Goal: Task Accomplishment & Management: Manage account settings

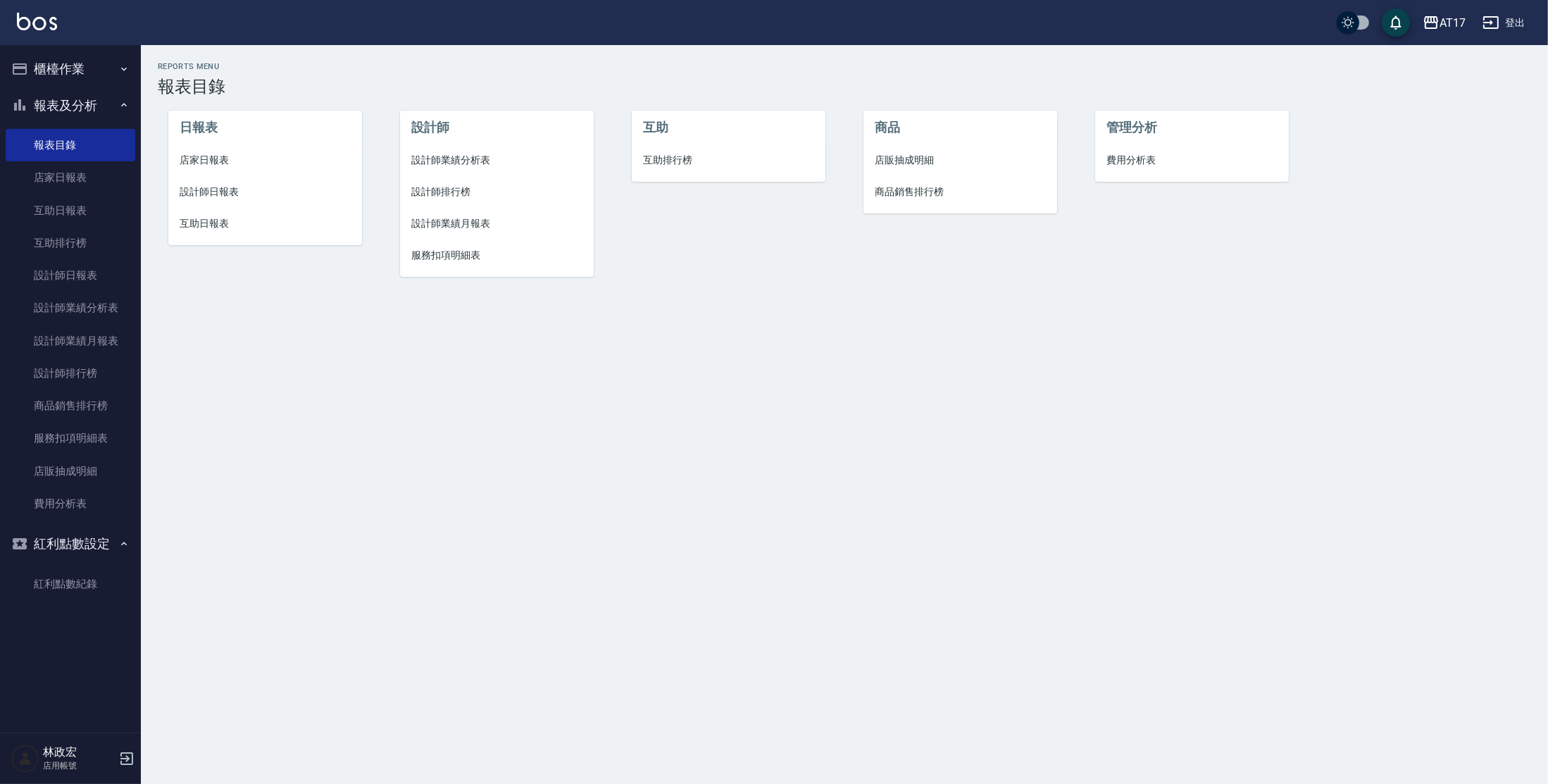
click at [110, 70] on button "櫃檯作業" at bounding box center [70, 69] width 130 height 37
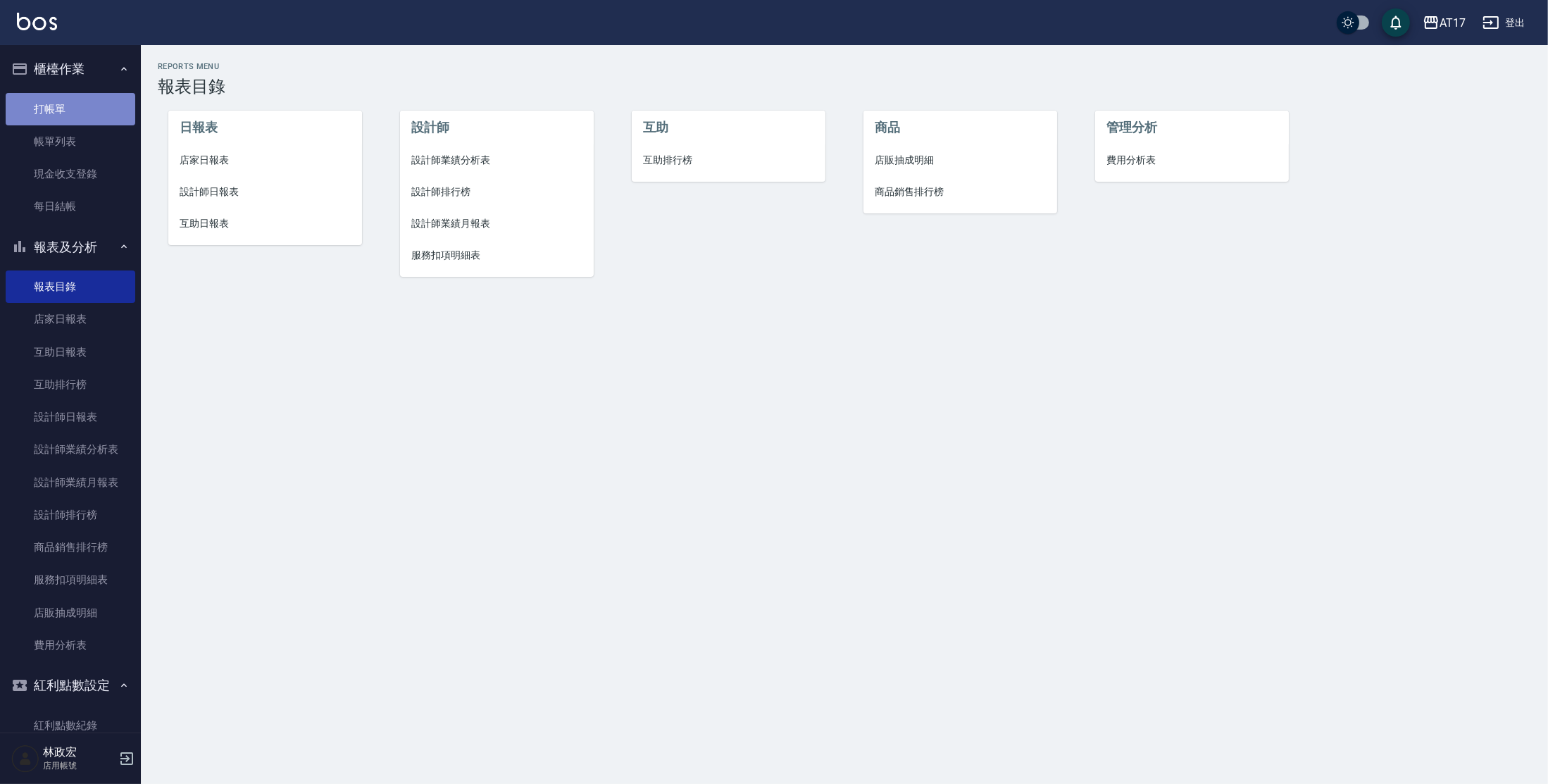
click at [87, 107] on link "打帳單" at bounding box center [70, 109] width 130 height 32
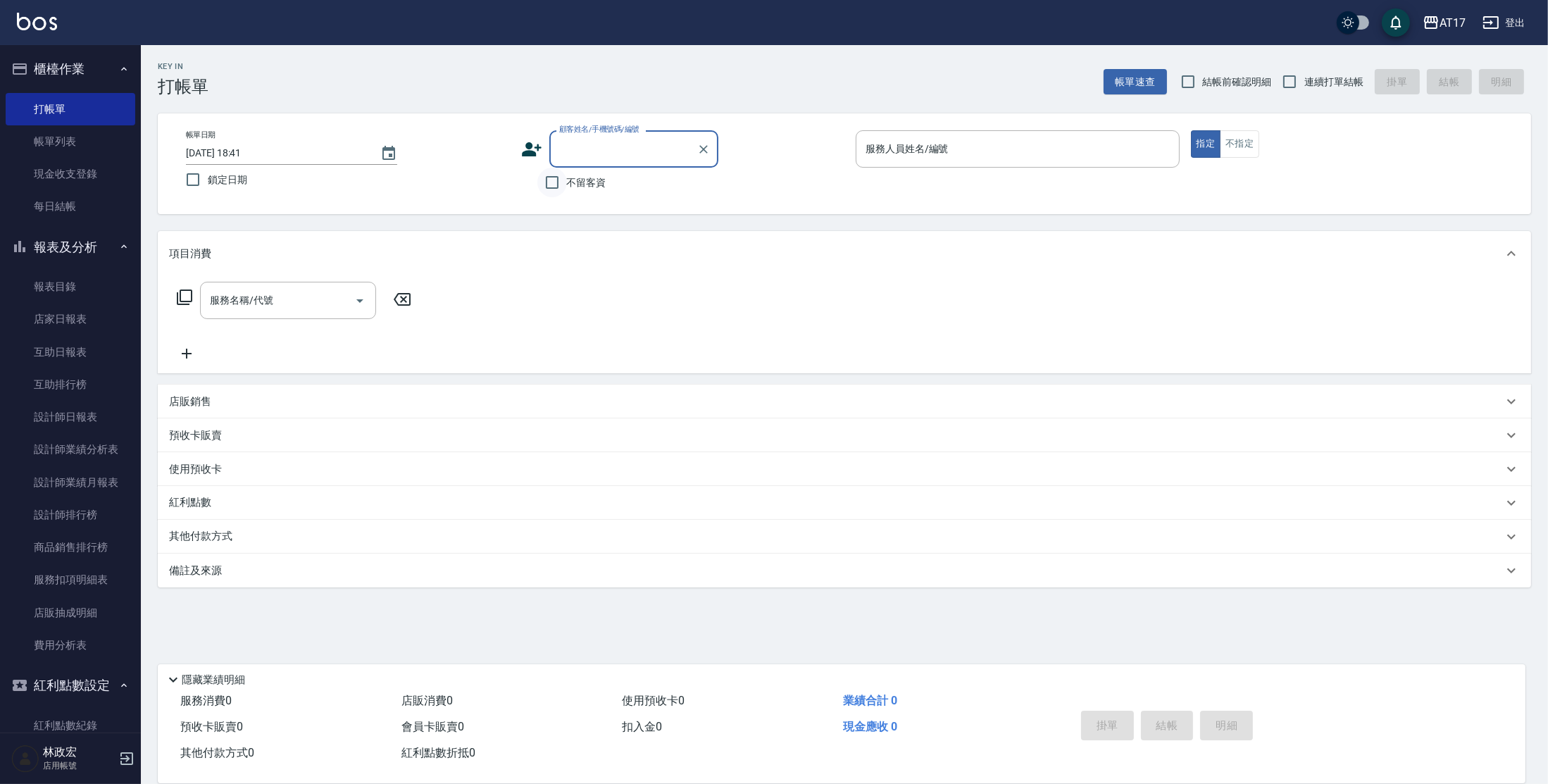
click at [556, 186] on input "不留客資" at bounding box center [552, 182] width 30 height 30
checkbox input "true"
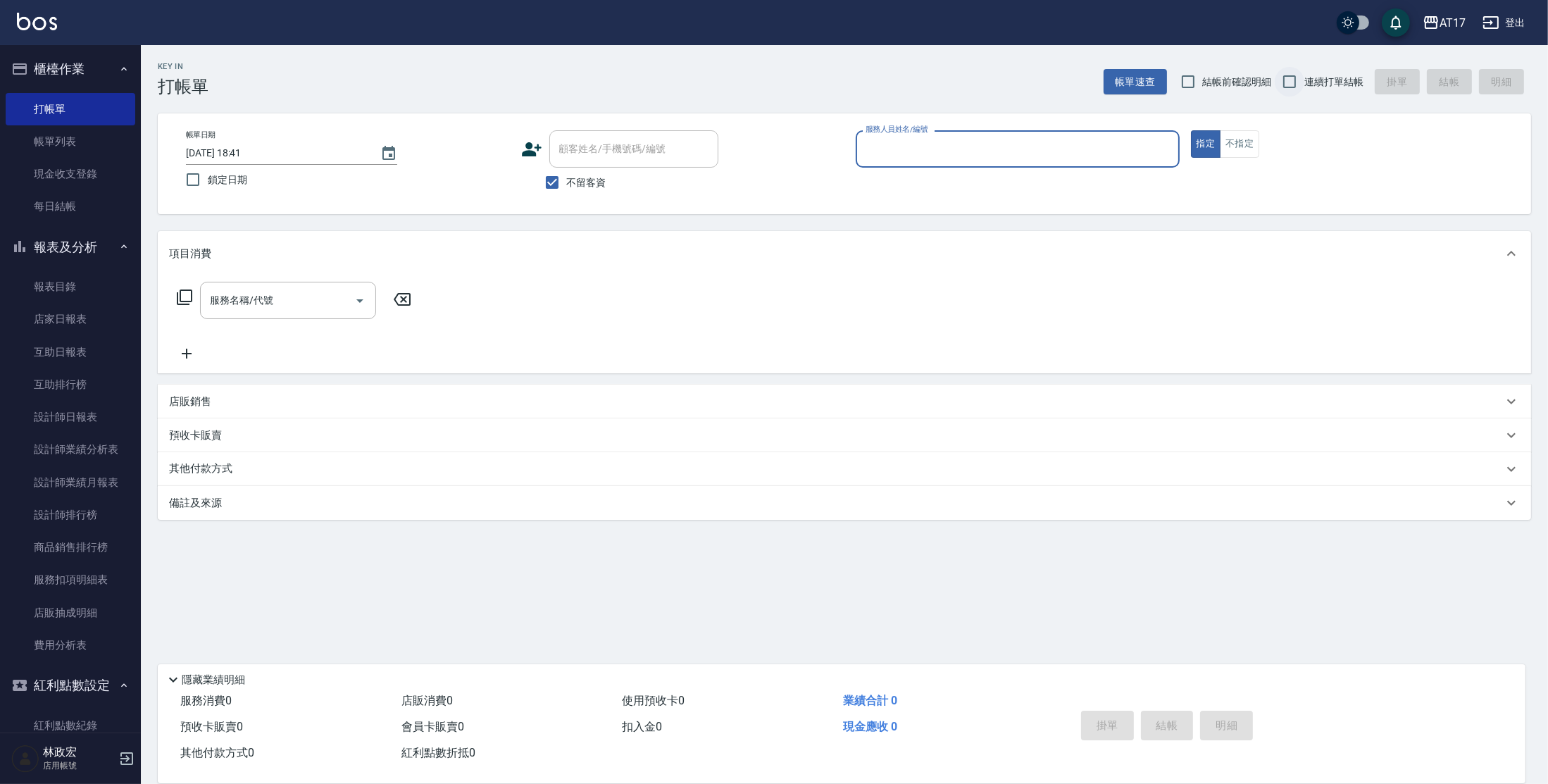
click at [1294, 72] on input "連續打單結帳" at bounding box center [1289, 81] width 30 height 30
checkbox input "true"
click at [928, 147] on div "服務人員姓名/編號 服務人員姓名/編號" at bounding box center [1018, 149] width 324 height 38
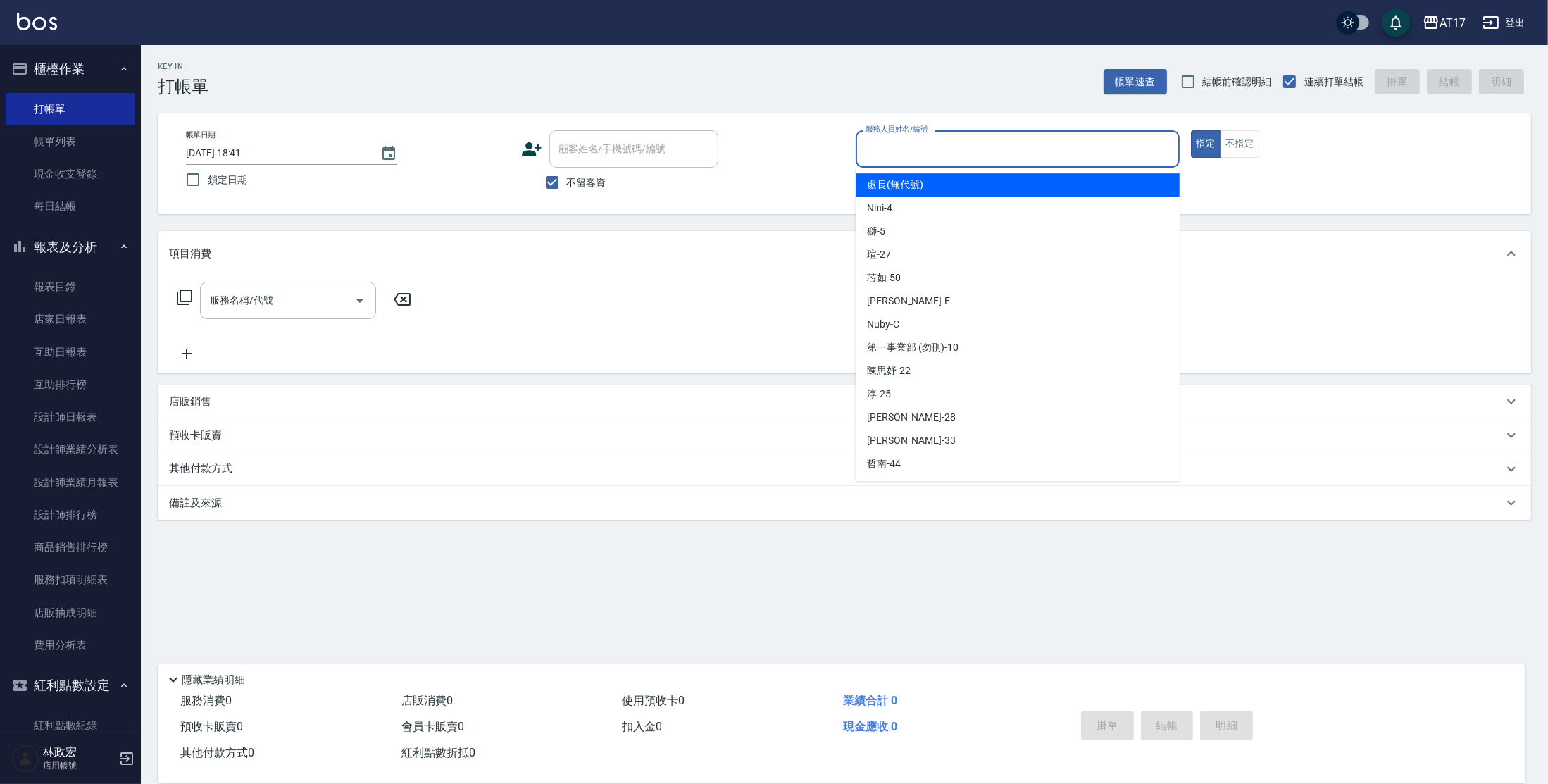
type input "ㄙ"
type input "Nina-N"
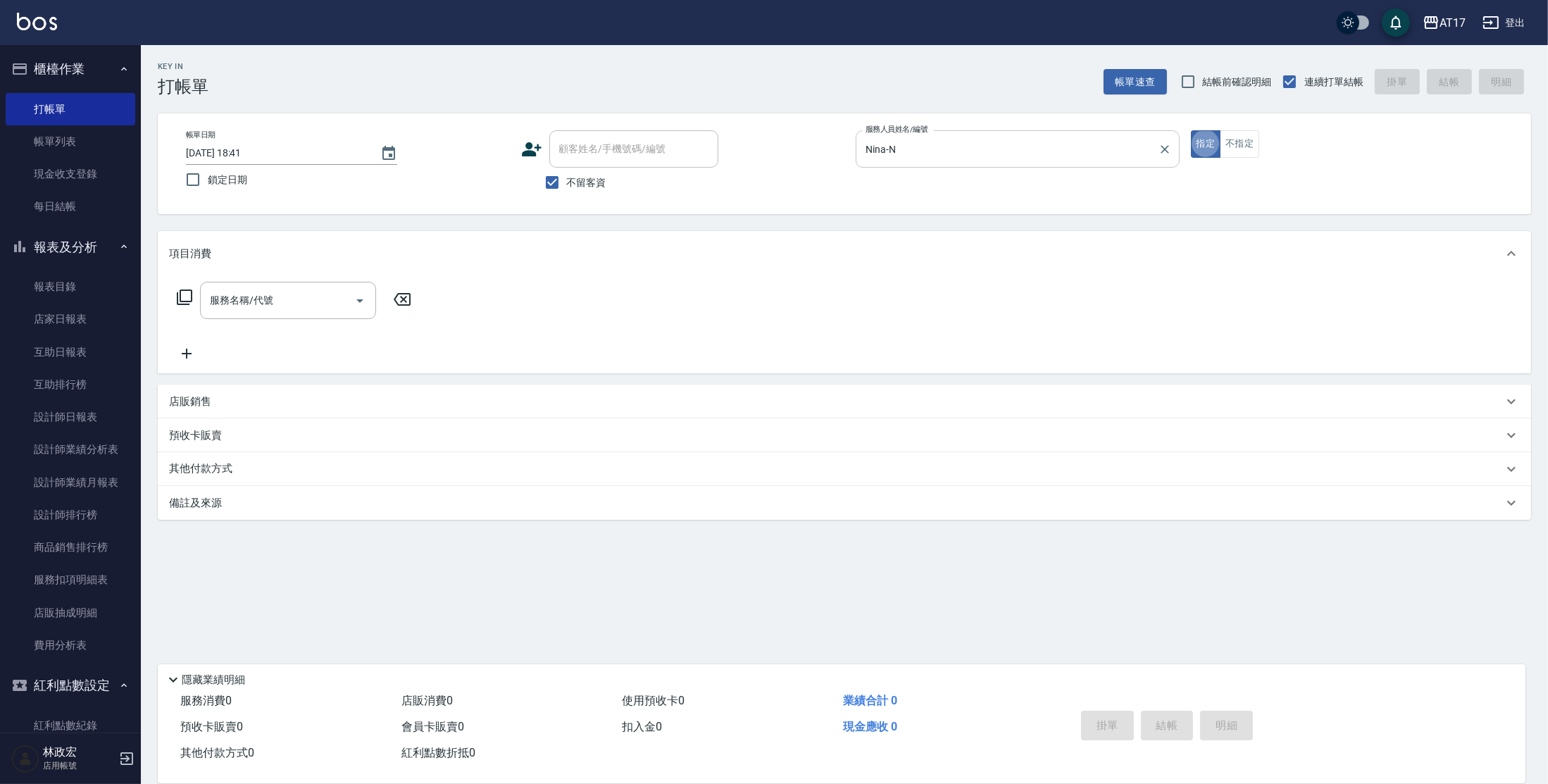
type button "true"
type input "3"
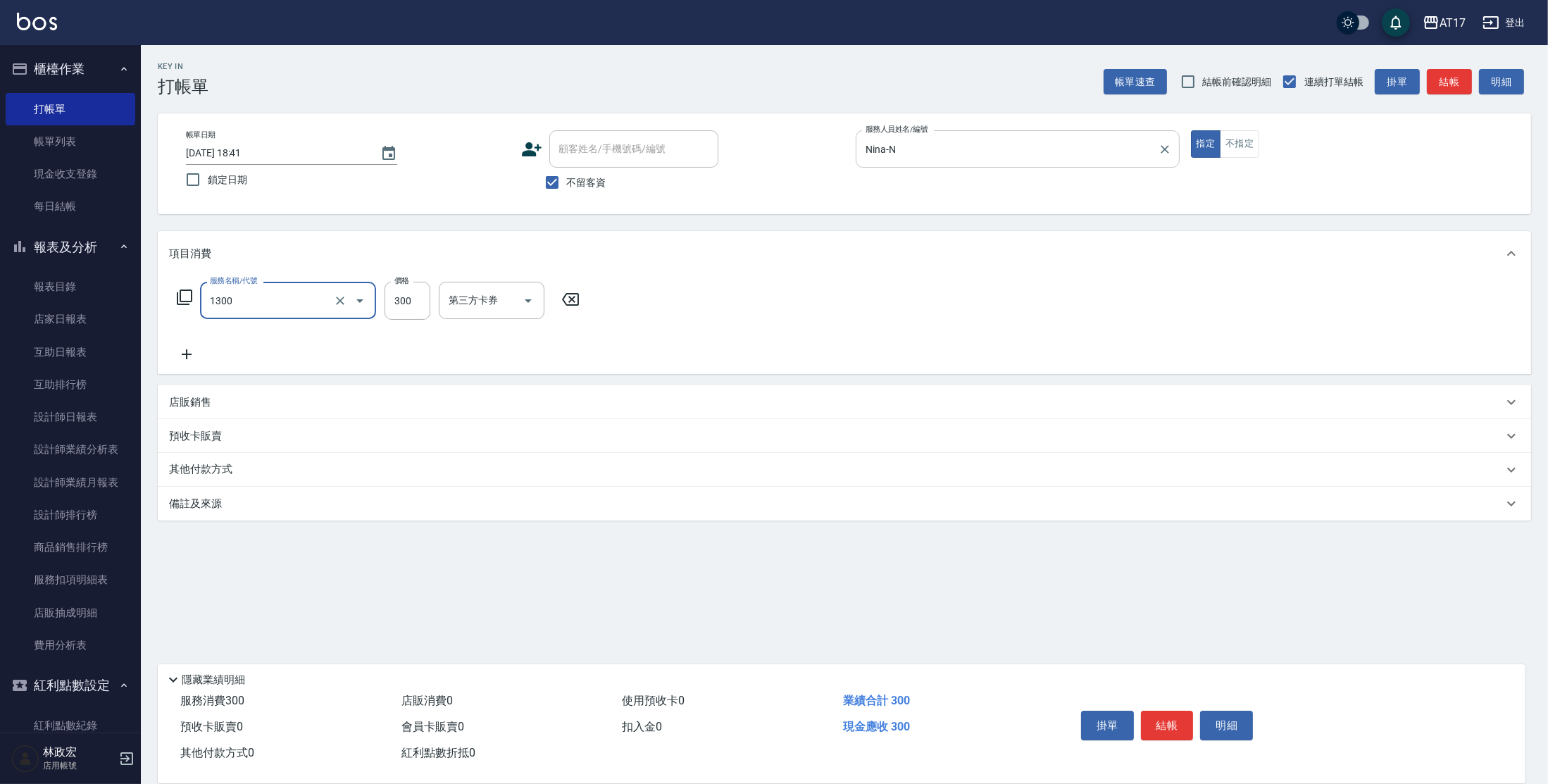
type input "一般洗髮(1300)"
type input "350"
type input "欣麗-77"
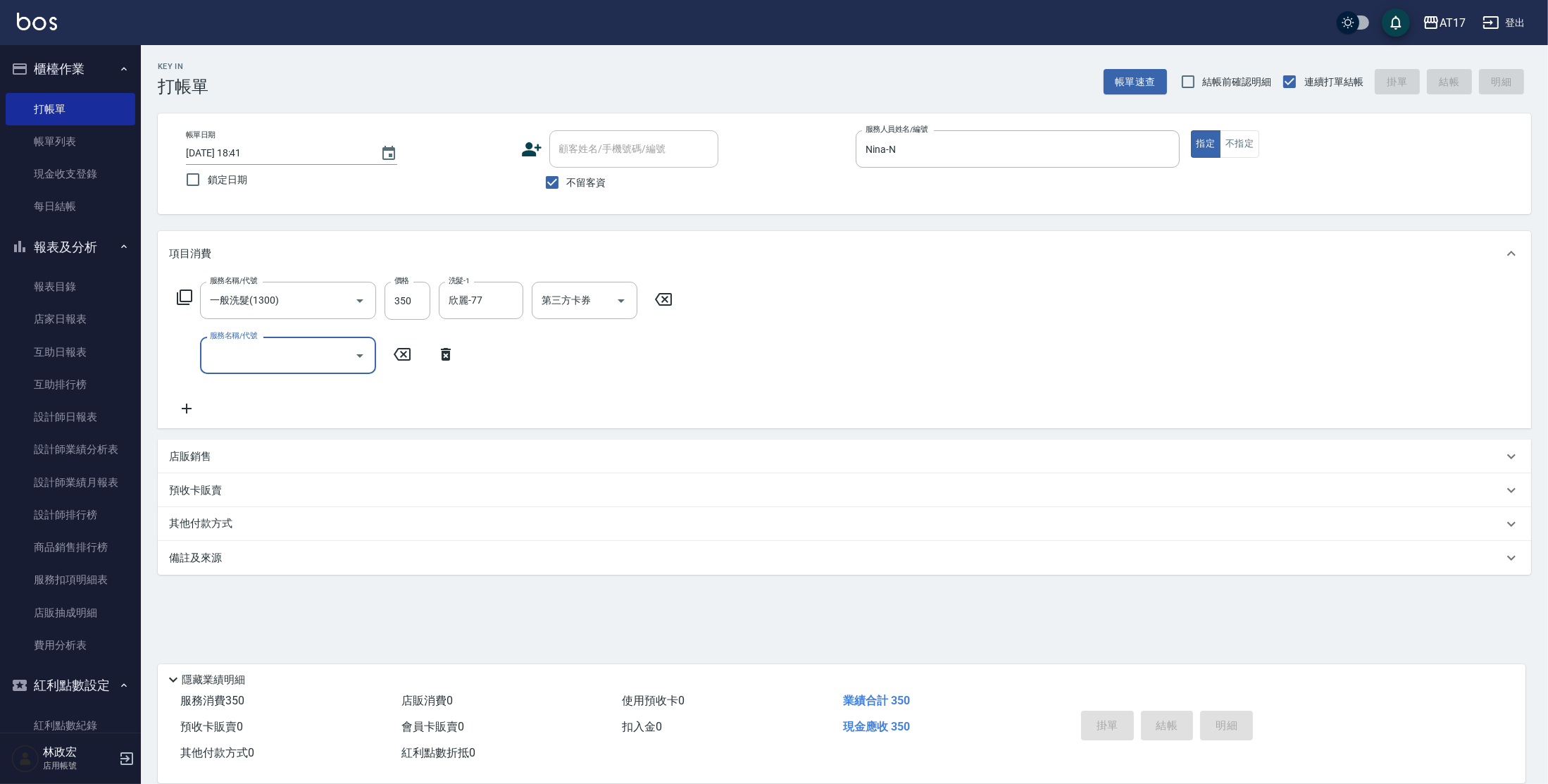
type input "[DATE] 18:42"
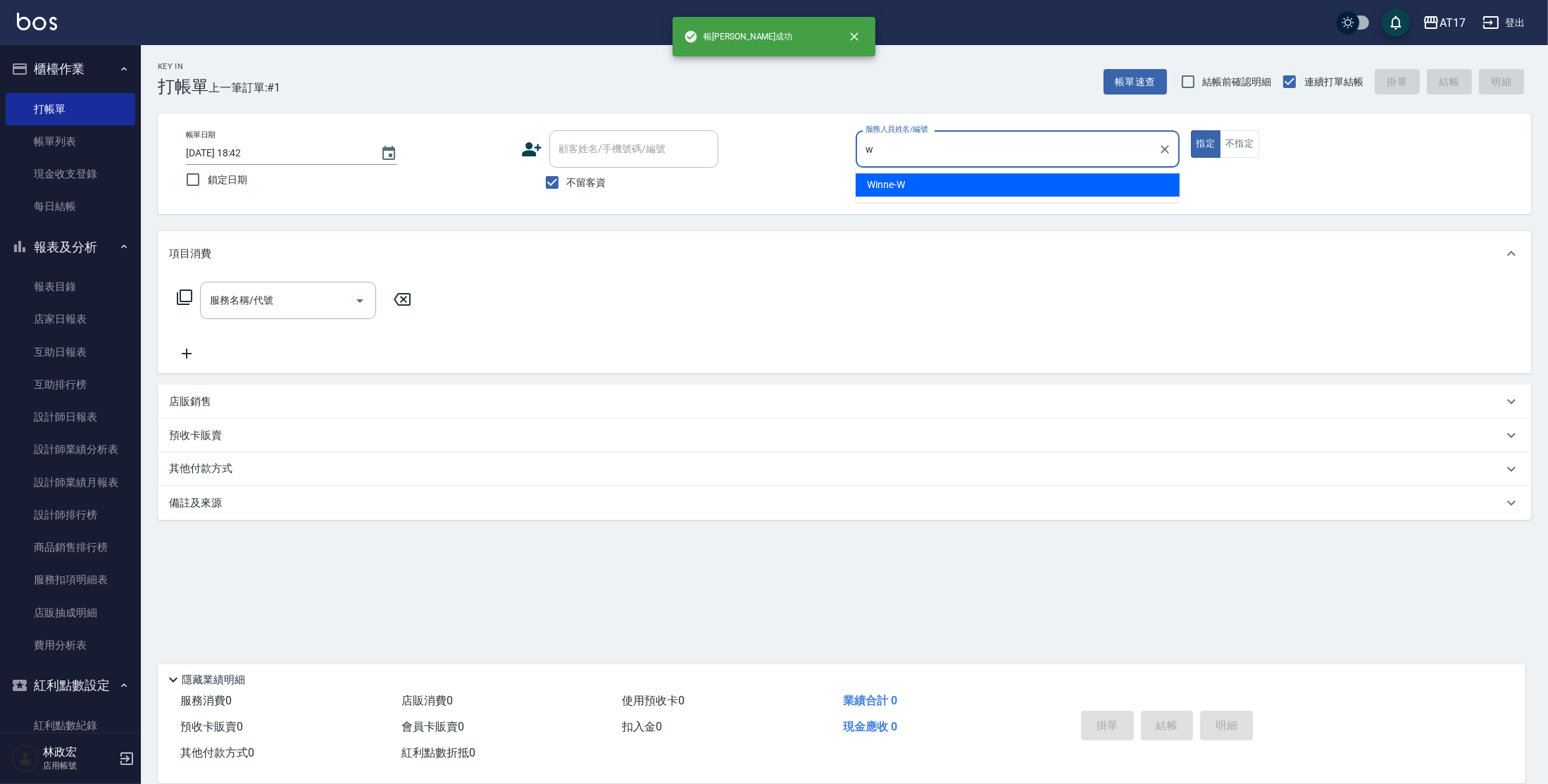
type input "Winne-W"
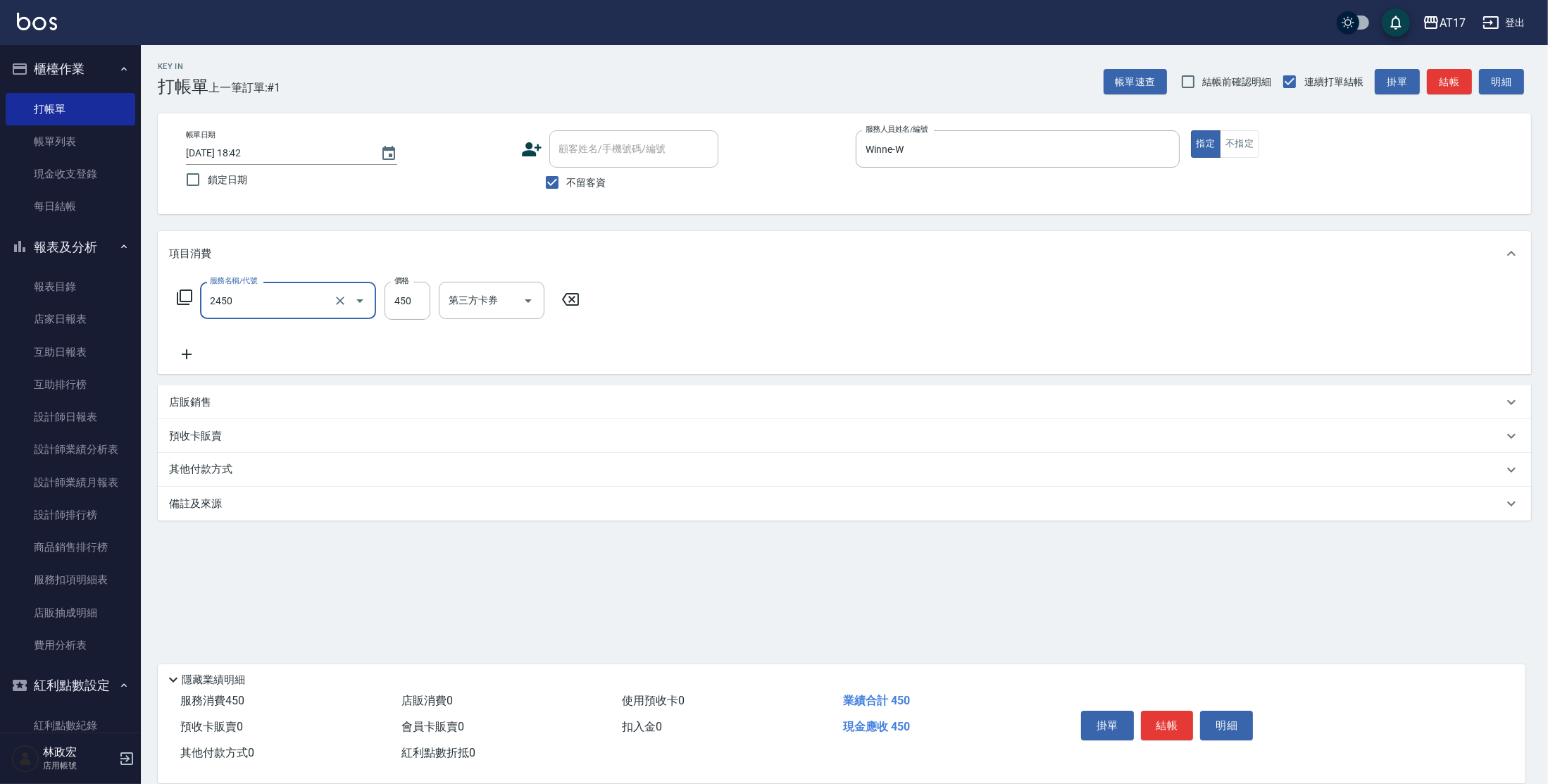
type input "C剪髮套餐(2450)"
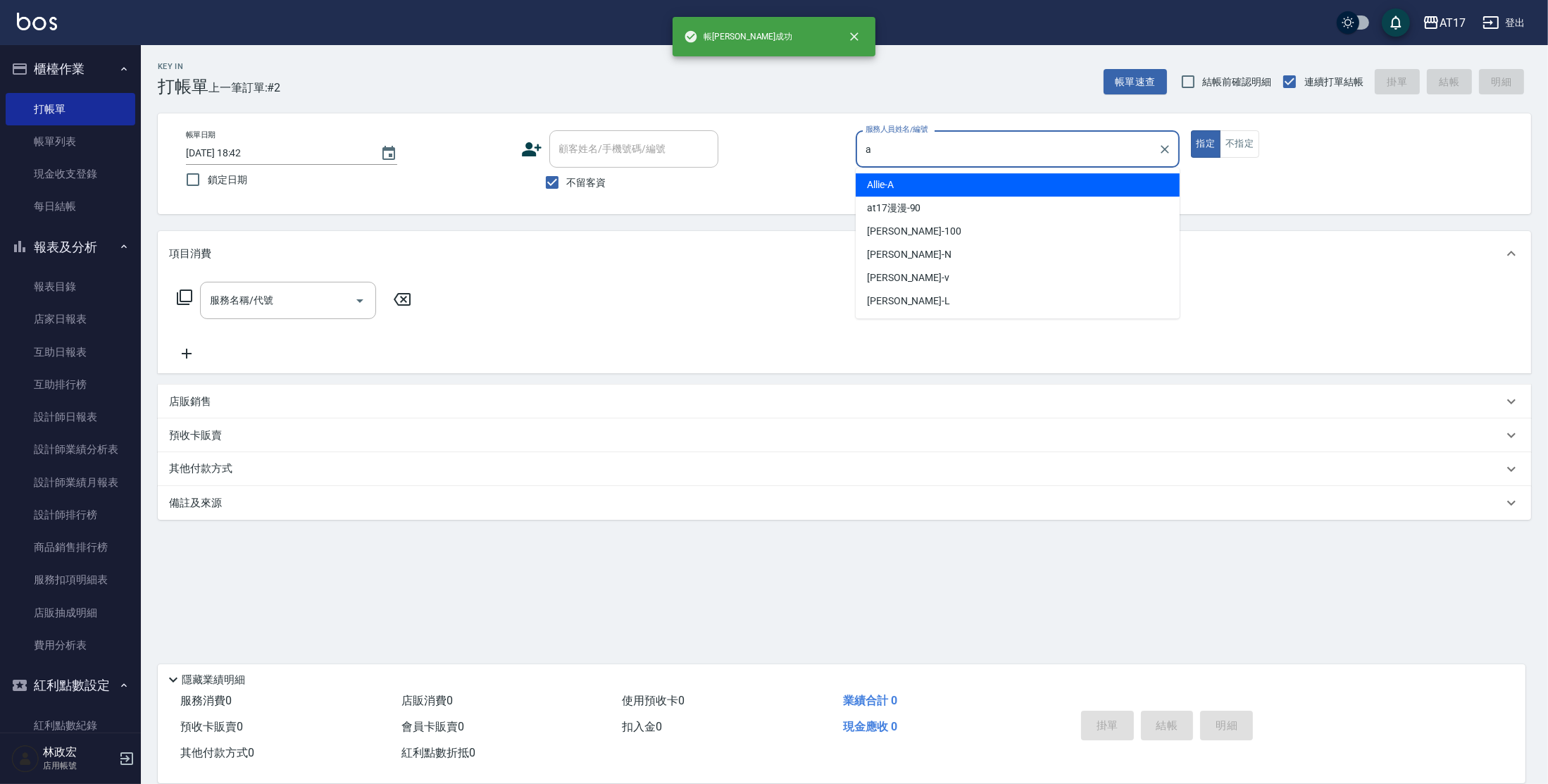
type input "Allie-A"
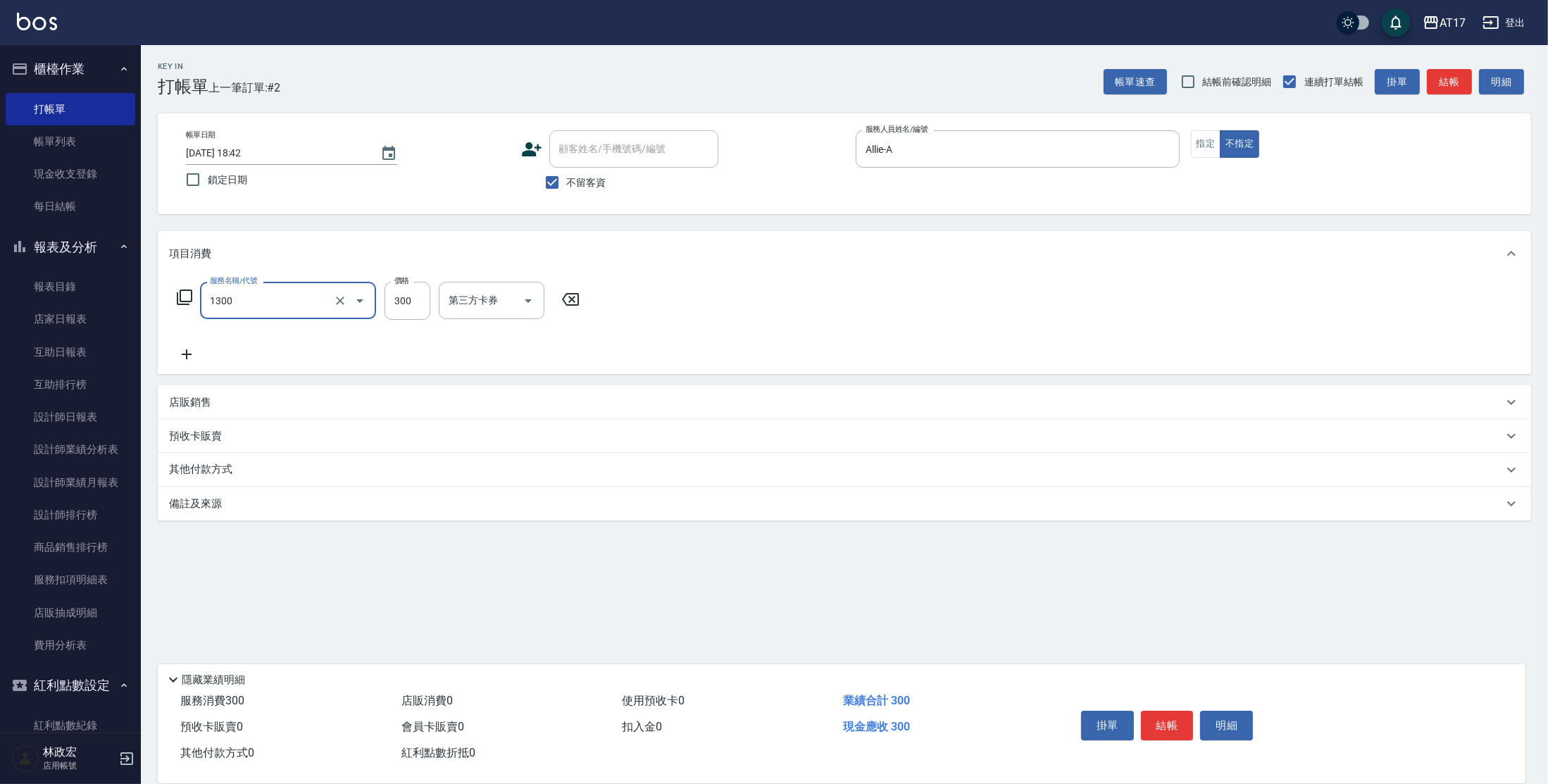
type input "一般洗髮(1300)"
type input "299"
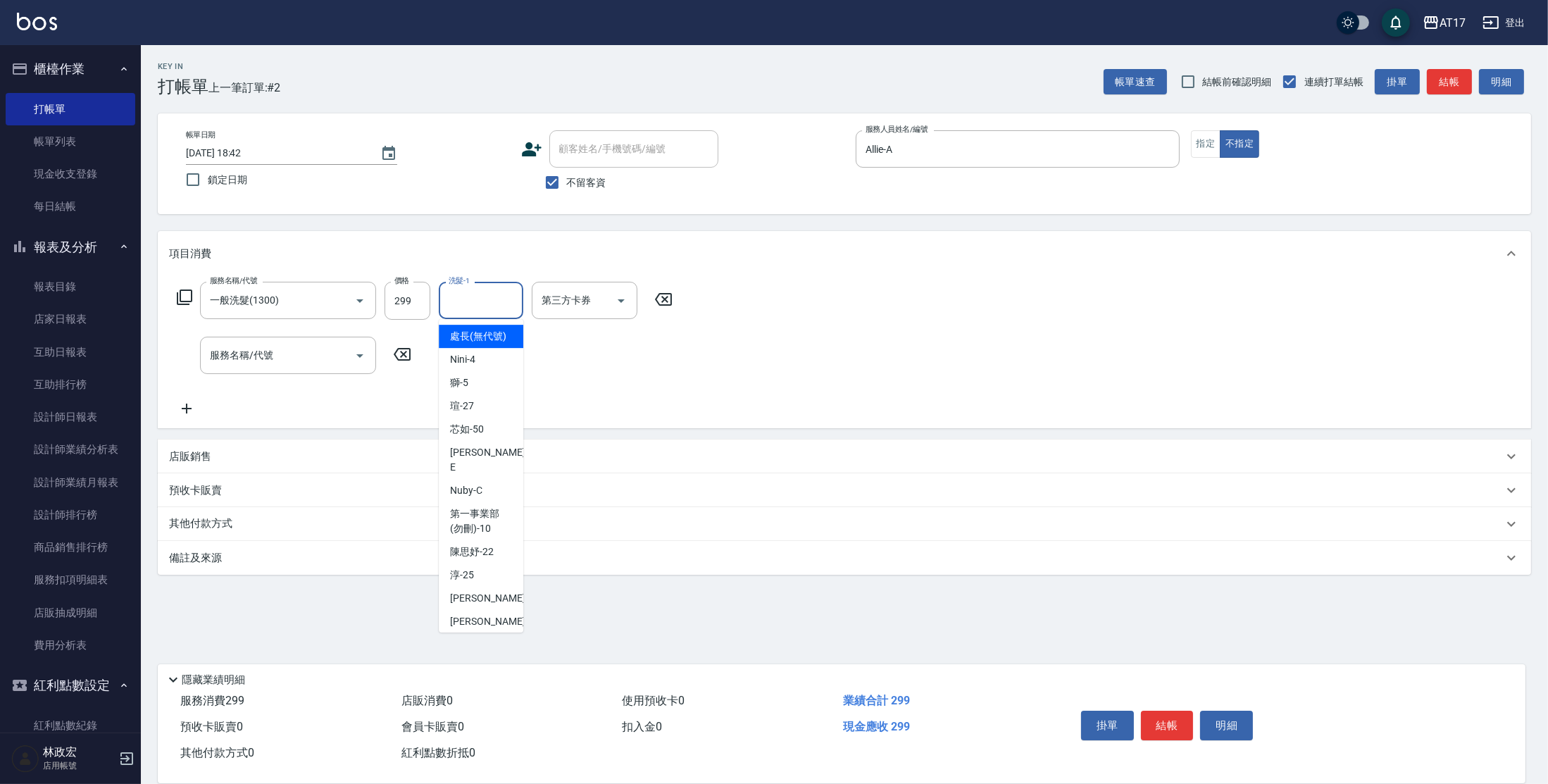
click at [466, 299] on div "洗髮-1 洗髮-1" at bounding box center [481, 301] width 84 height 38
type input "[PERSON_NAME]-25"
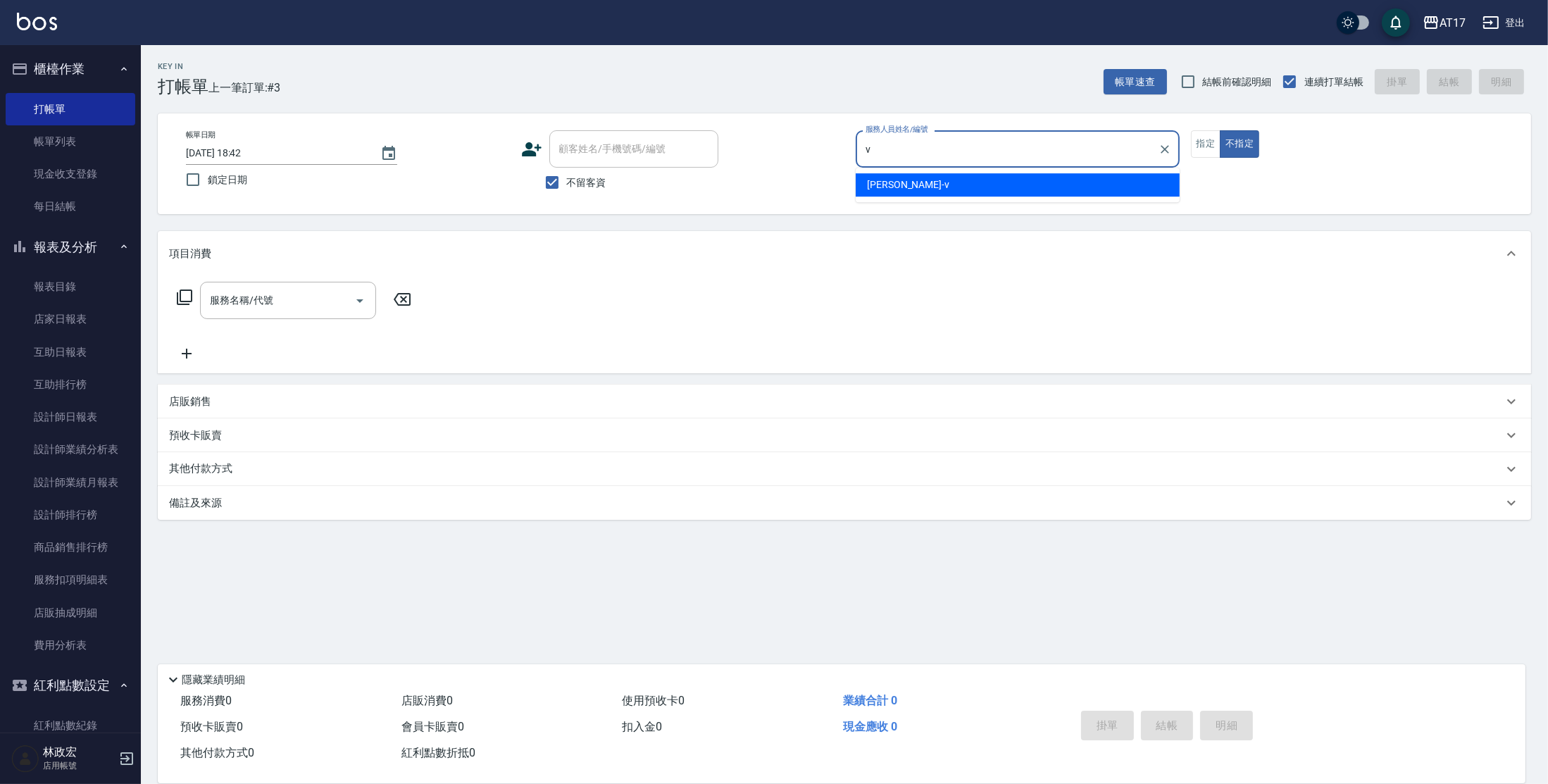
type input "[PERSON_NAME]-v"
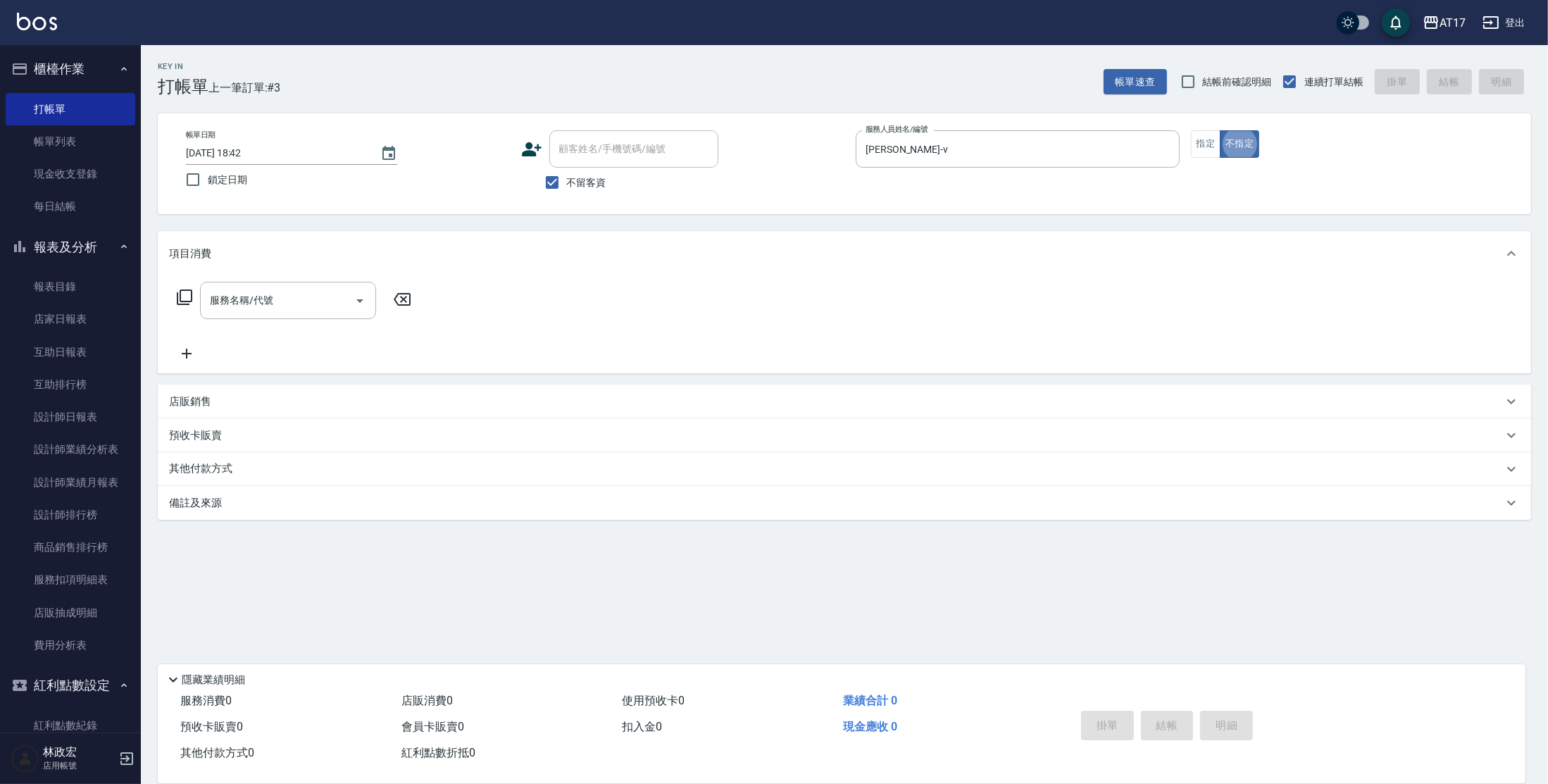
type button "false"
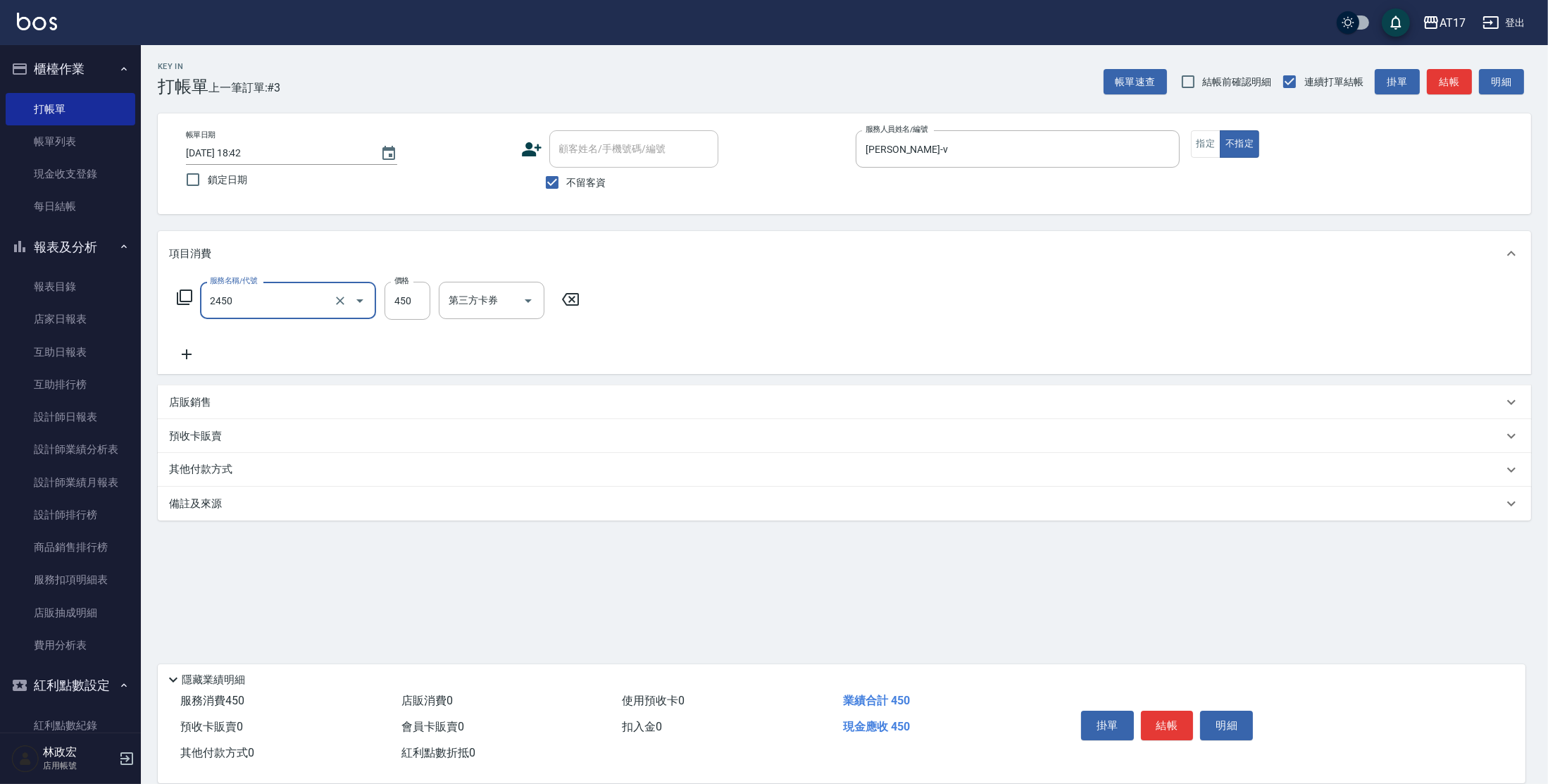
type input "C剪髮套餐(2450)"
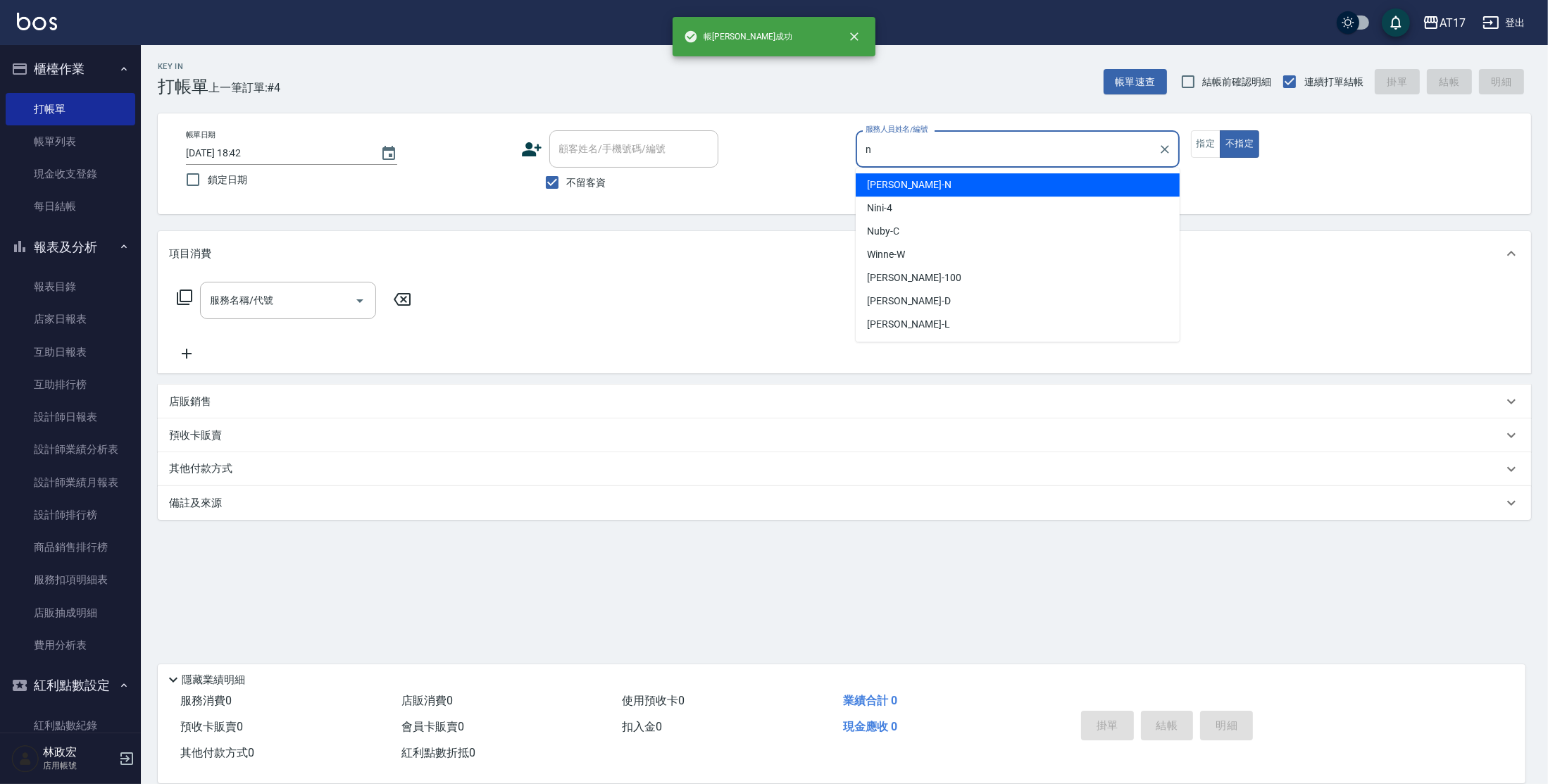
type input "Nina-N"
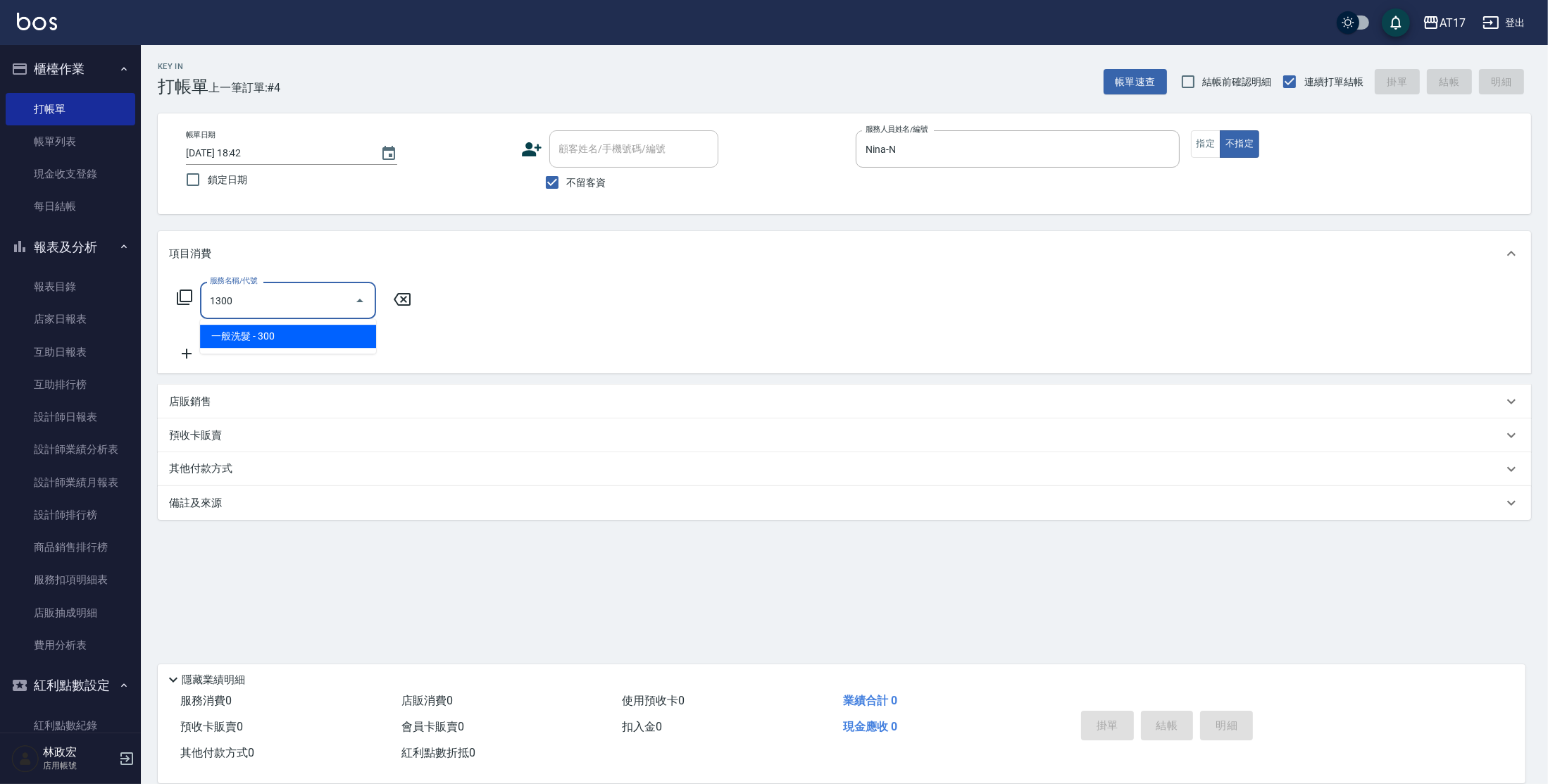
type input "一般洗髮(1300)"
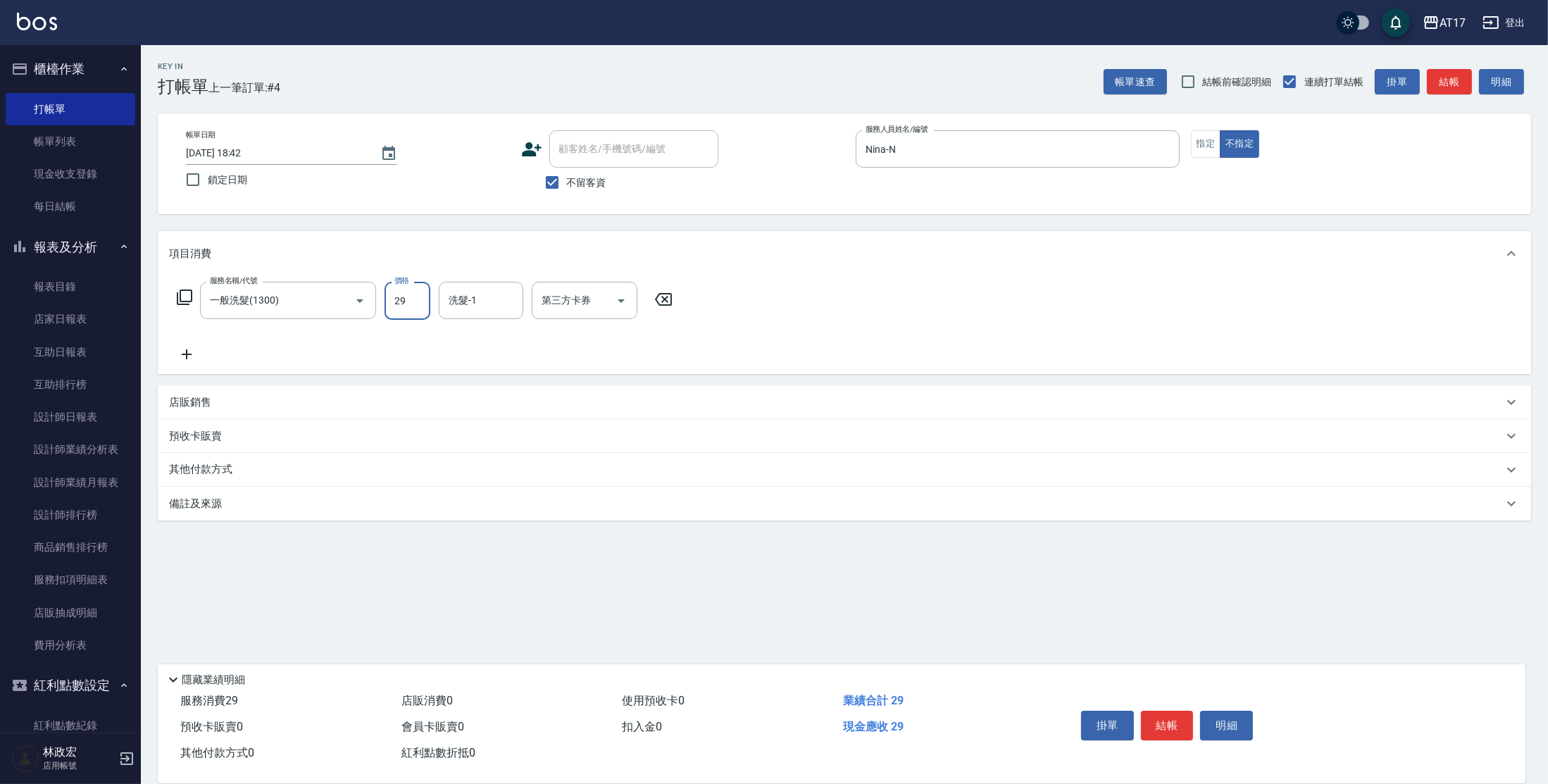
type input "29"
type input "欣麗-77"
click at [405, 306] on input "29" at bounding box center [407, 301] width 46 height 38
type input "299"
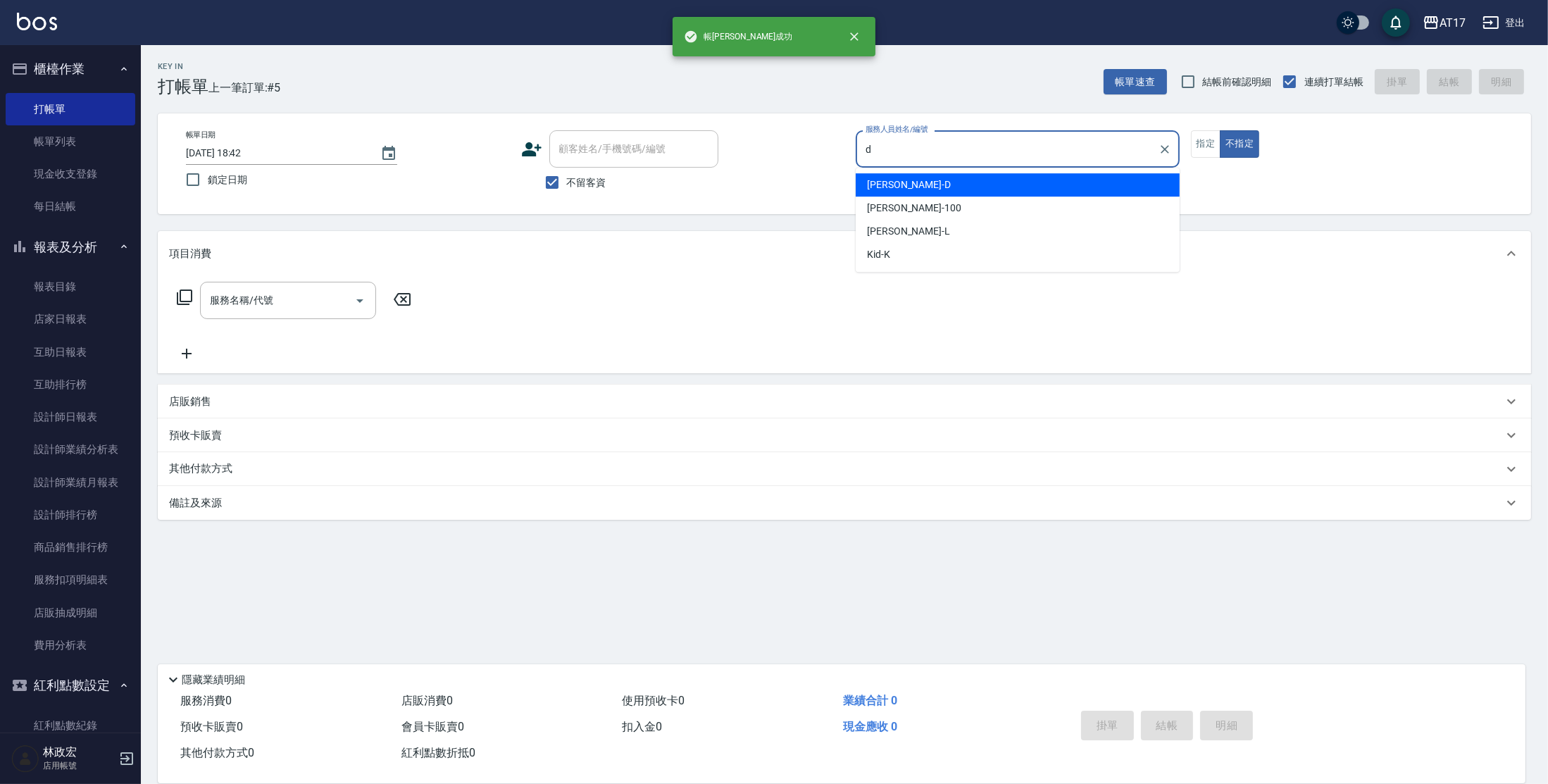
type input "[PERSON_NAME]-D"
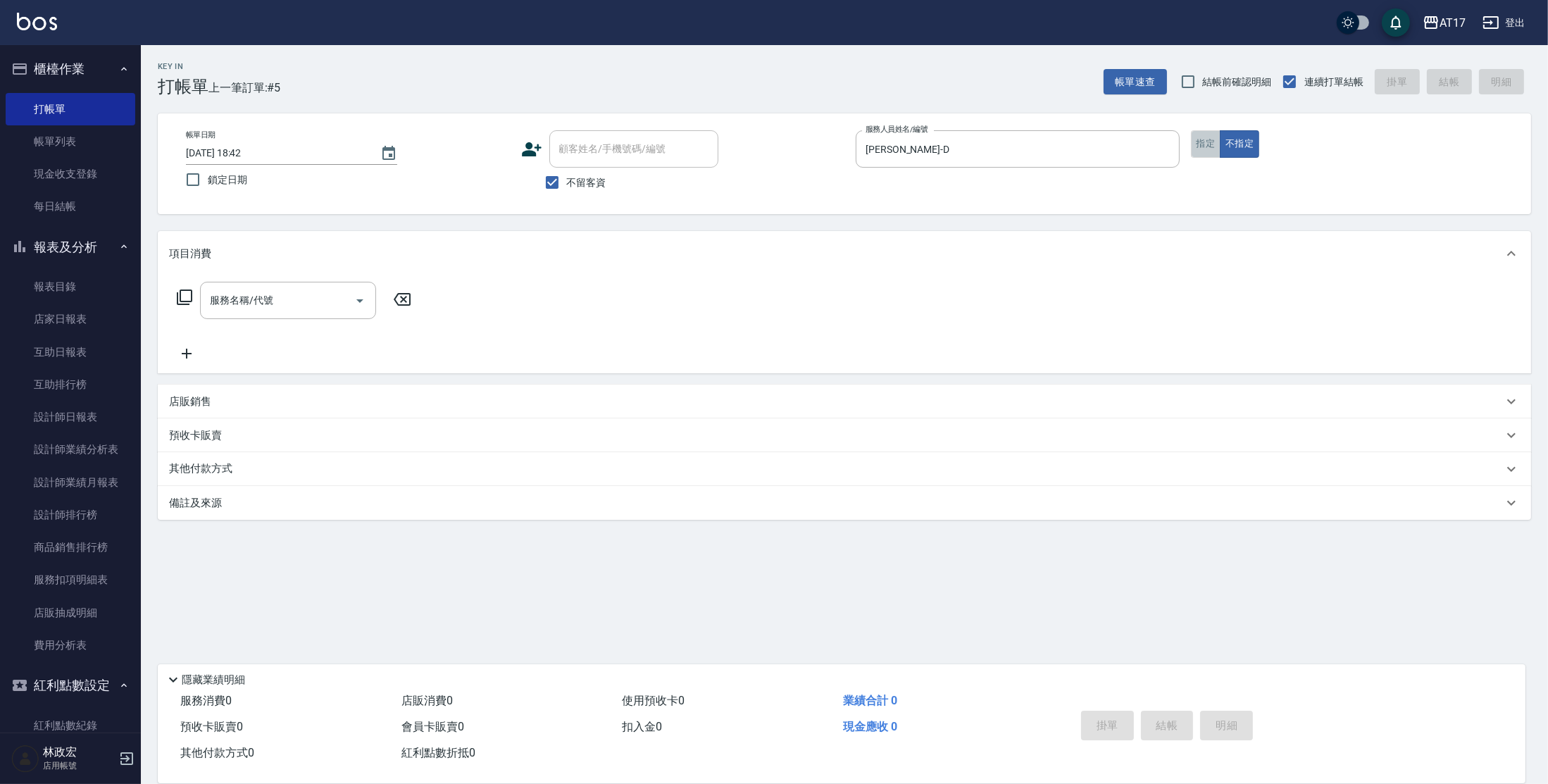
click at [1202, 143] on button "指定" at bounding box center [1206, 144] width 30 height 28
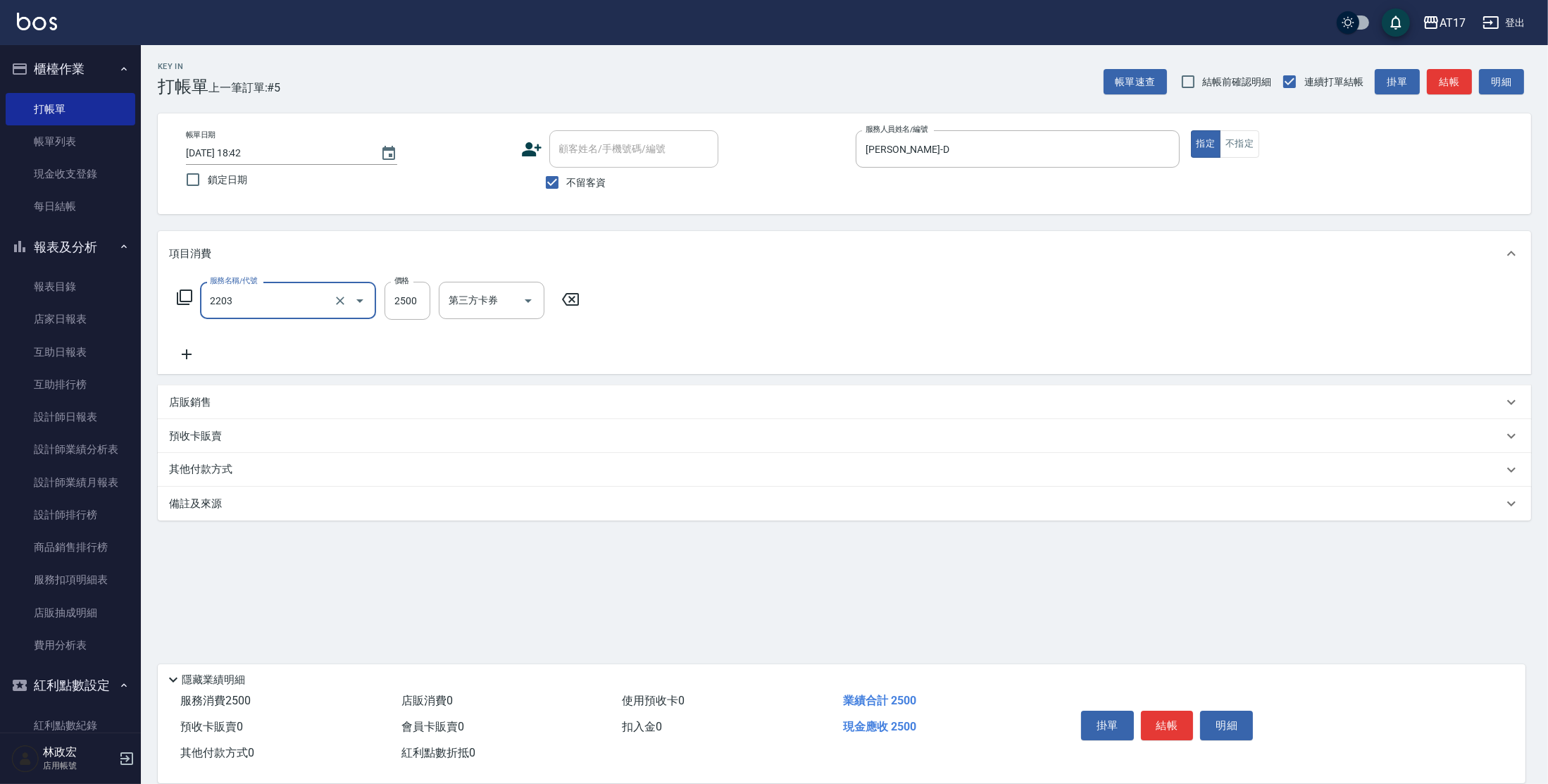
type input "燙髮C餐(短髮)(2203)"
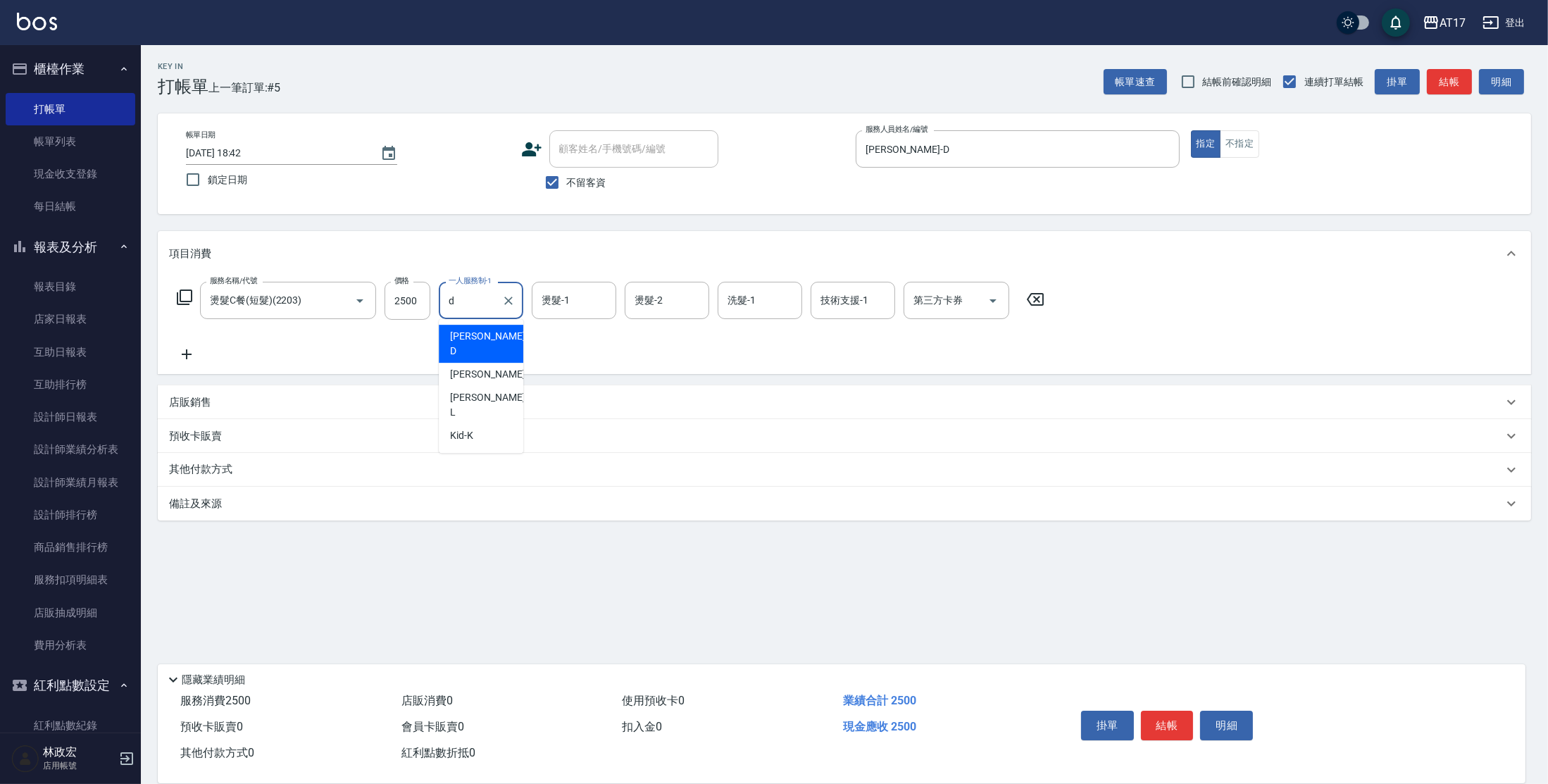
type input "[PERSON_NAME]-D"
type input "欣麗-77"
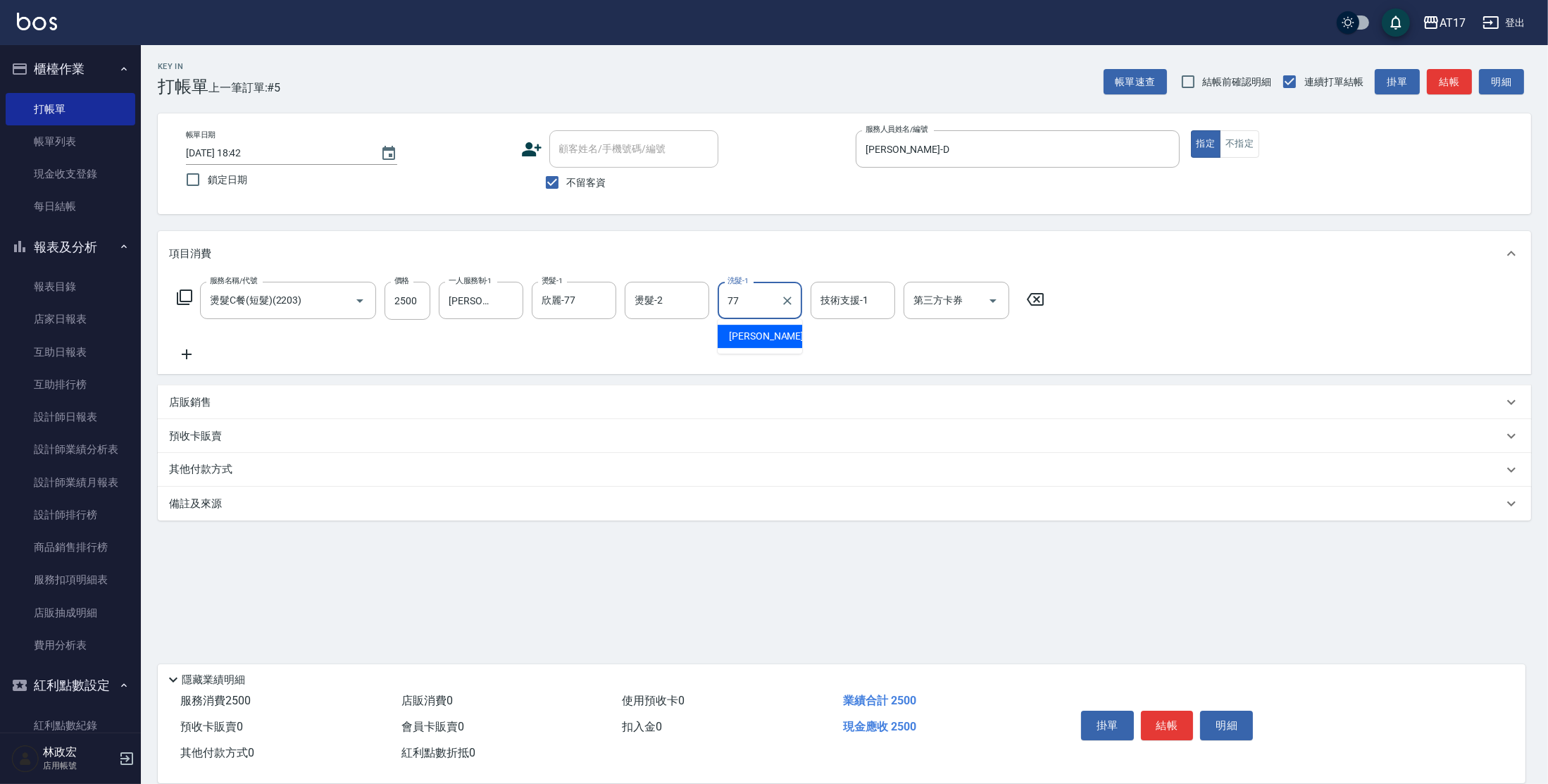
type input "欣麗-77"
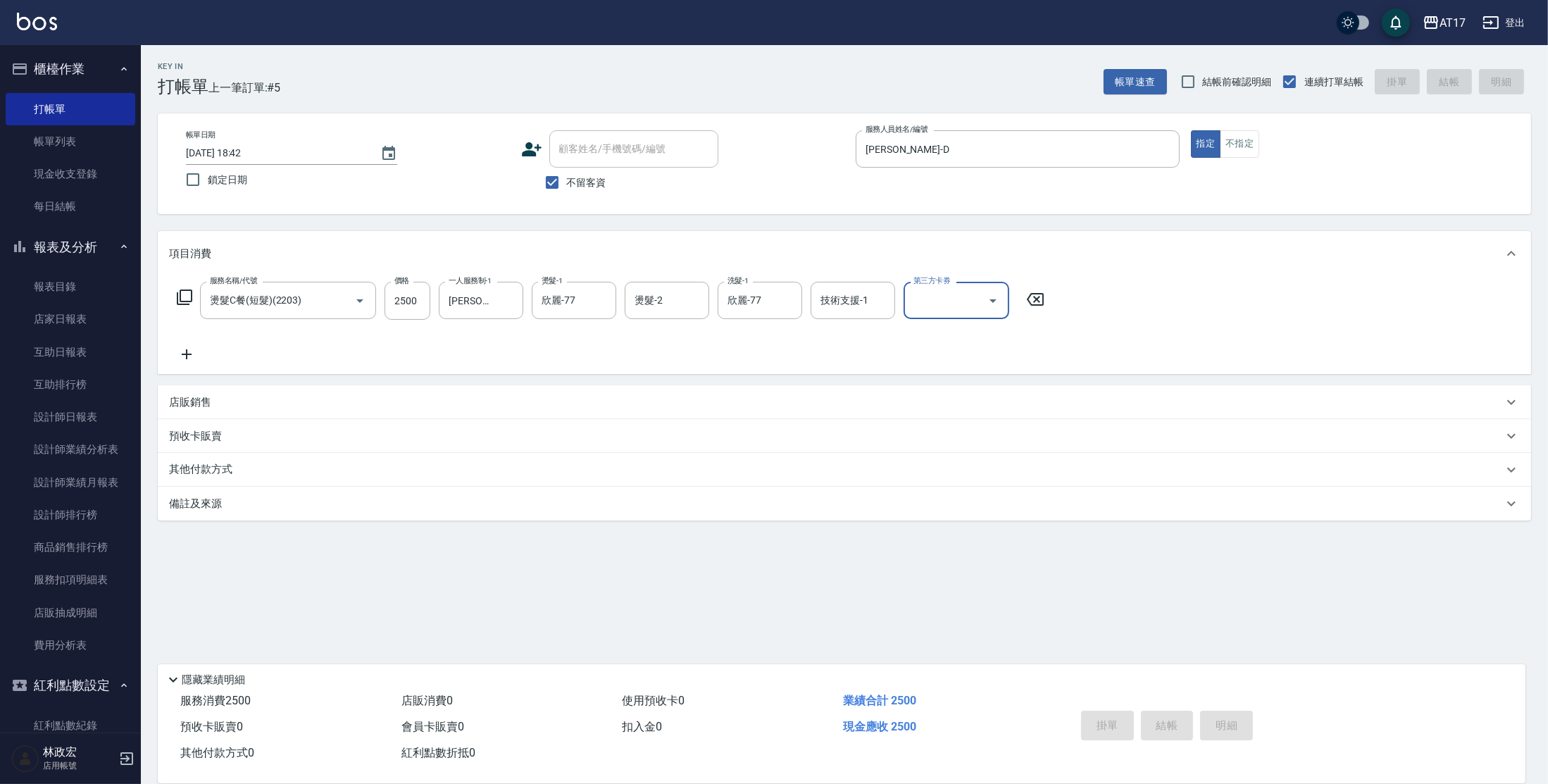
type input "[DATE] 18:43"
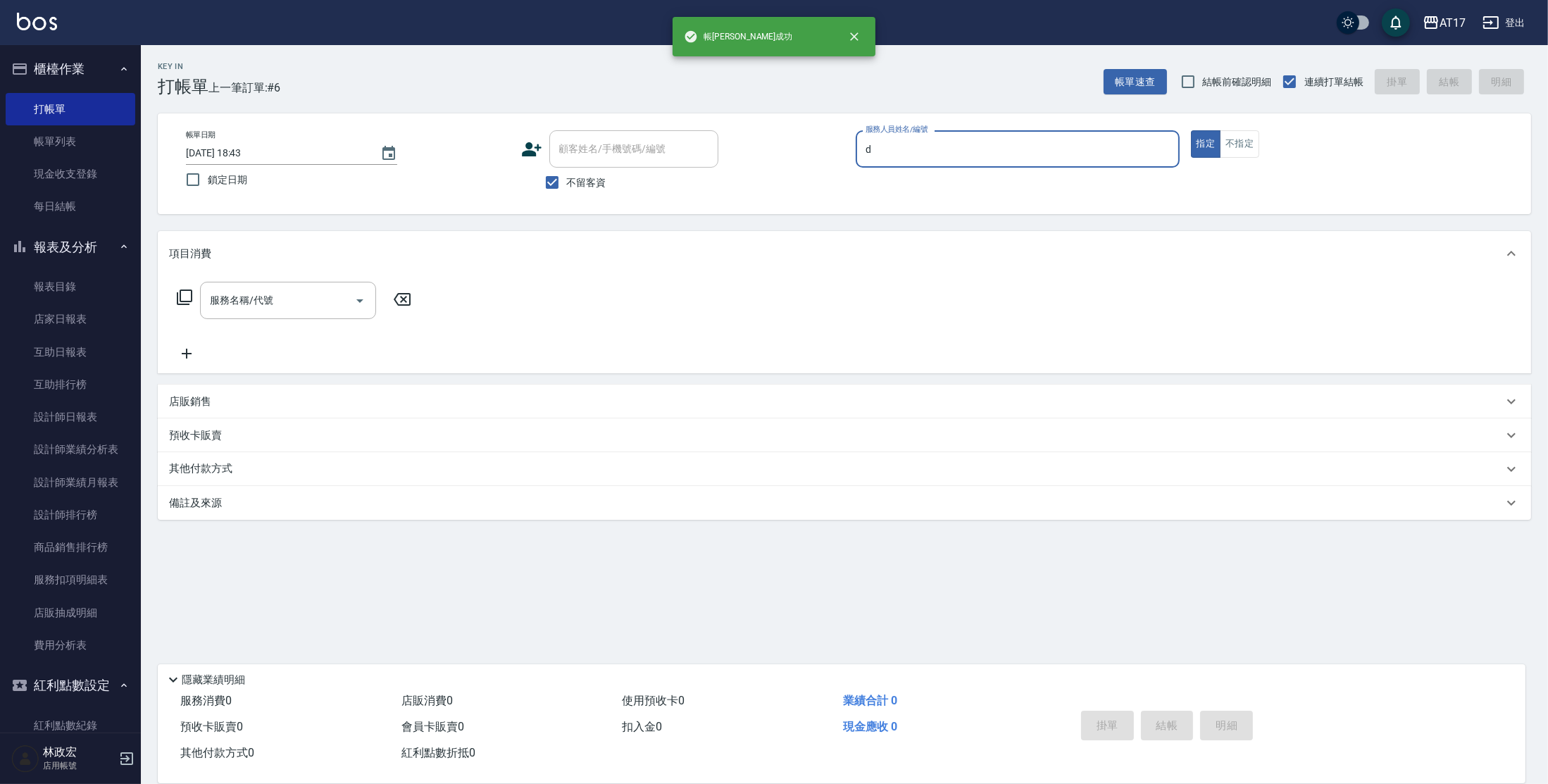
type input "[PERSON_NAME]-D"
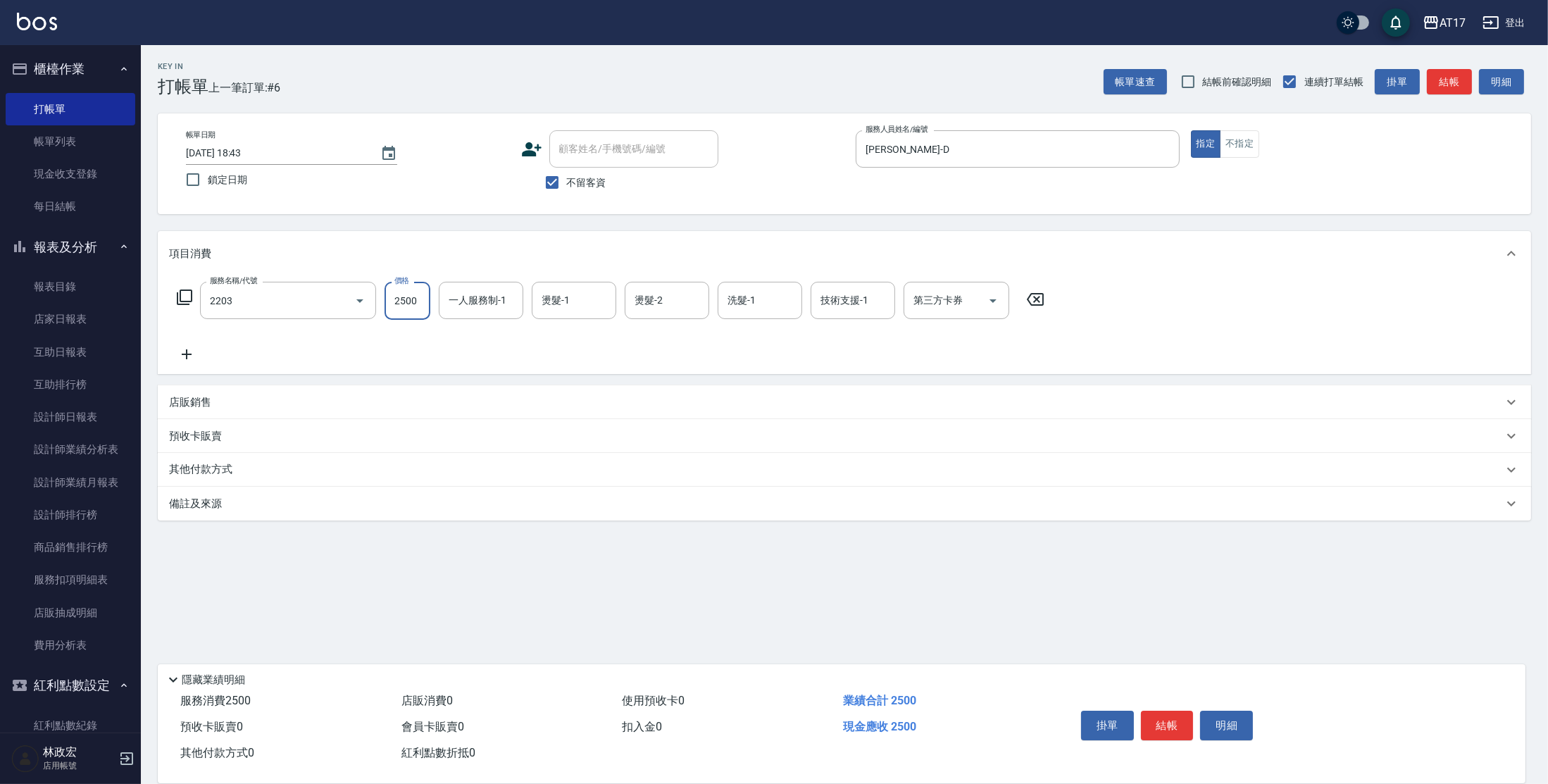
type input "燙髮C餐(短髮)(2203)"
type input "[PERSON_NAME]-D"
type input "欣麗-77"
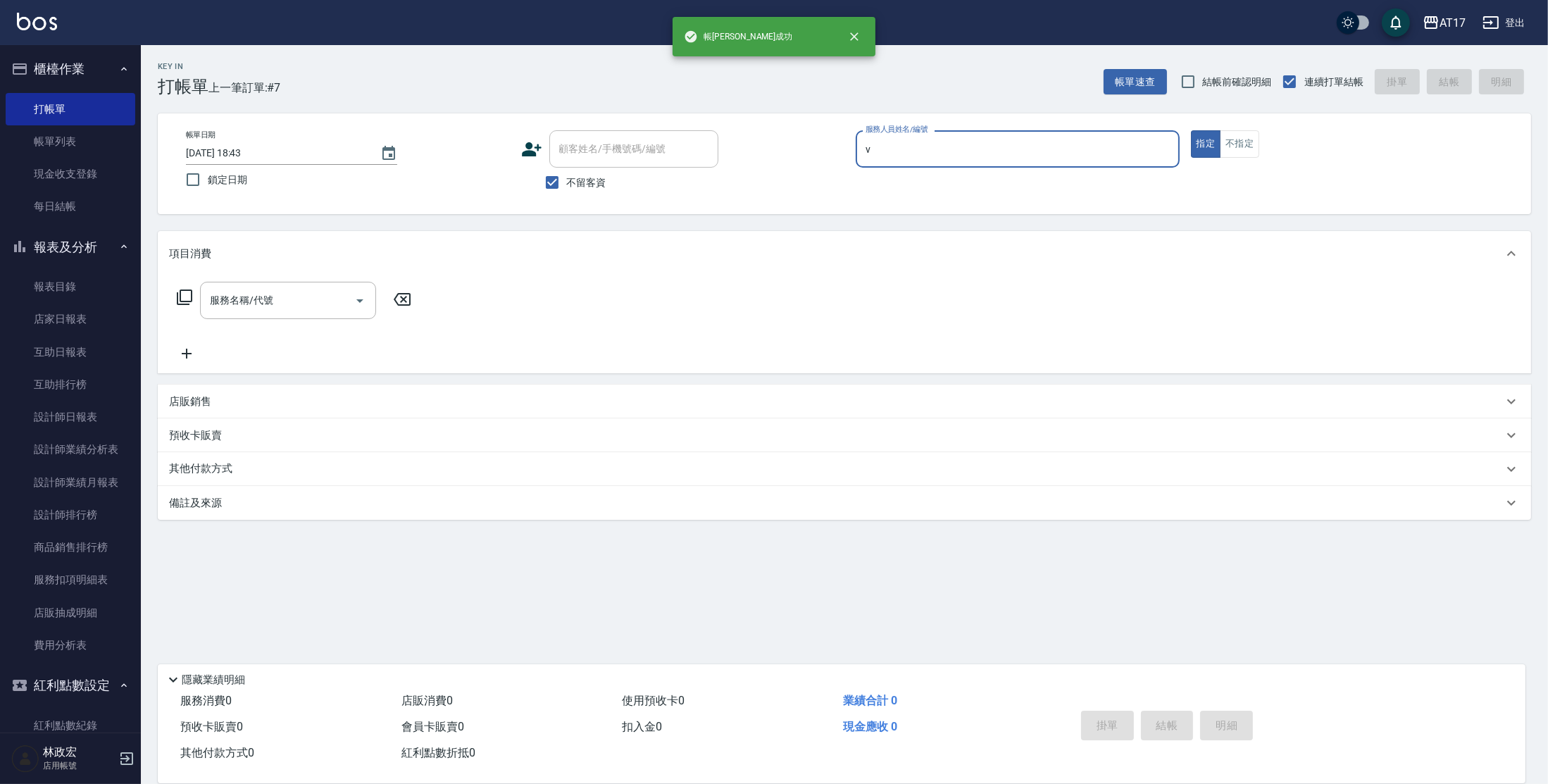
type input "[PERSON_NAME]-v"
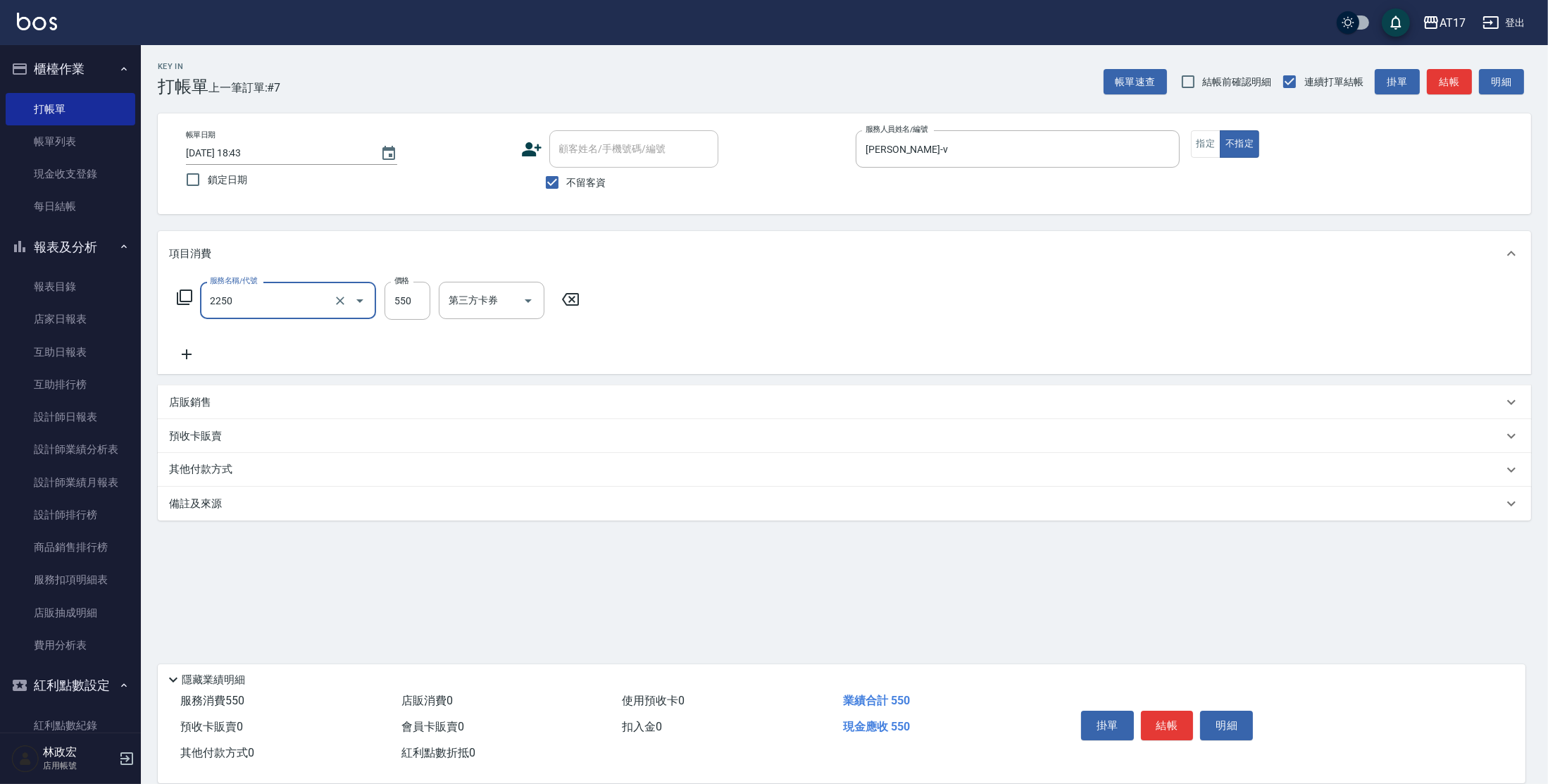
type input "B剪髮套餐(2250)"
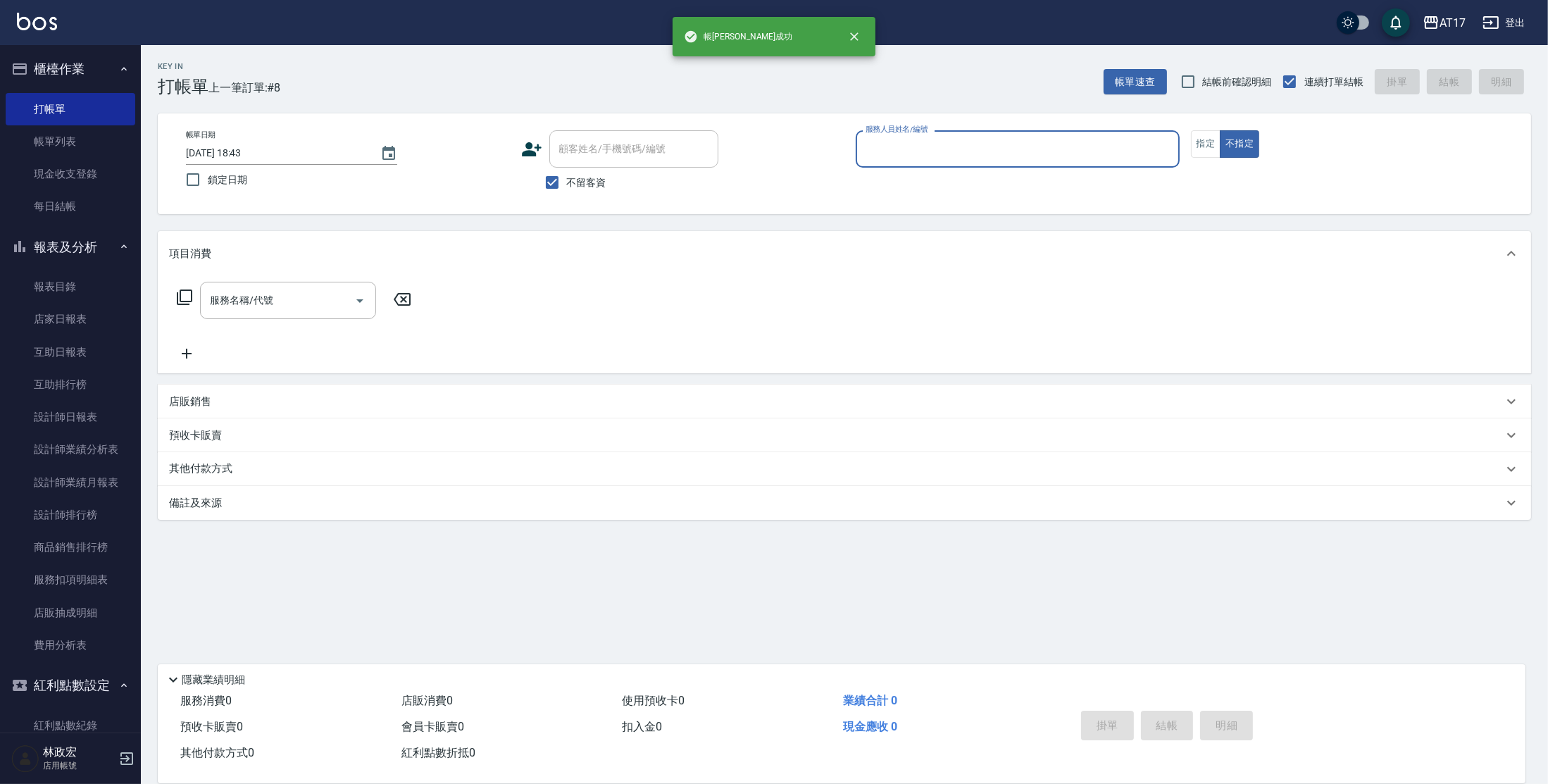
type input "v"
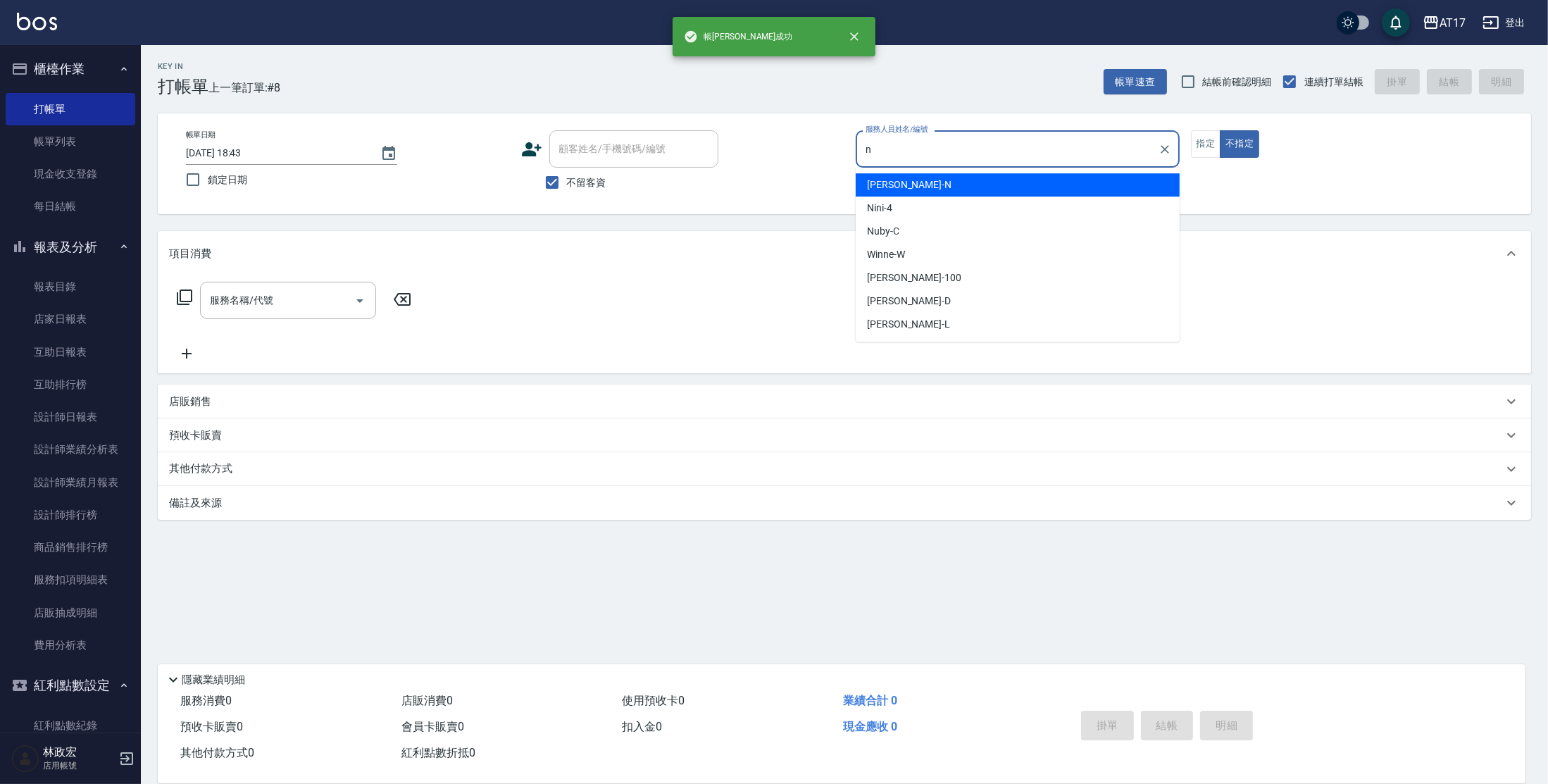
type input "Nina-N"
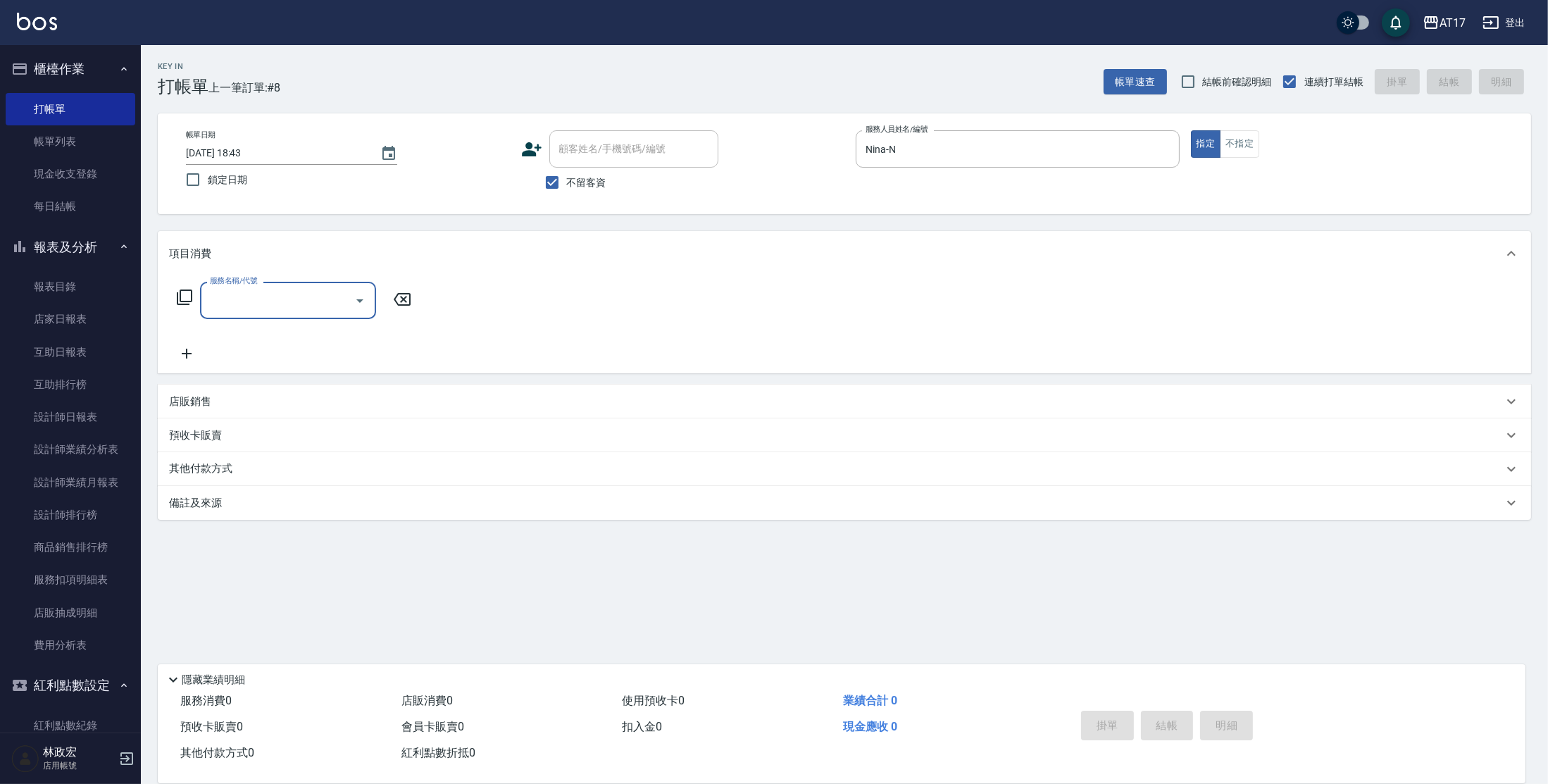
type input "1"
type input "一般燙(改金額)(201)"
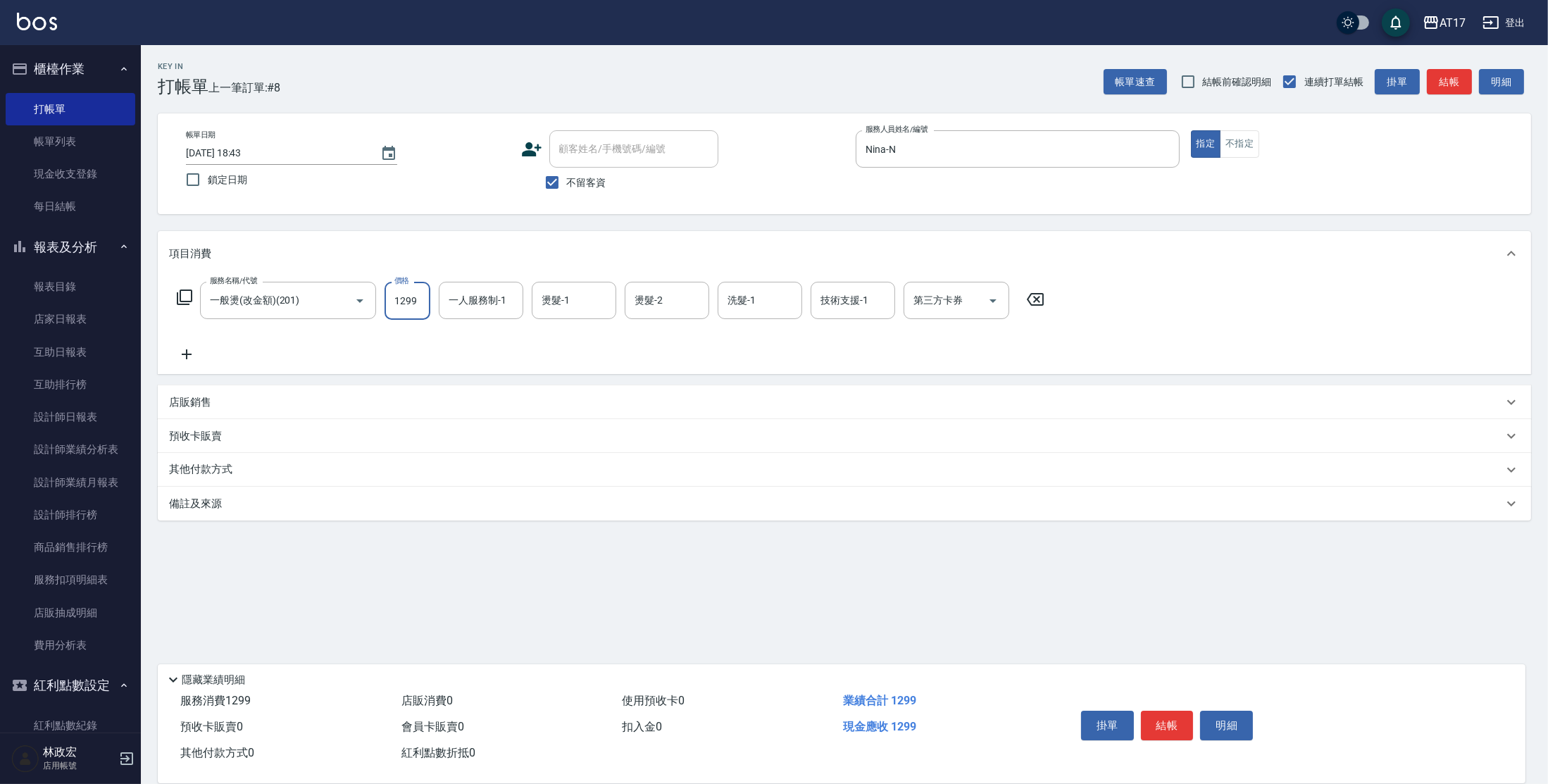
type input "1299"
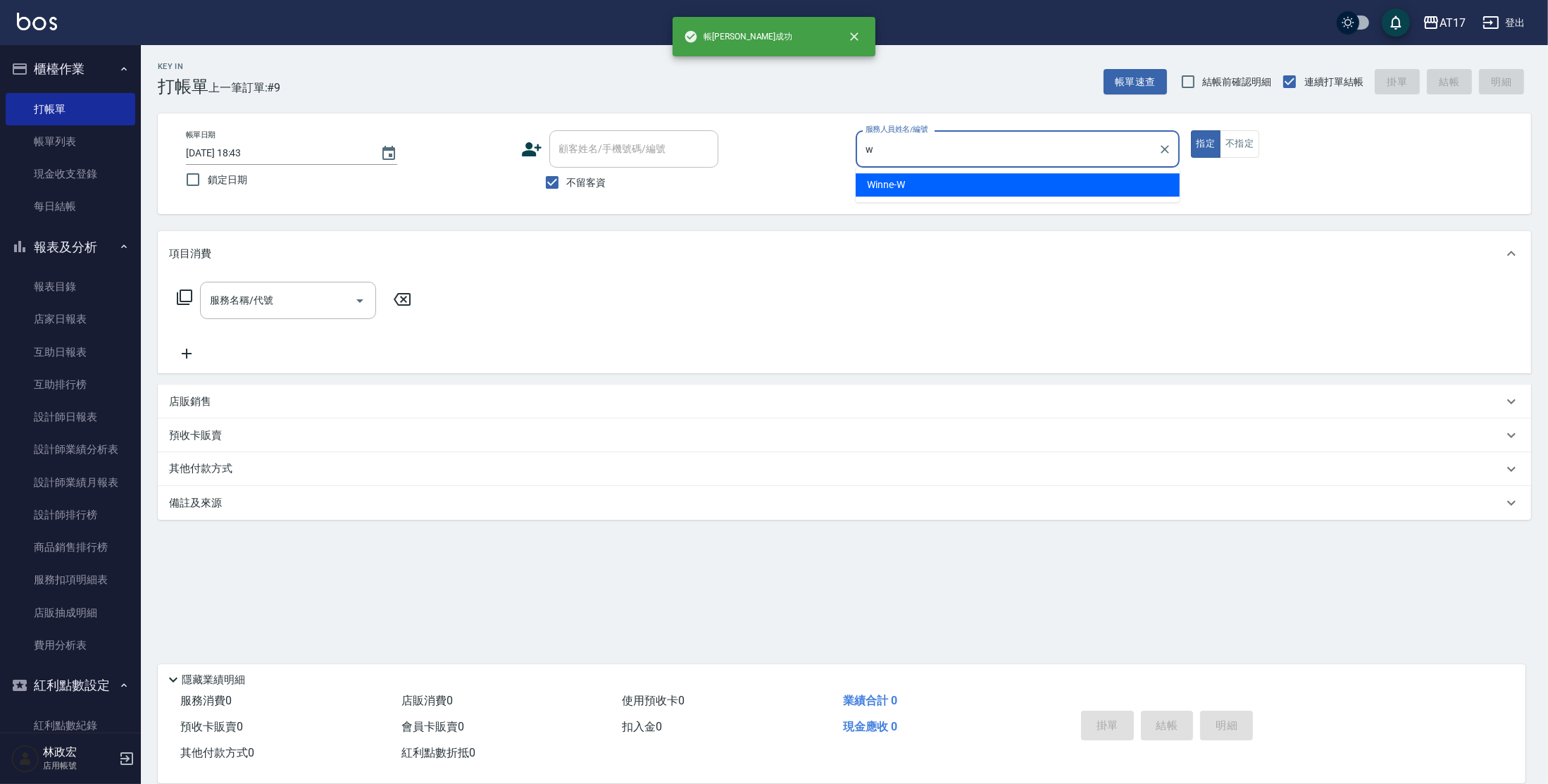
type input "Winne-W"
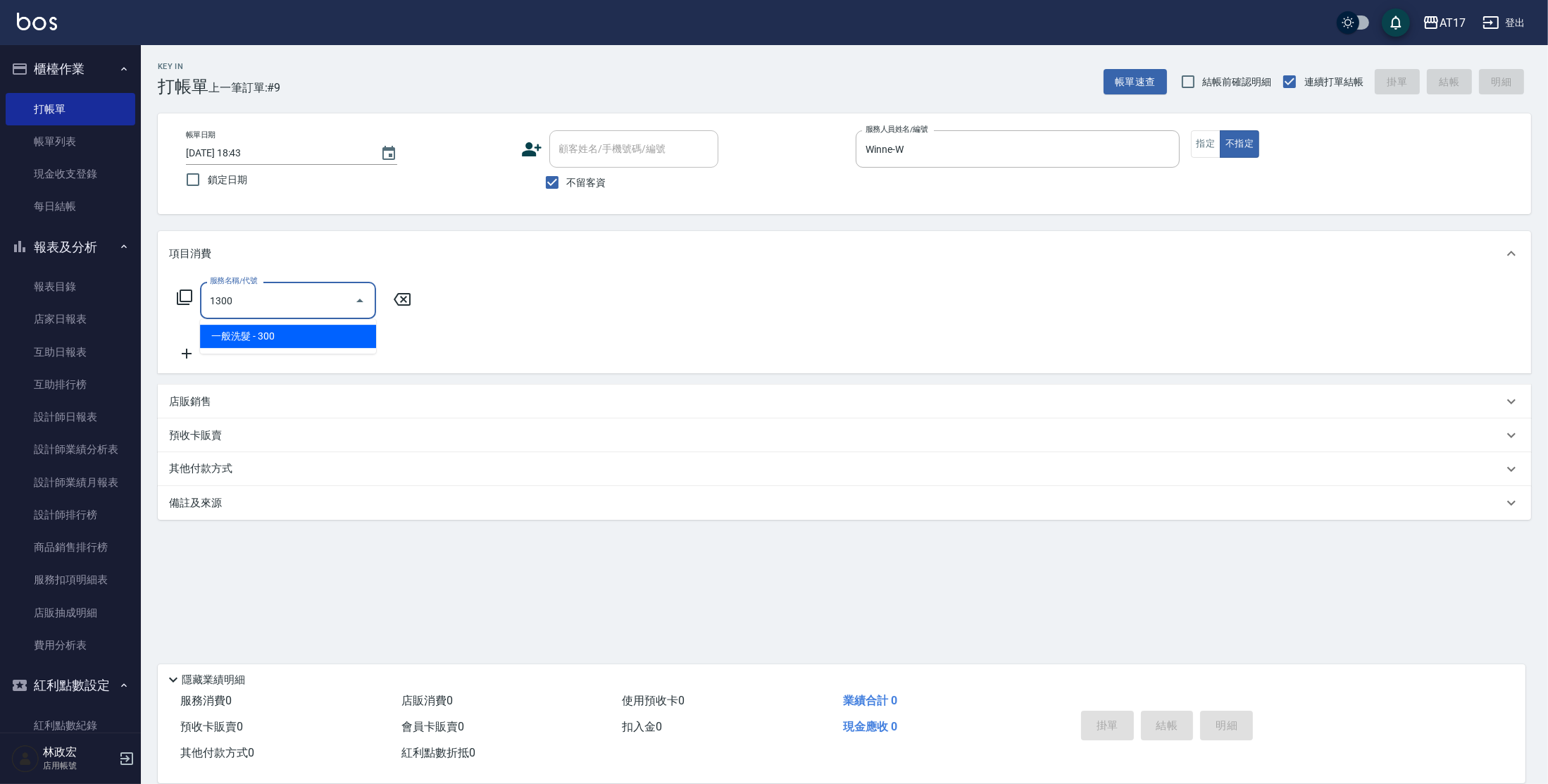
type input "一般洗髮(1300)"
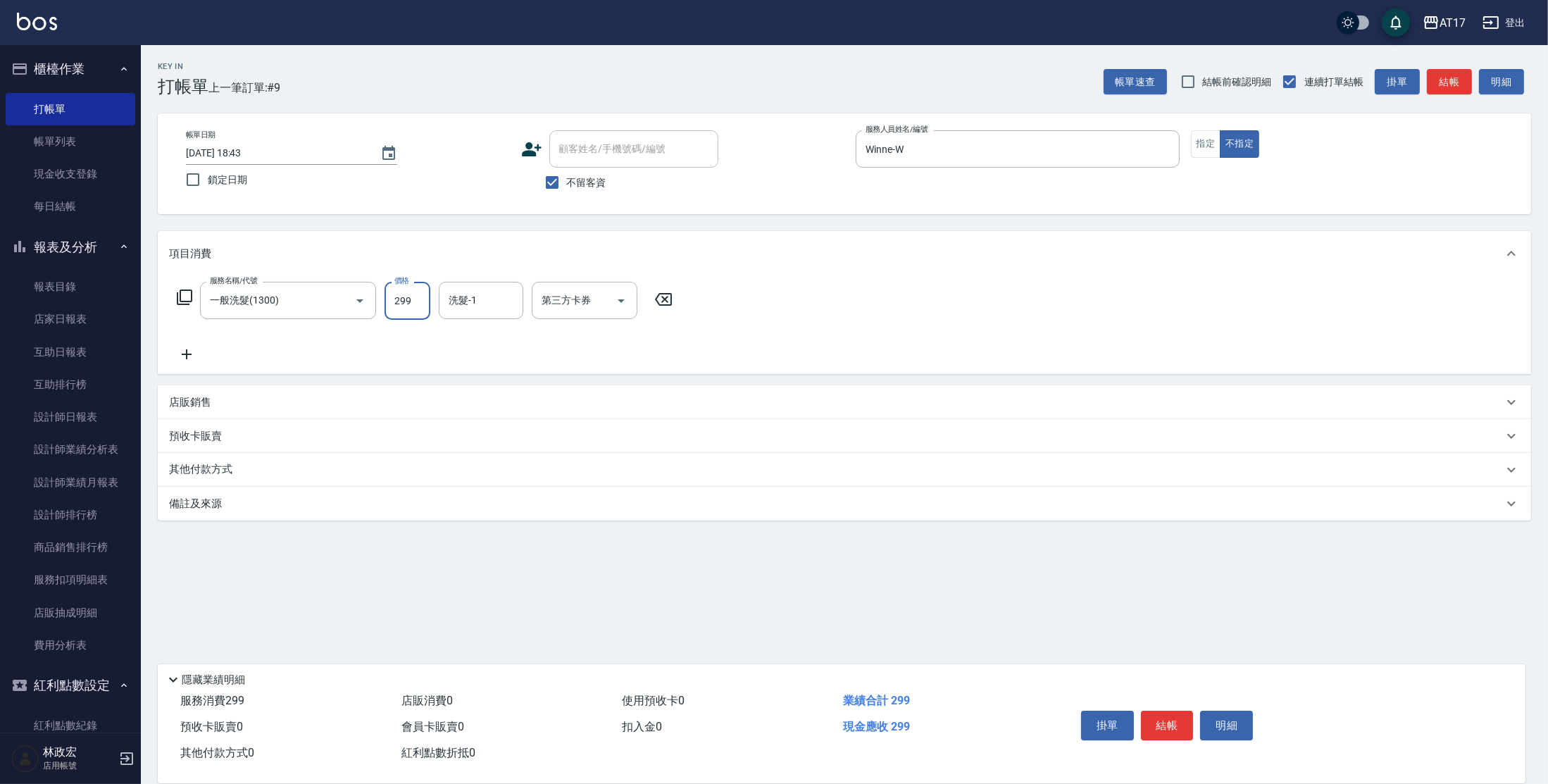
type input "299"
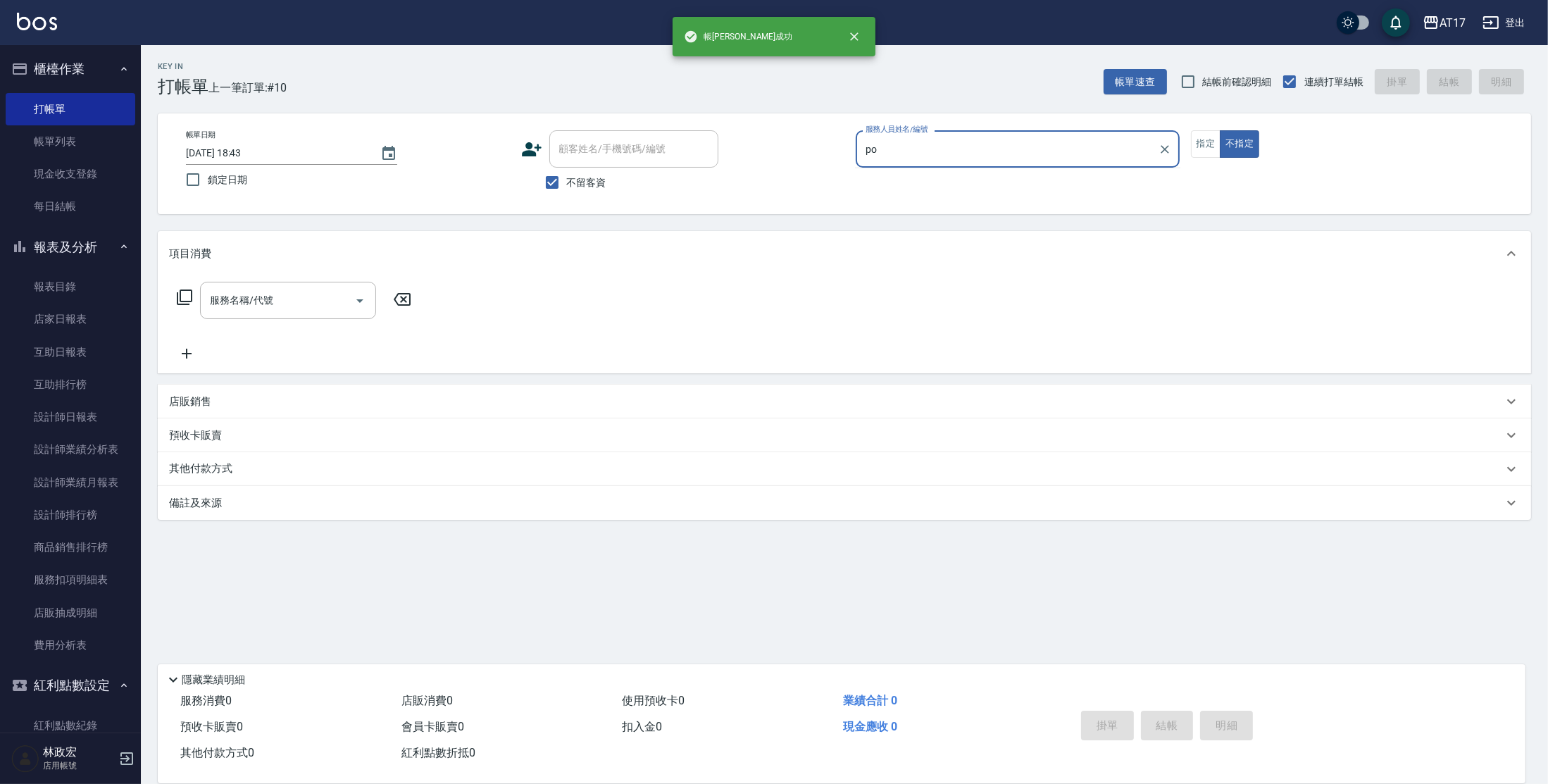
type input "p"
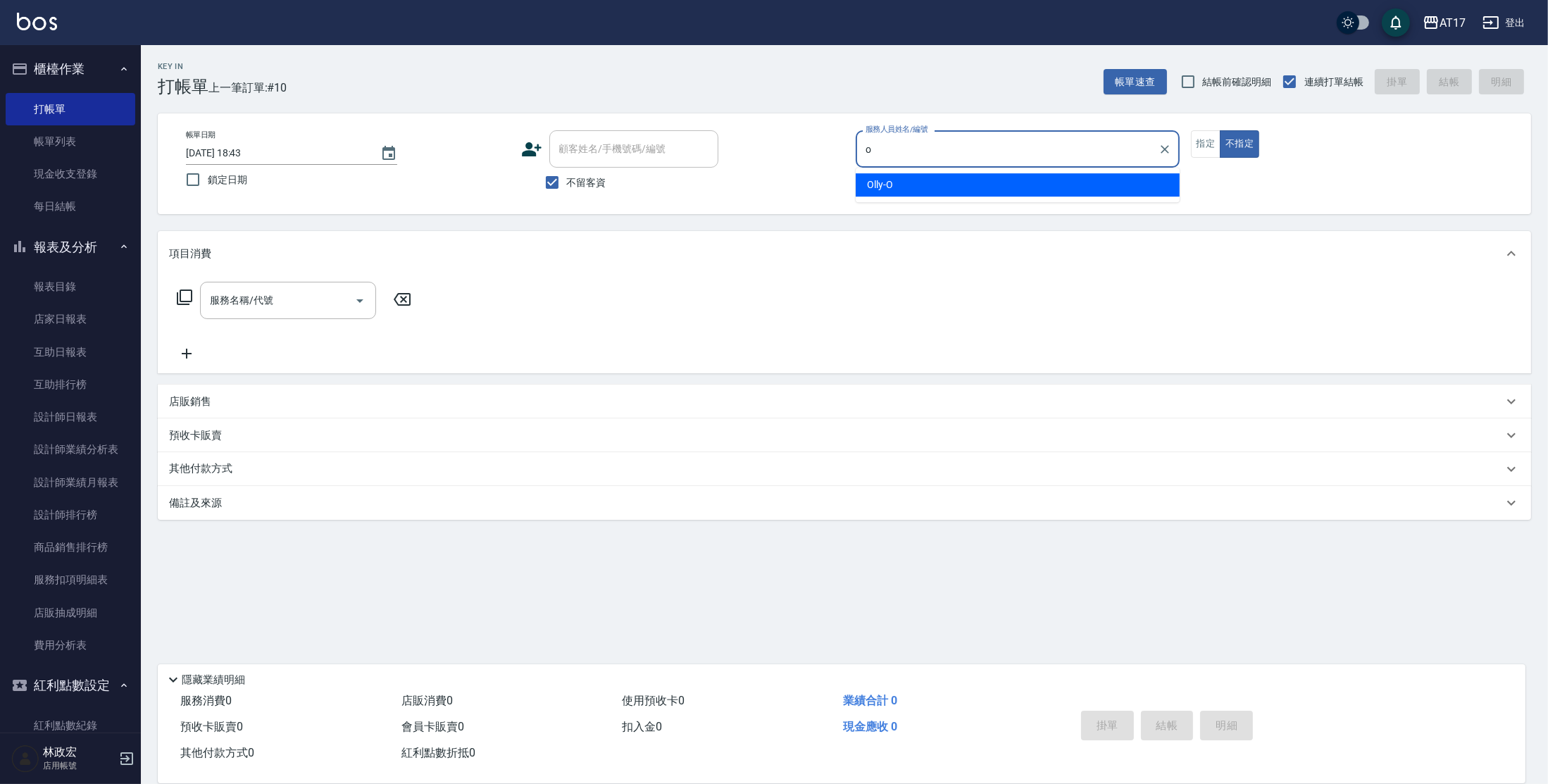
type input "Olly-O"
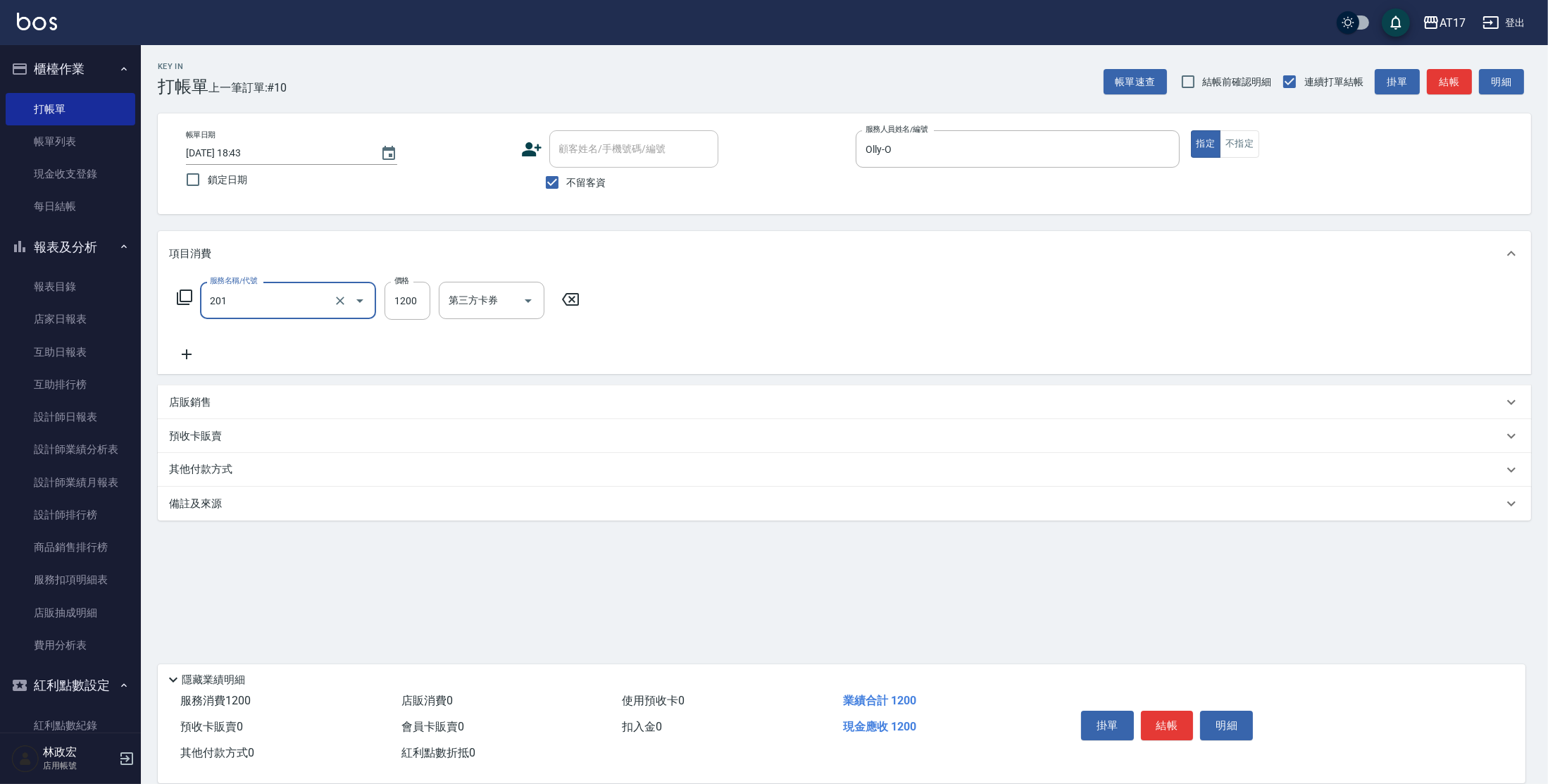
type input "一般燙(改金額)(201)"
type input "1799"
click at [229, 395] on div "店販銷售" at bounding box center [836, 402] width 1334 height 15
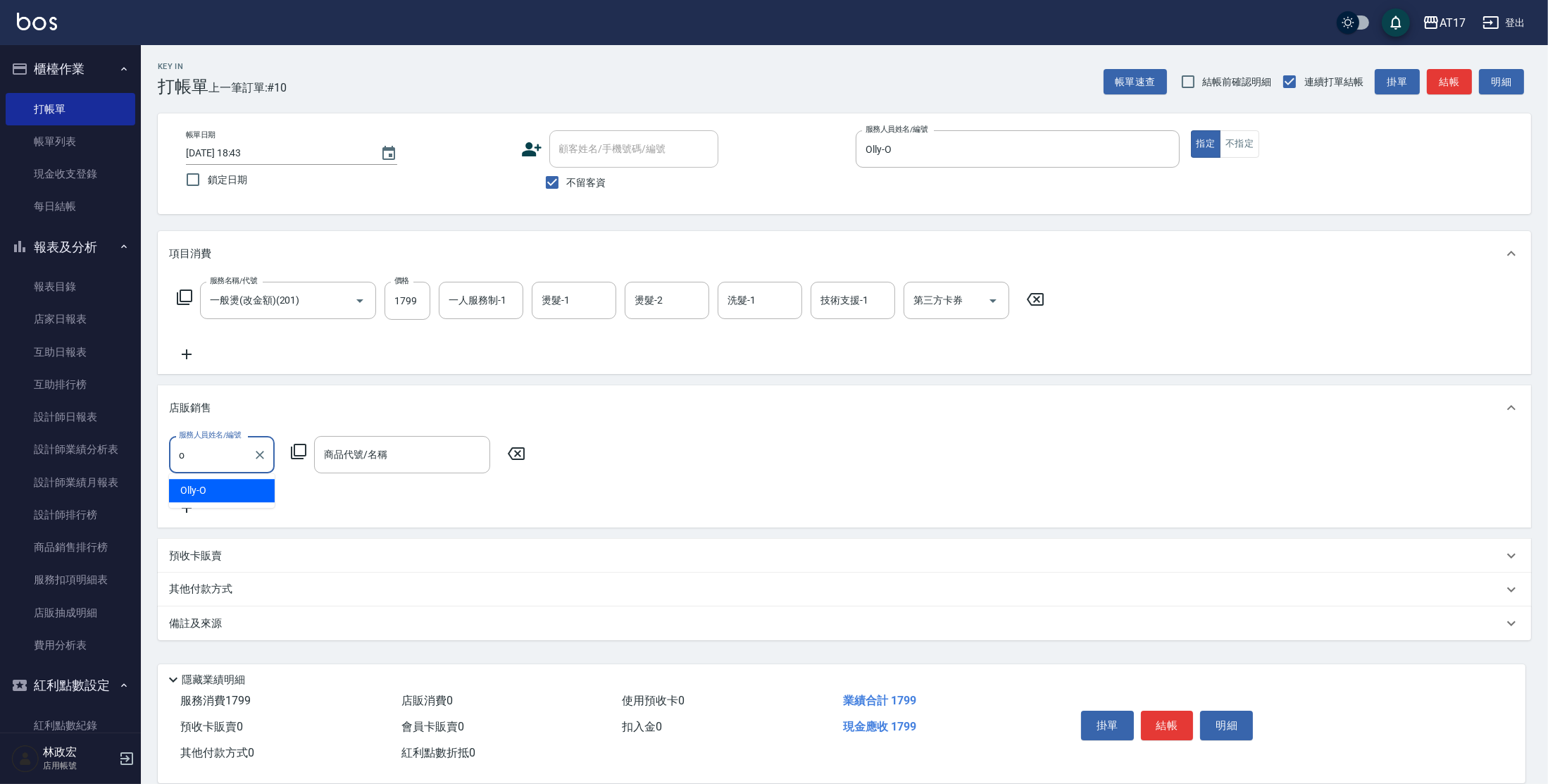
type input "Olly-O"
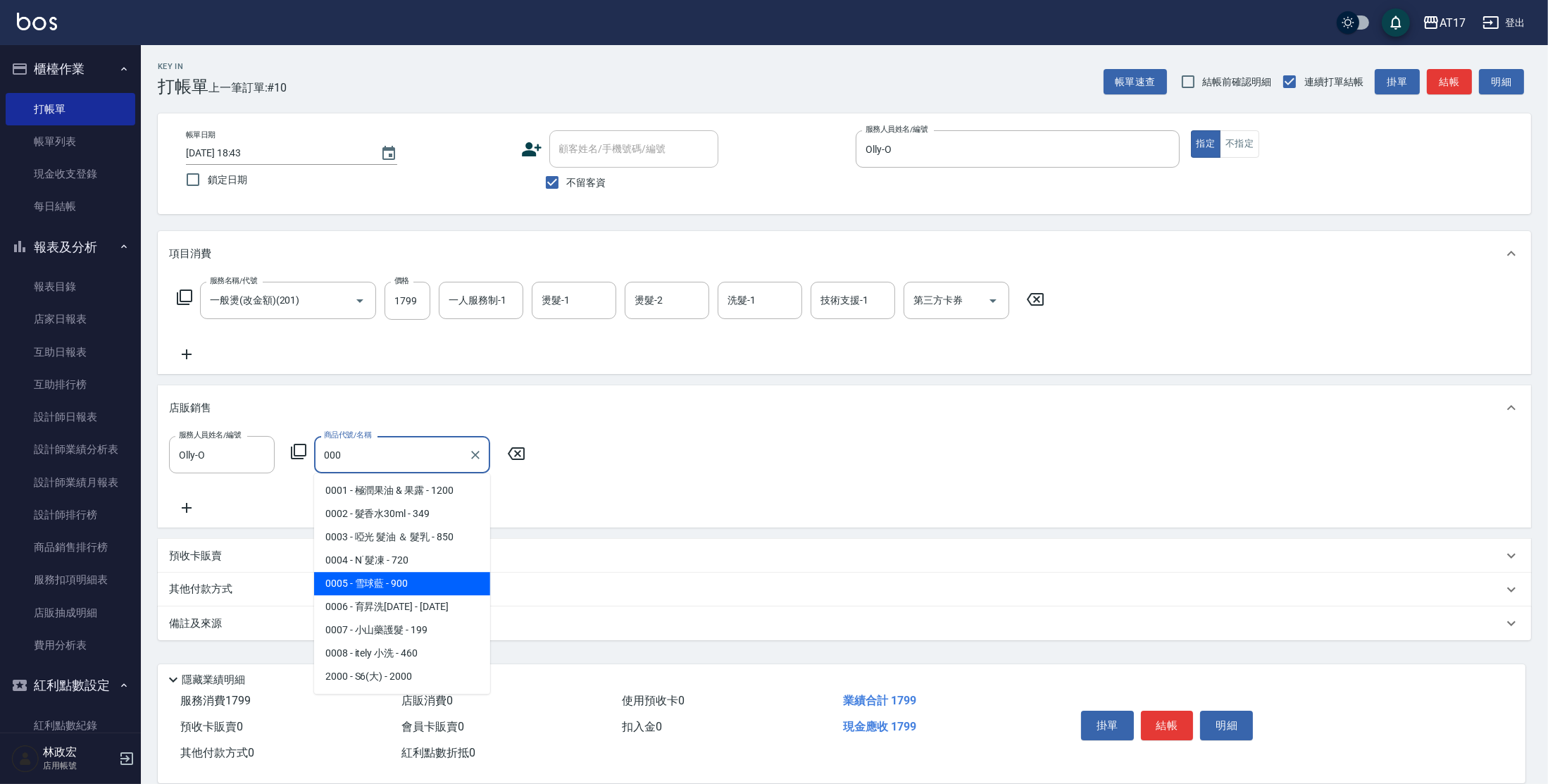
type input "雪球藍"
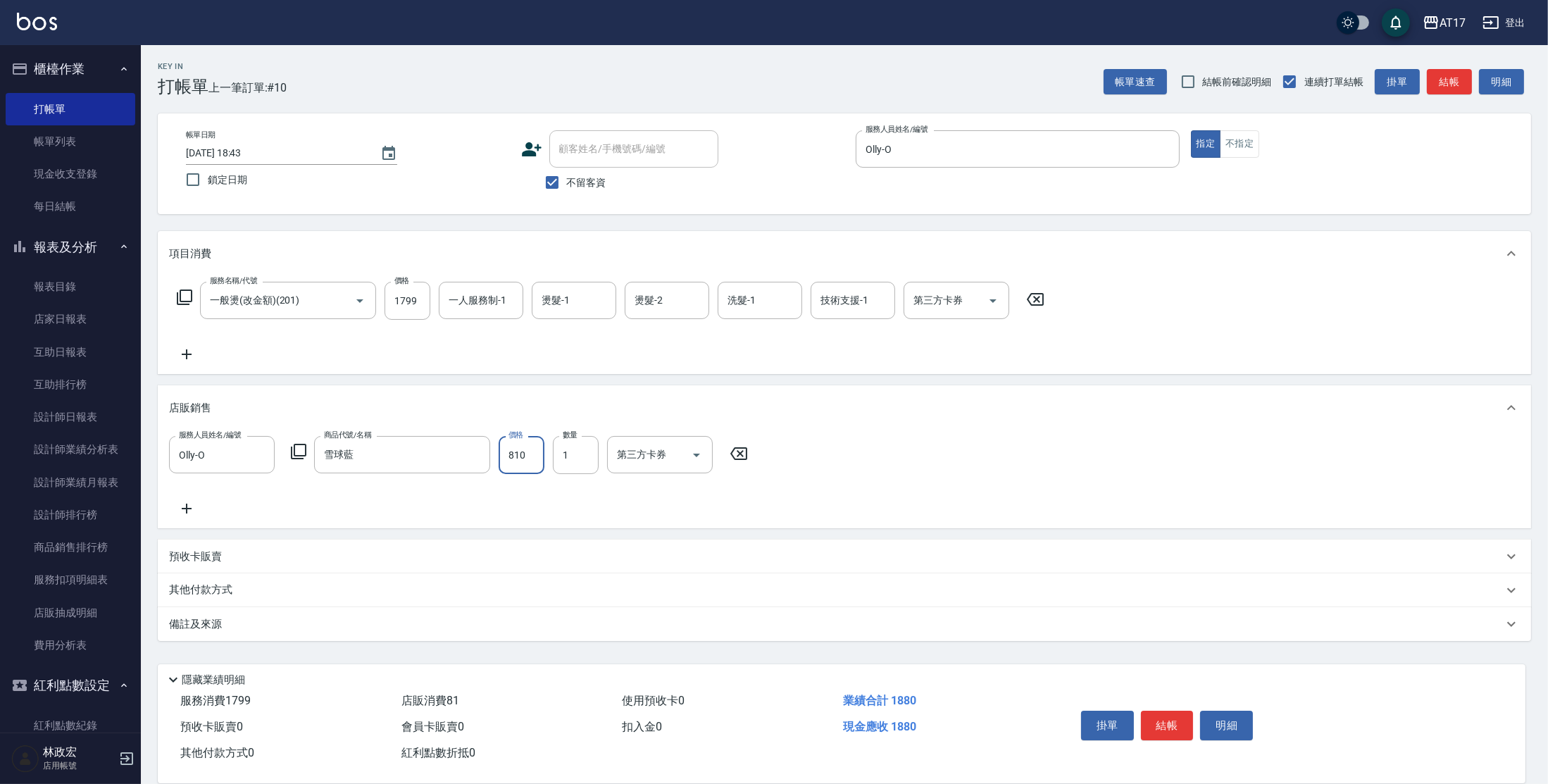
type input "810"
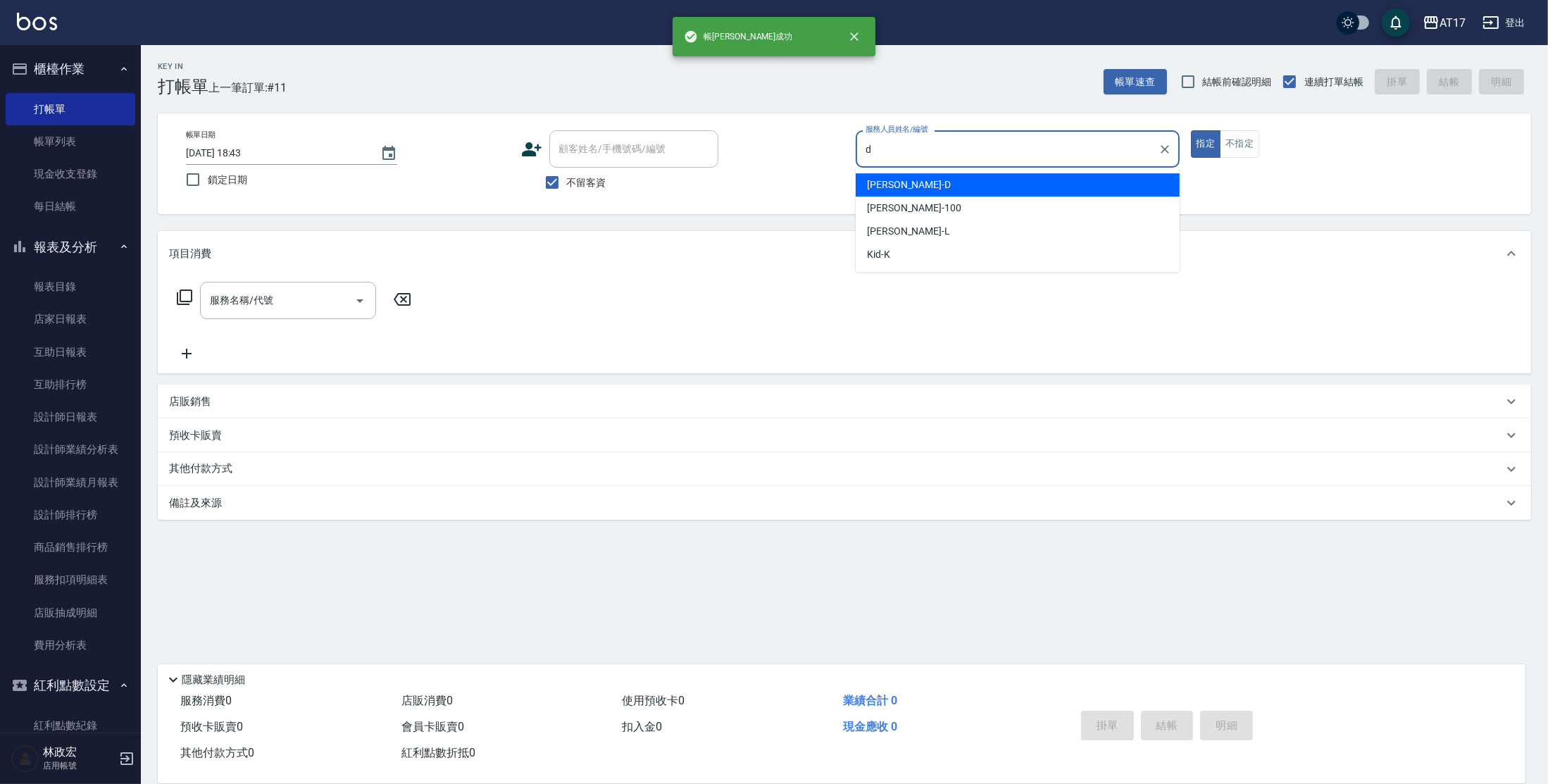
type input "[PERSON_NAME]-D"
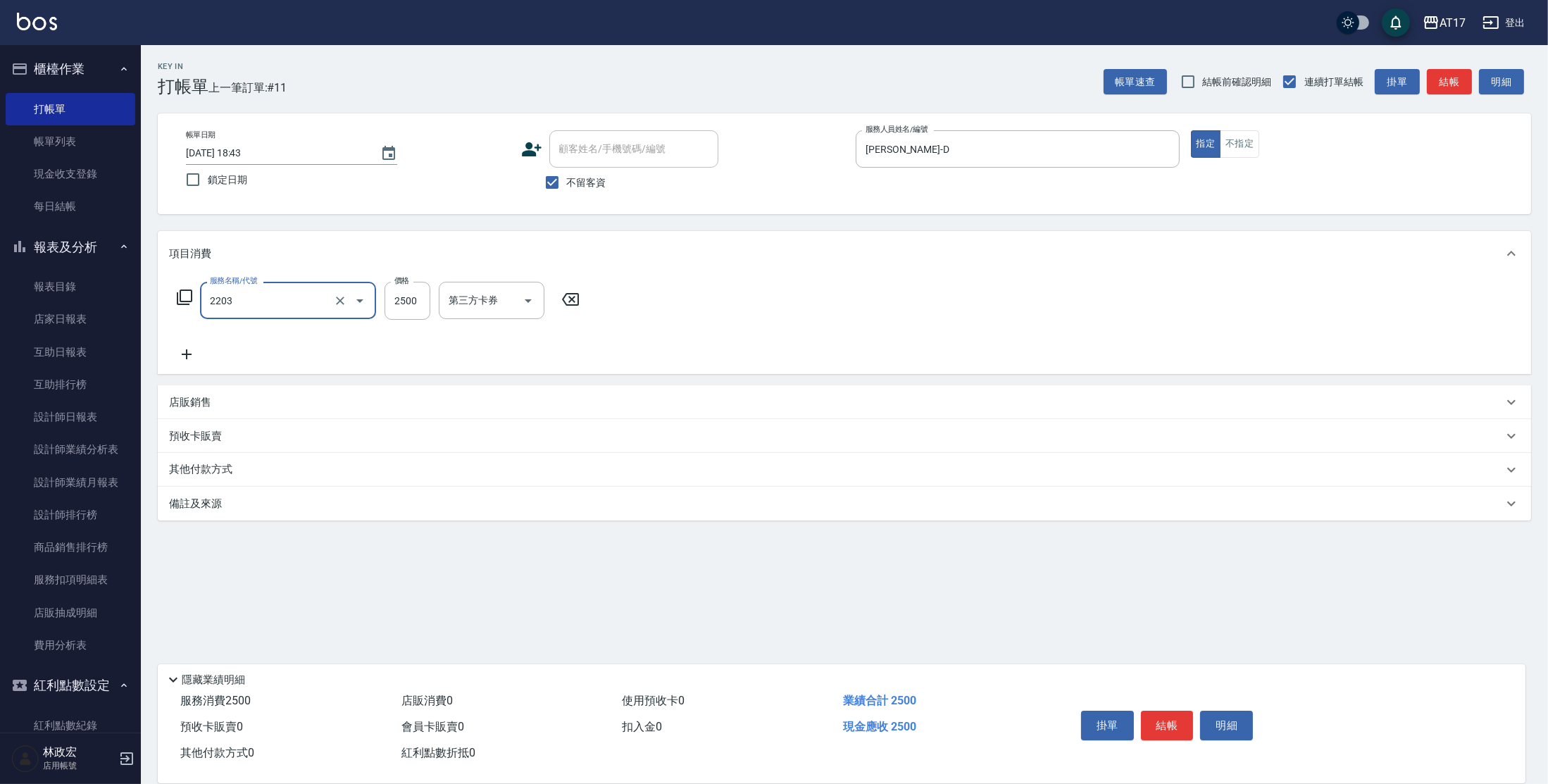
type input "燙髮C餐(短髮)(2203)"
type input "[PERSON_NAME]-D"
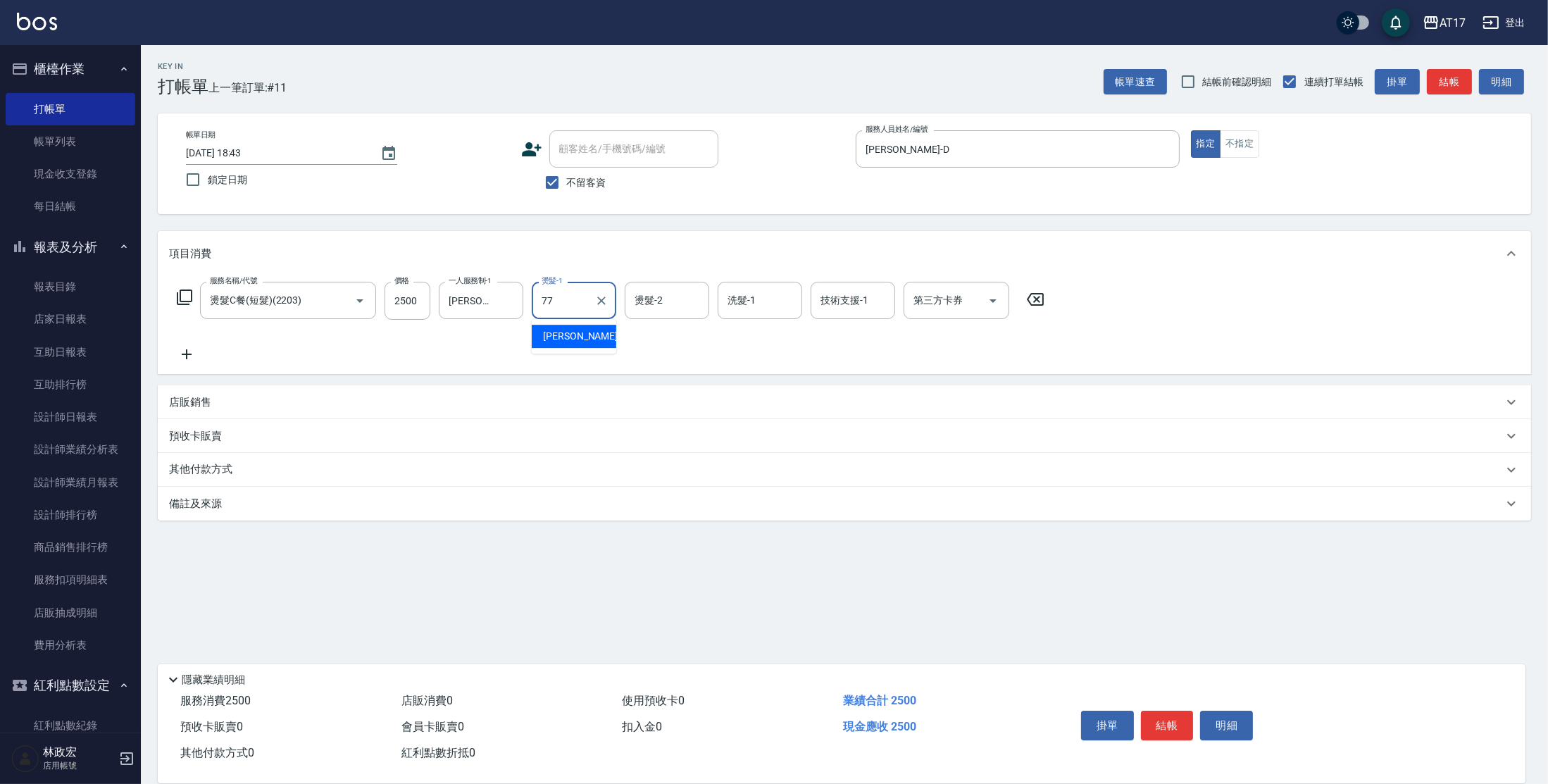
type input "欣麗-77"
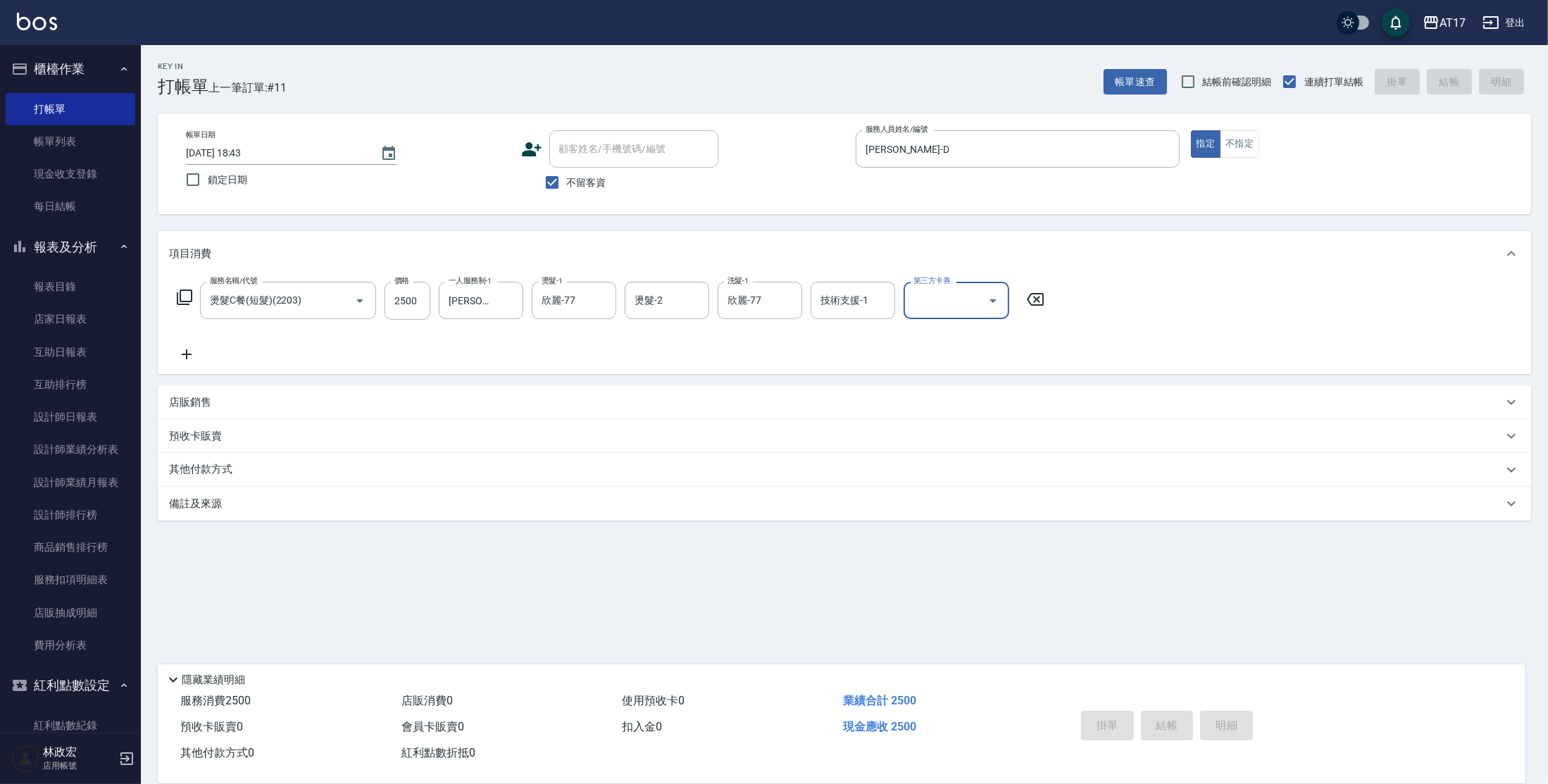
type input "[DATE] 18:44"
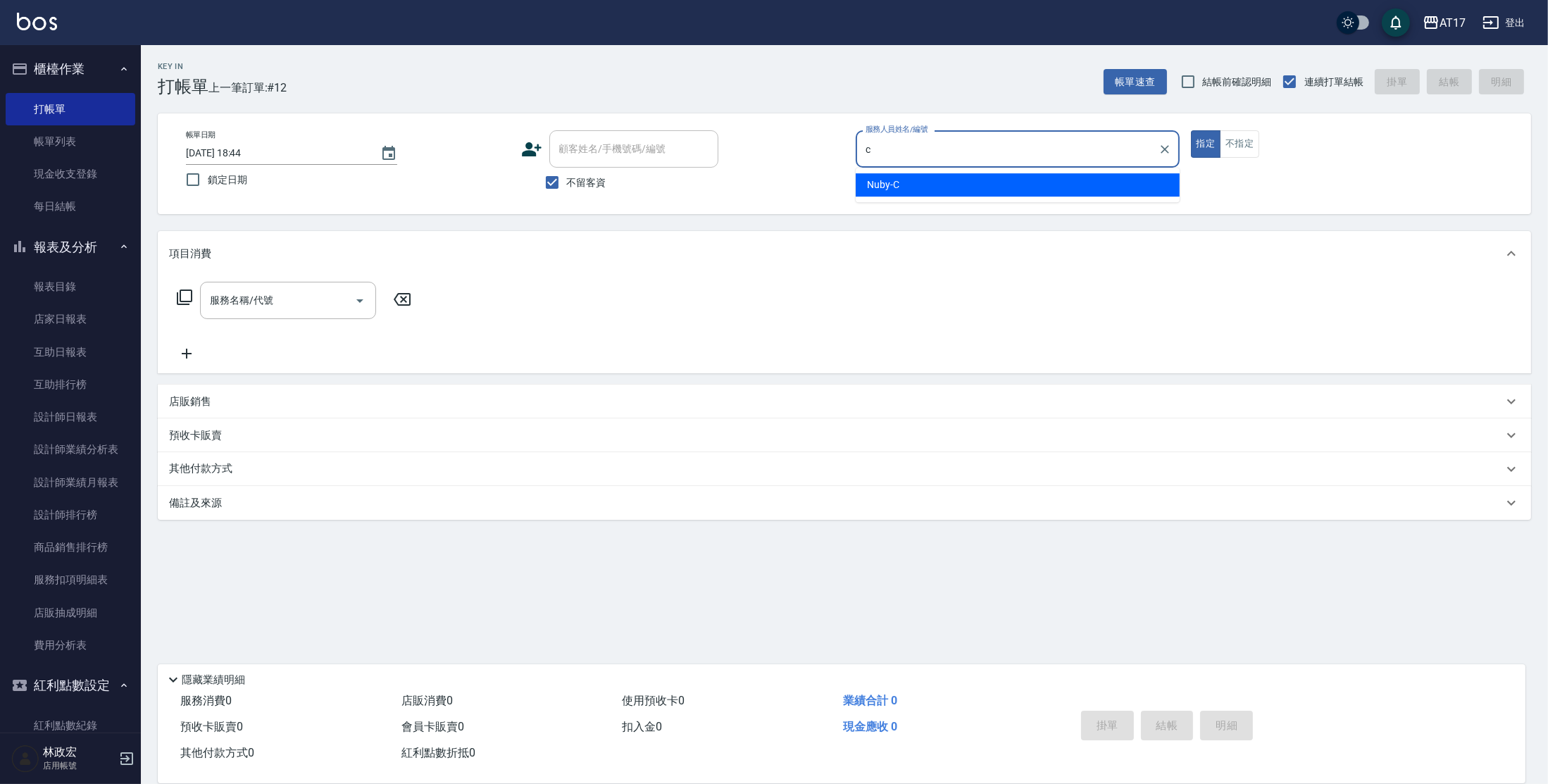
type input "Nuby-C"
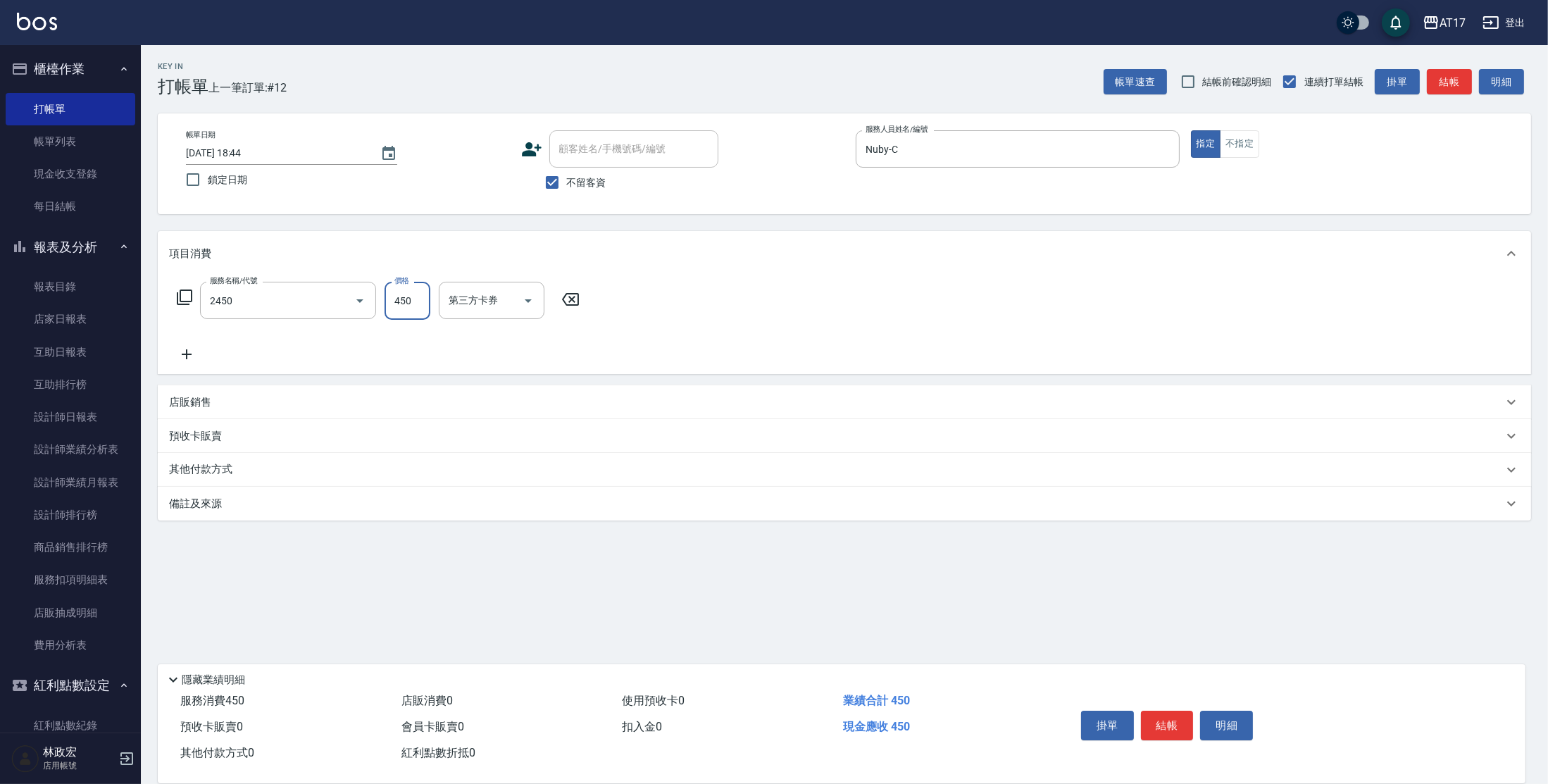
type input "C剪髮套餐(2450)"
type input "600"
type input "Winne-W"
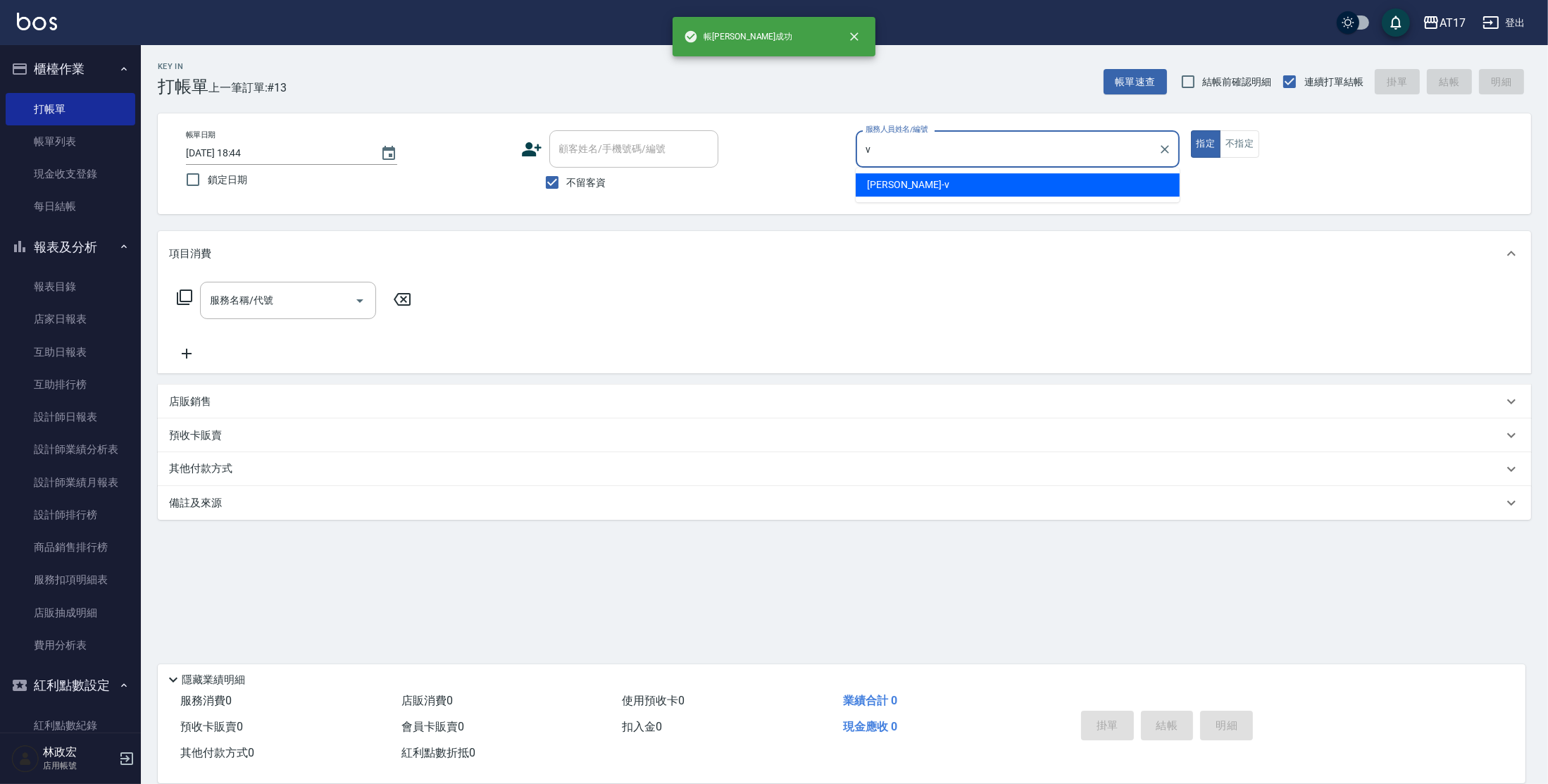
type input "[PERSON_NAME]-v"
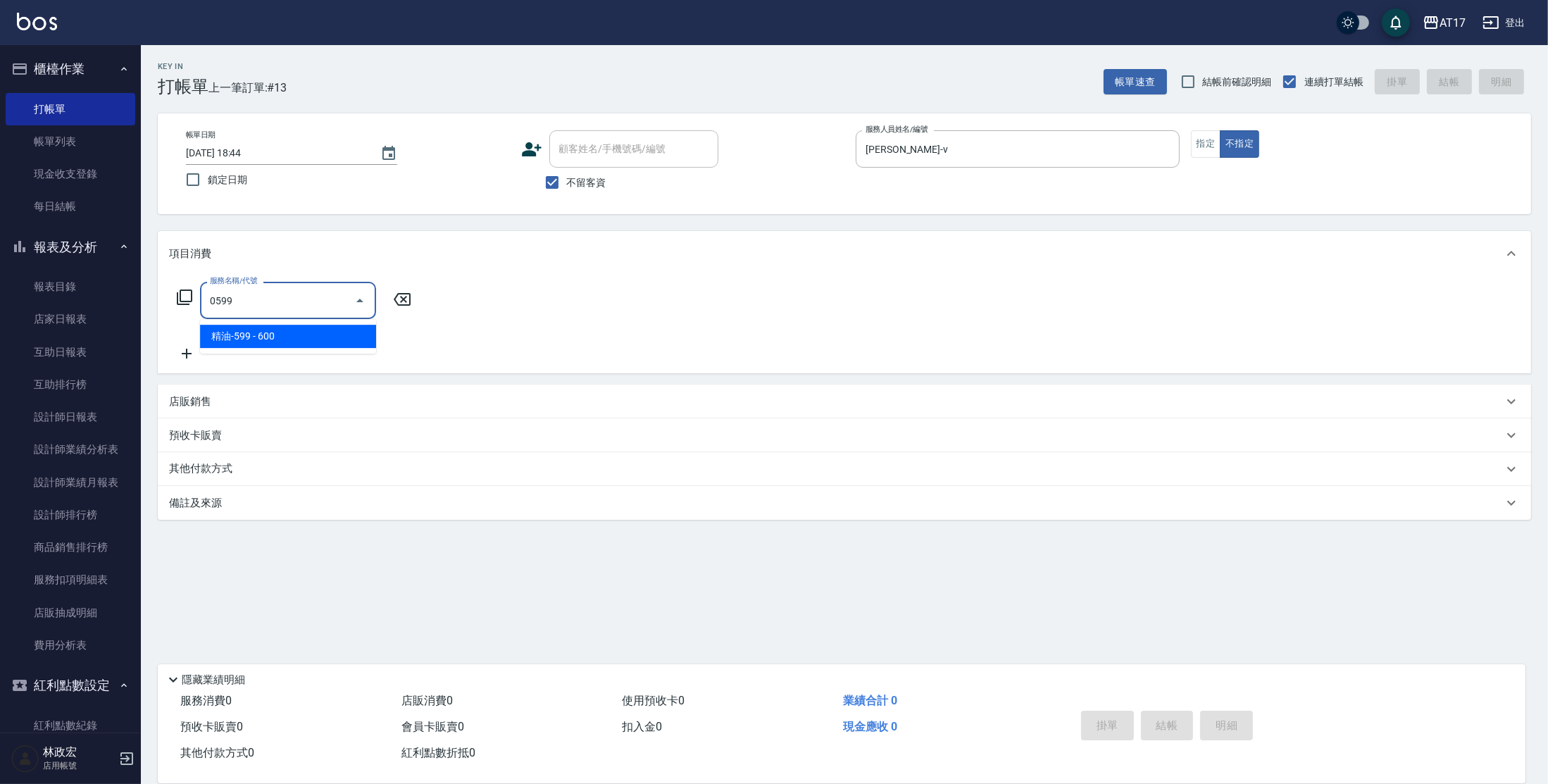
type input "精油-599(0599)"
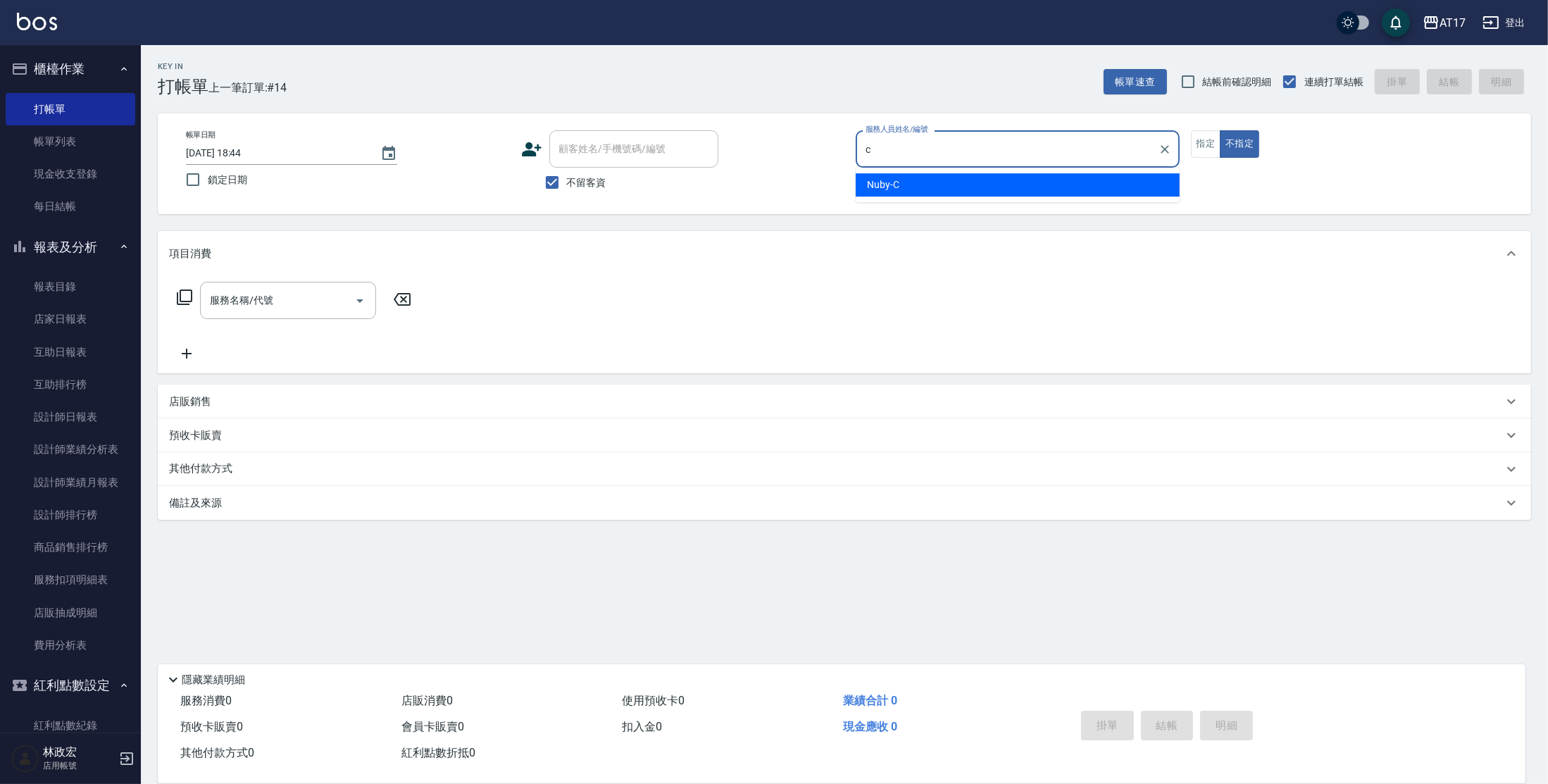
type input "Nuby-C"
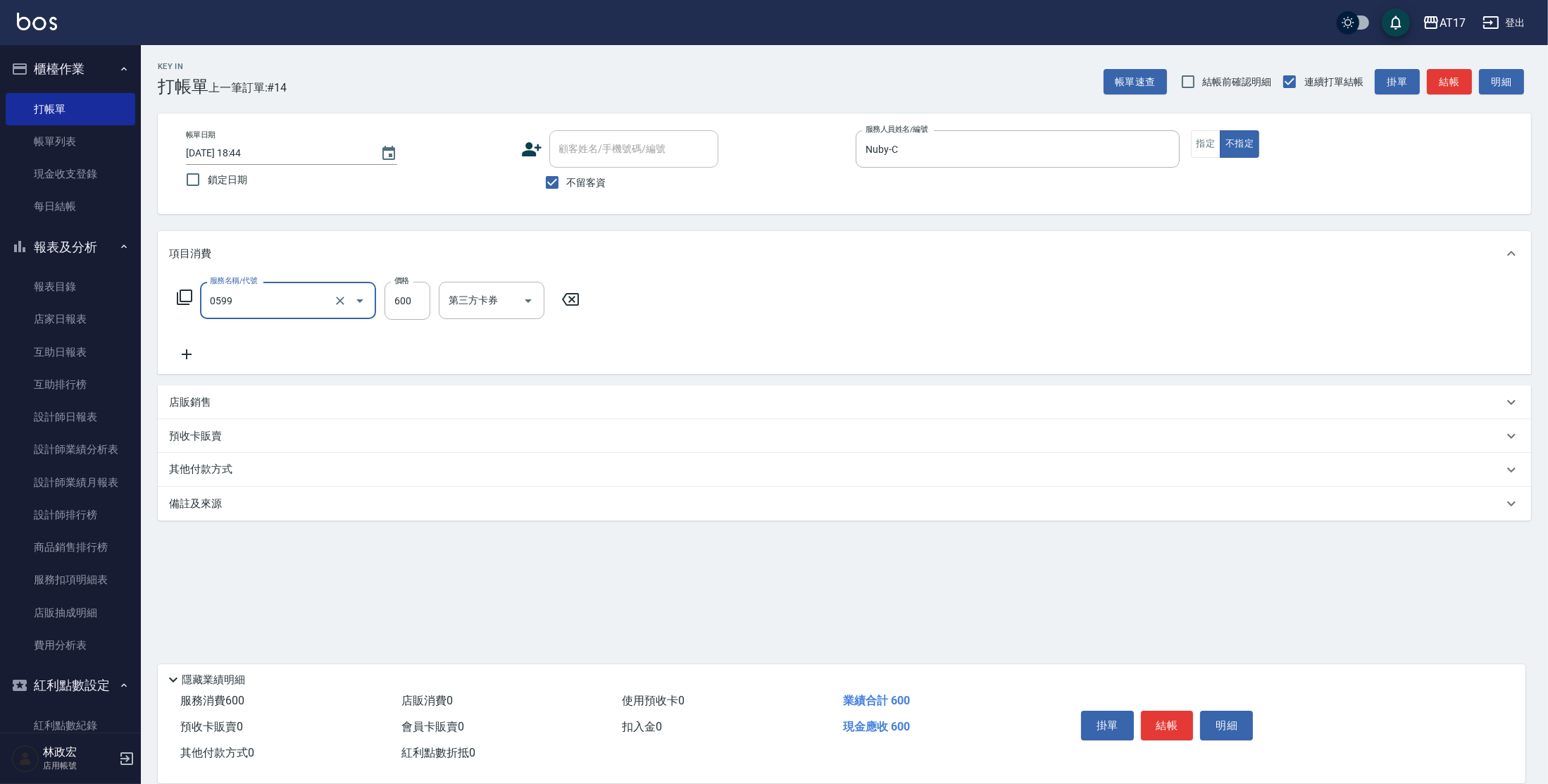
type input "精油-599(0599)"
click at [1208, 151] on button "指定" at bounding box center [1206, 144] width 30 height 28
click at [418, 302] on input "600" at bounding box center [407, 301] width 46 height 38
type input "900"
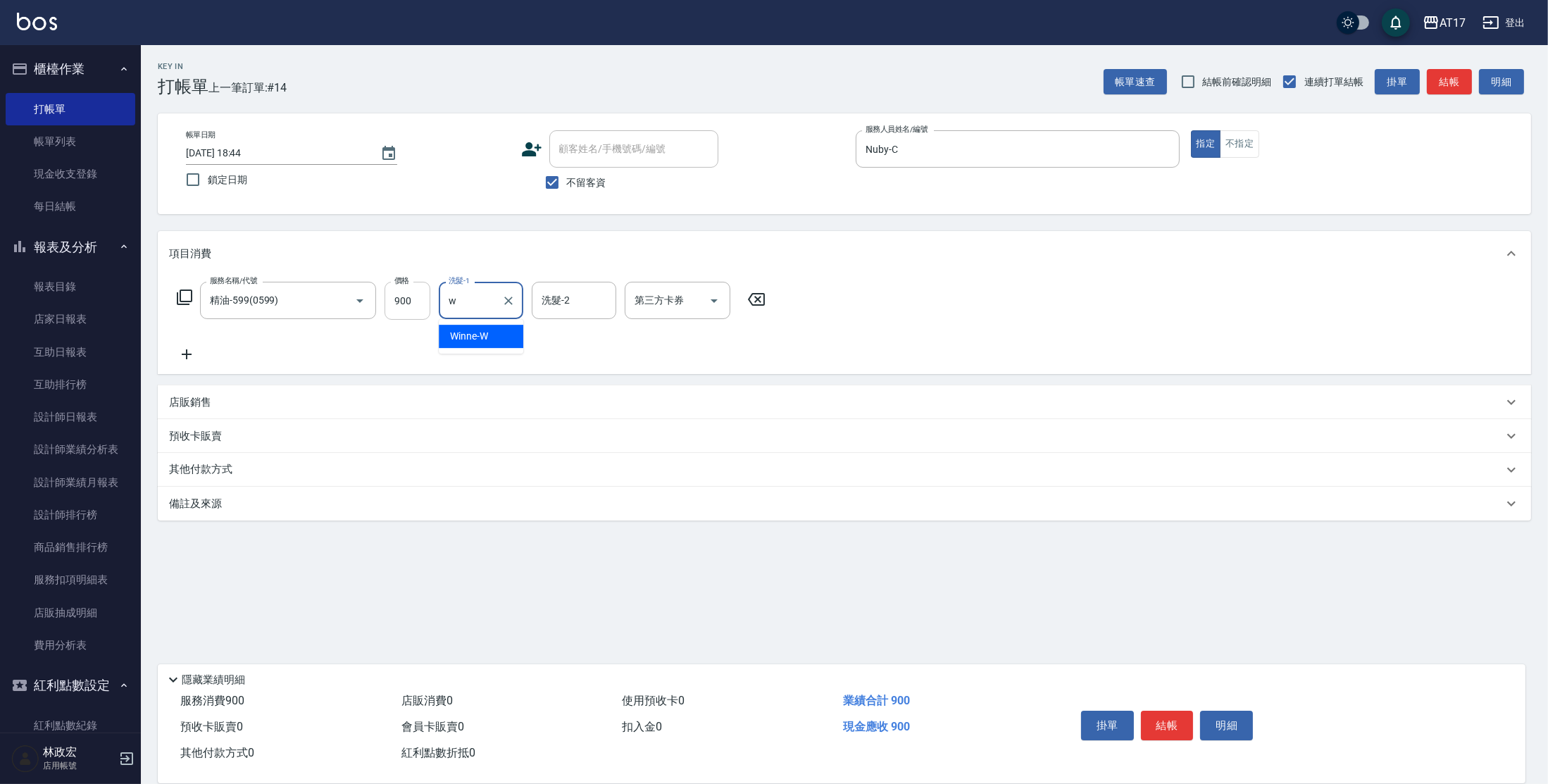
type input "Winne-W"
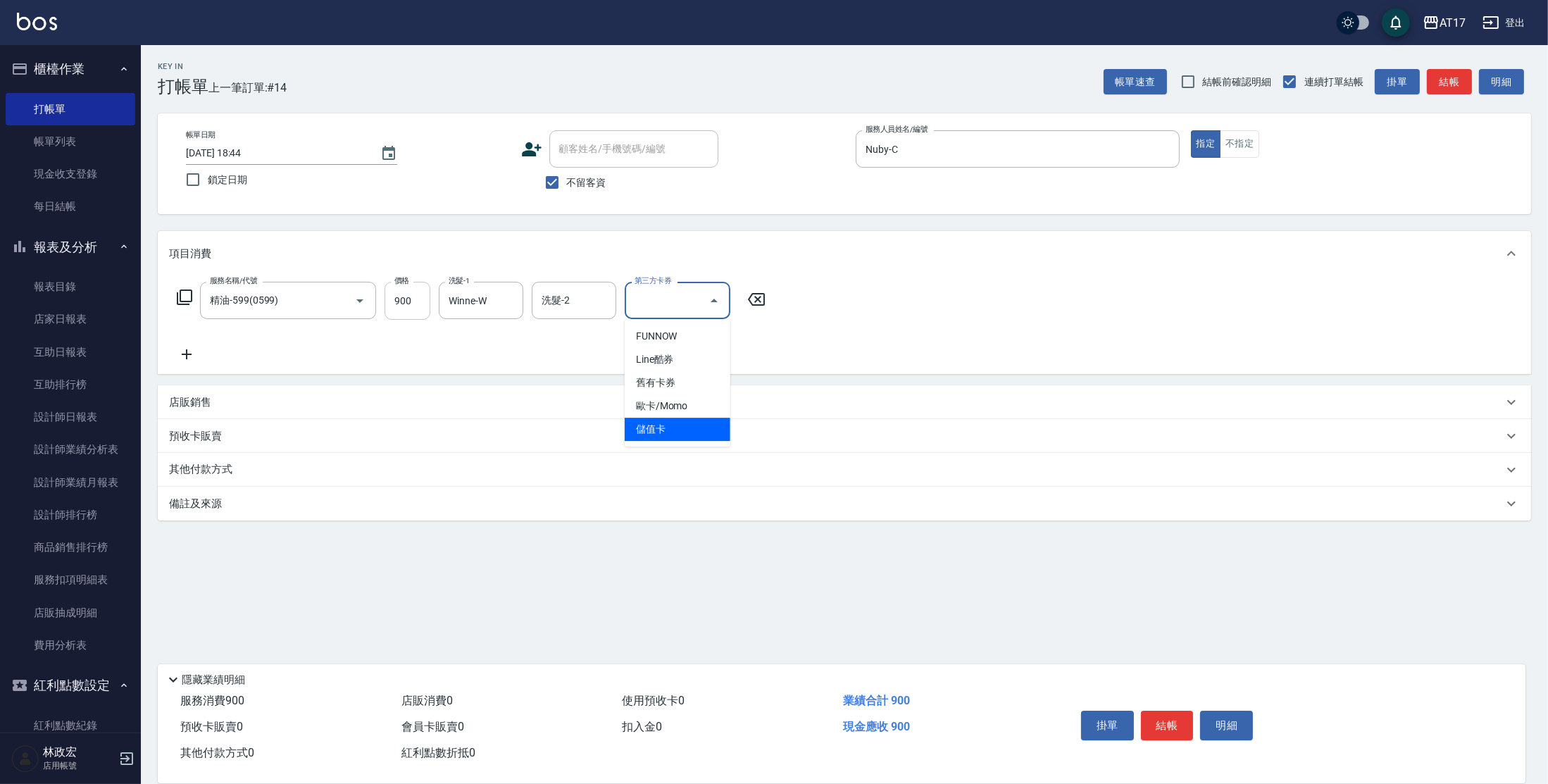
type input "儲值卡"
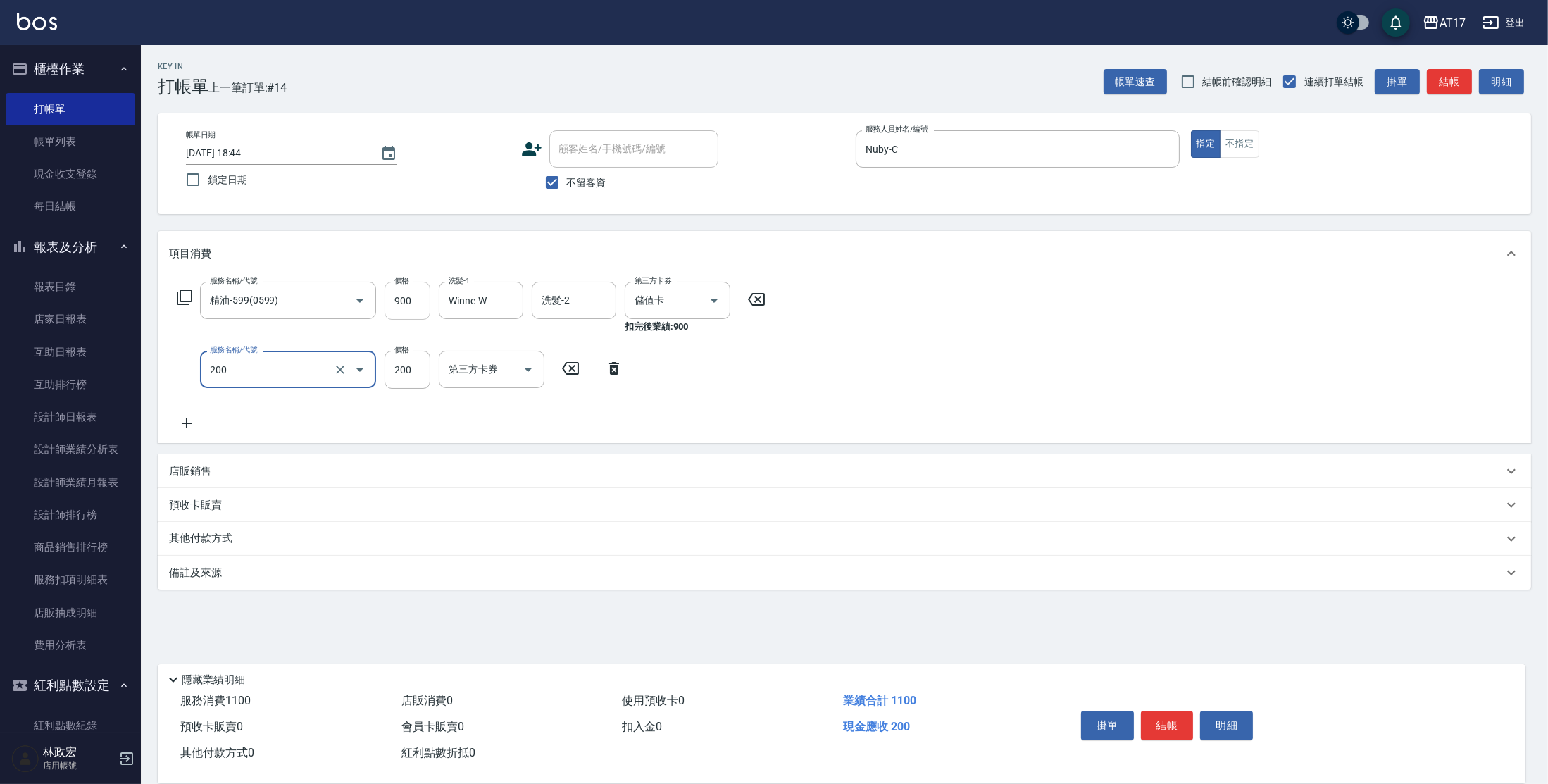
type input "剪髮(200)"
type input "400"
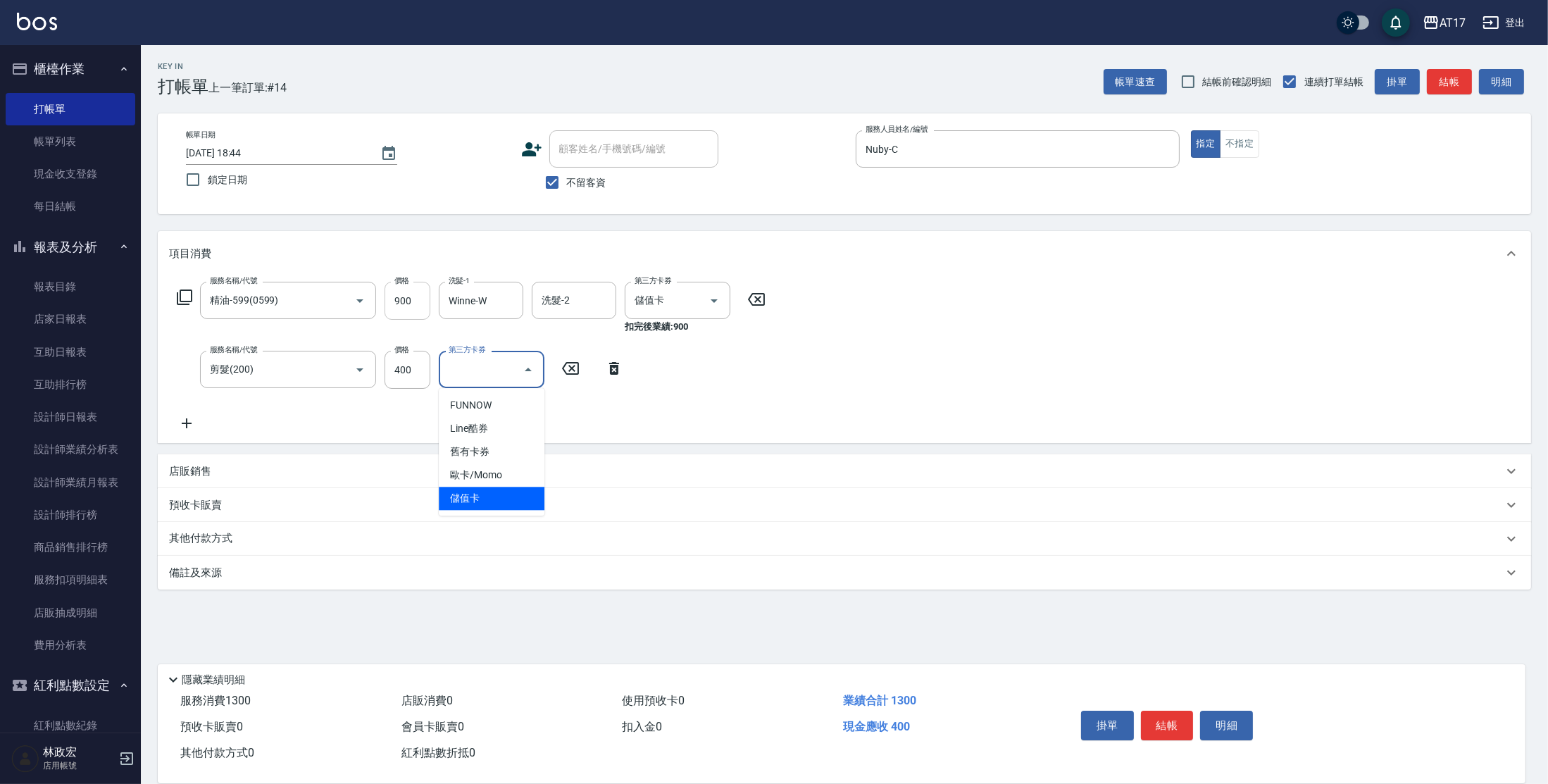
type input "儲值卡"
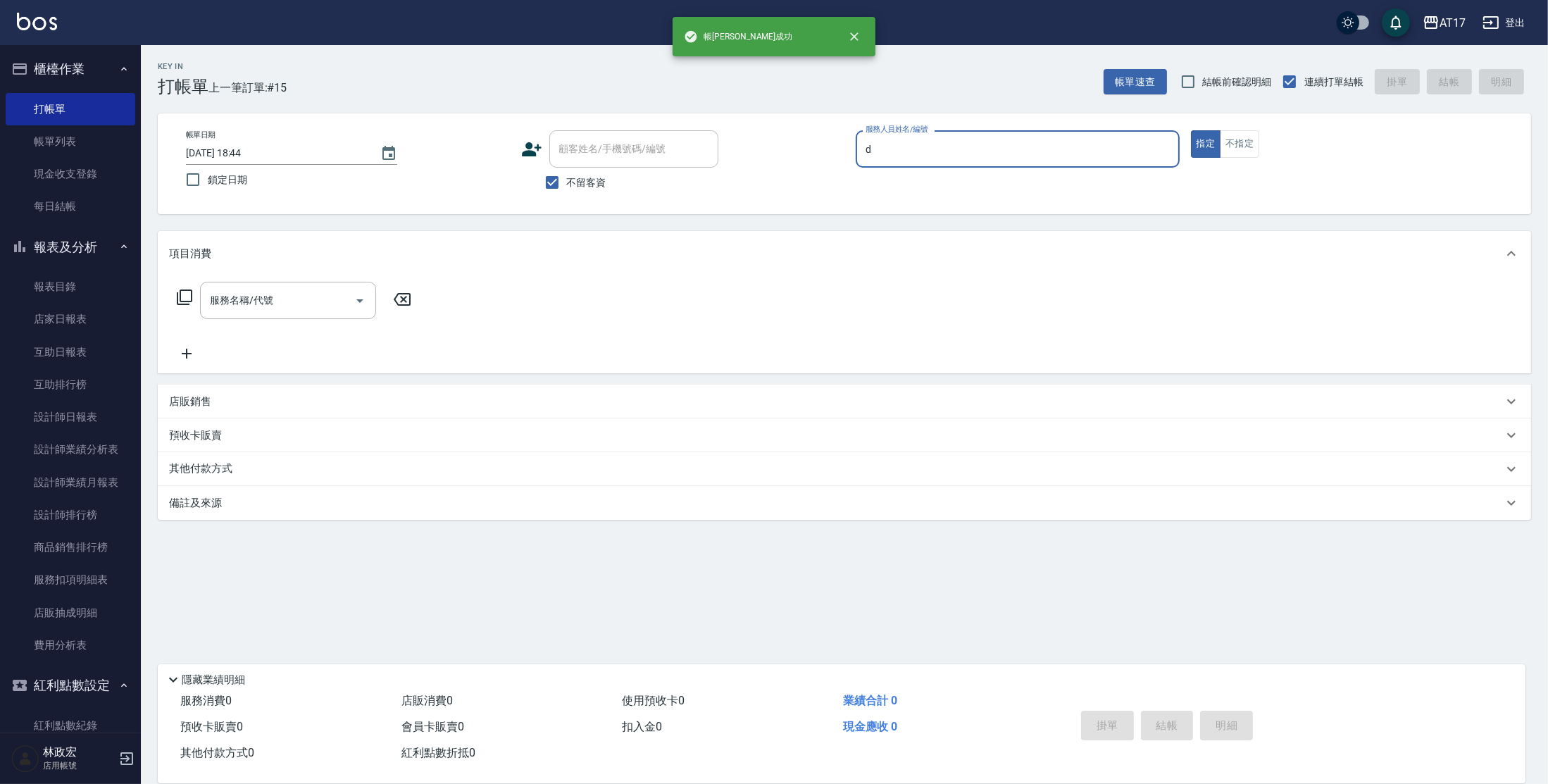
type input "[PERSON_NAME]-D"
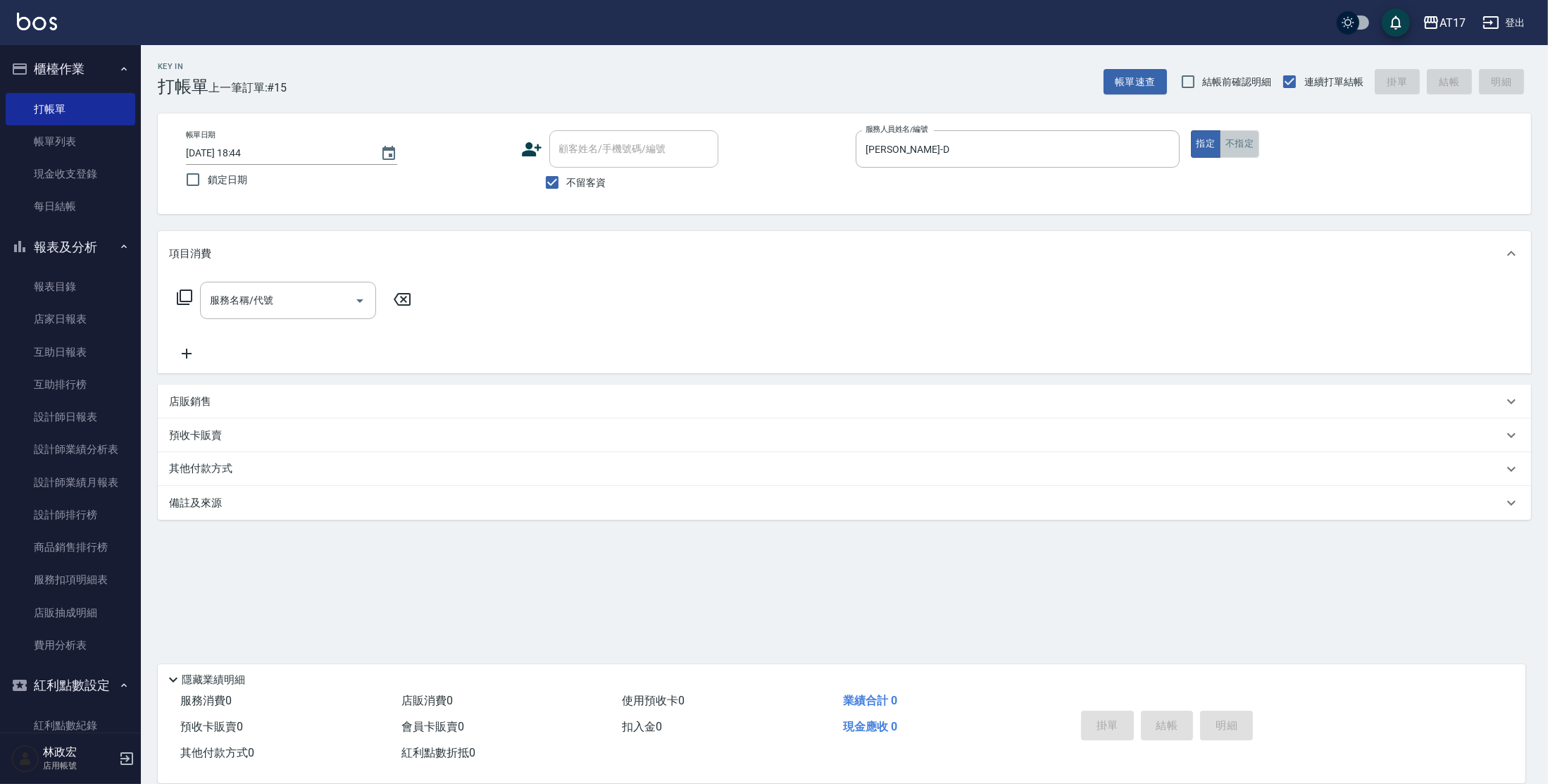
click at [1245, 133] on button "不指定" at bounding box center [1240, 144] width 39 height 28
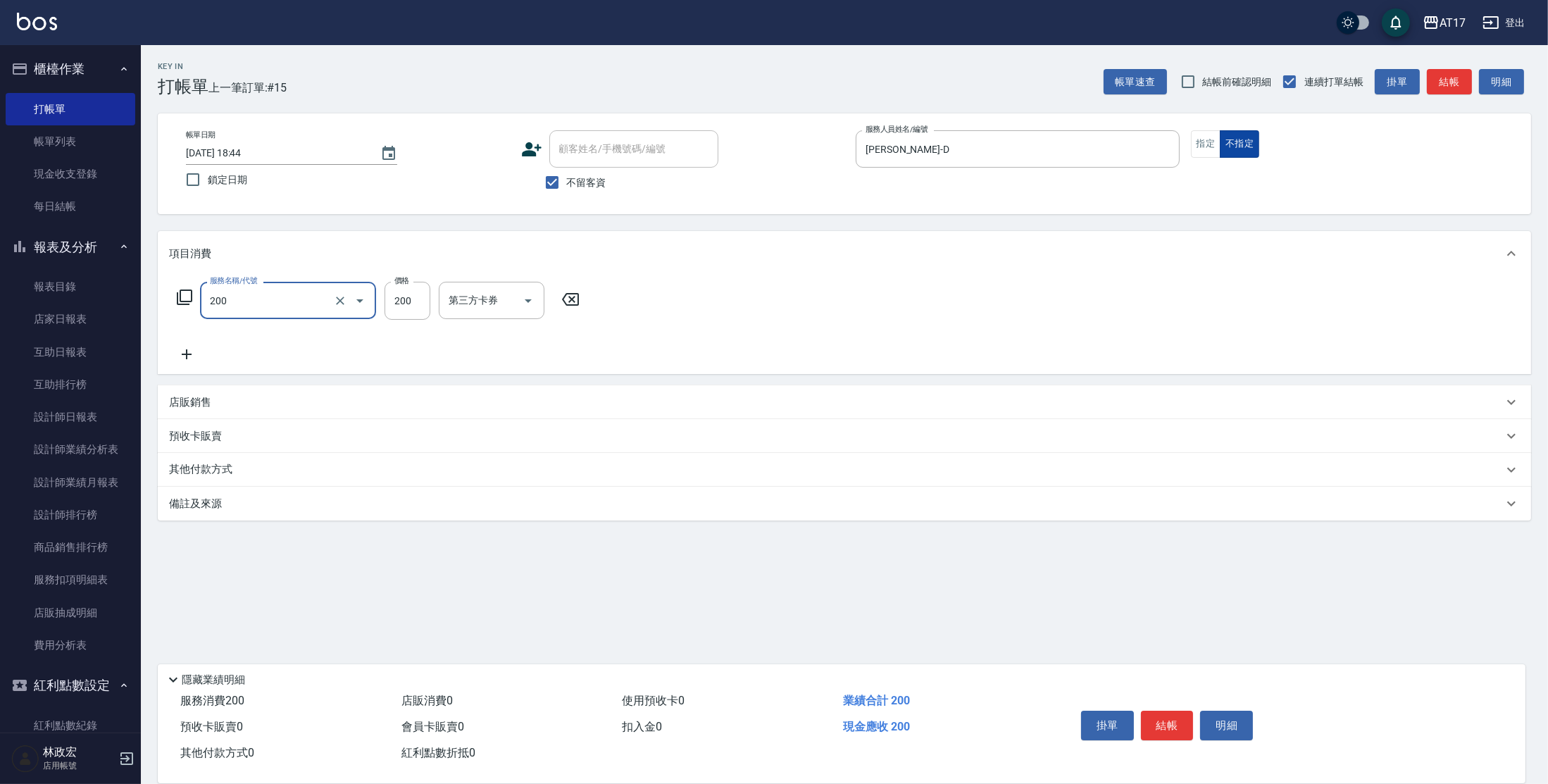
type input "剪髮(200)"
type input "199"
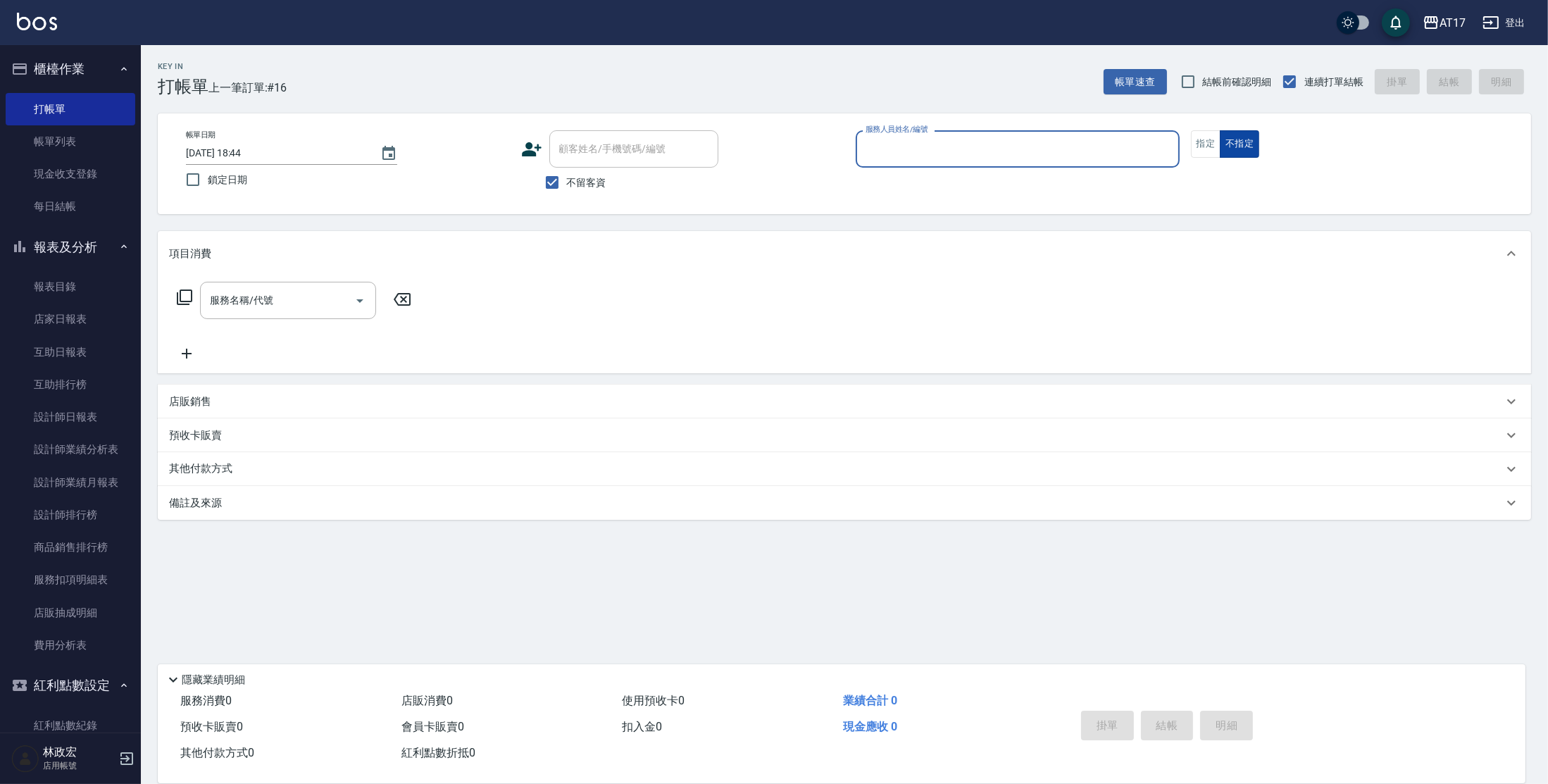
type input "s"
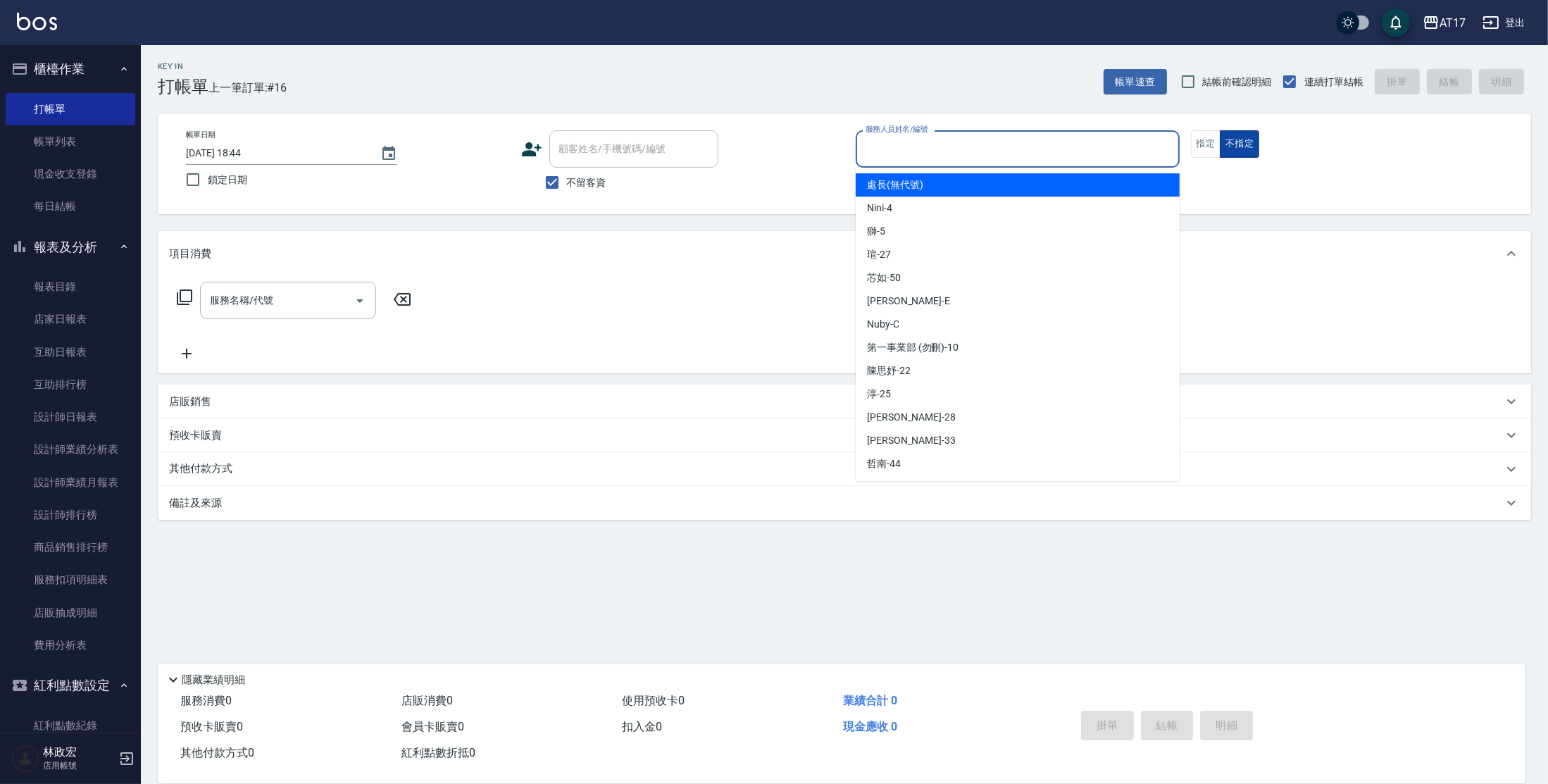
type input "d"
type input "處長(無代號)"
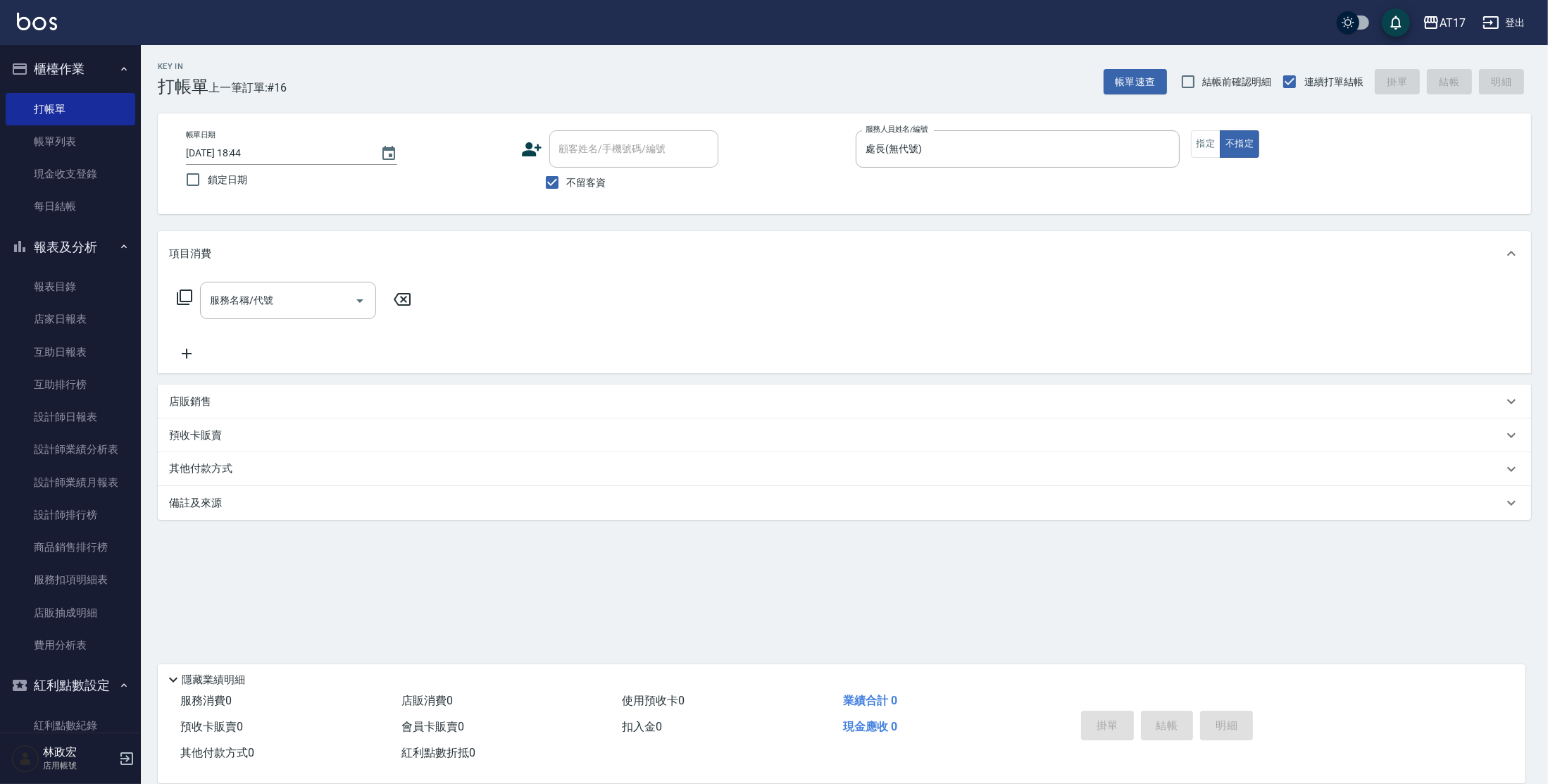
click at [1181, 148] on div "帳單日期 [DATE] 18:44 鎖定日期 顧客姓名/手機號碼/編號 顧客姓名/手機號碼/編號 不留客資 服務人員姓名/編號 處長(無代號) 服務人員姓名/…" at bounding box center [844, 164] width 1339 height 67
click at [1158, 146] on icon "Clear" at bounding box center [1165, 149] width 14 height 14
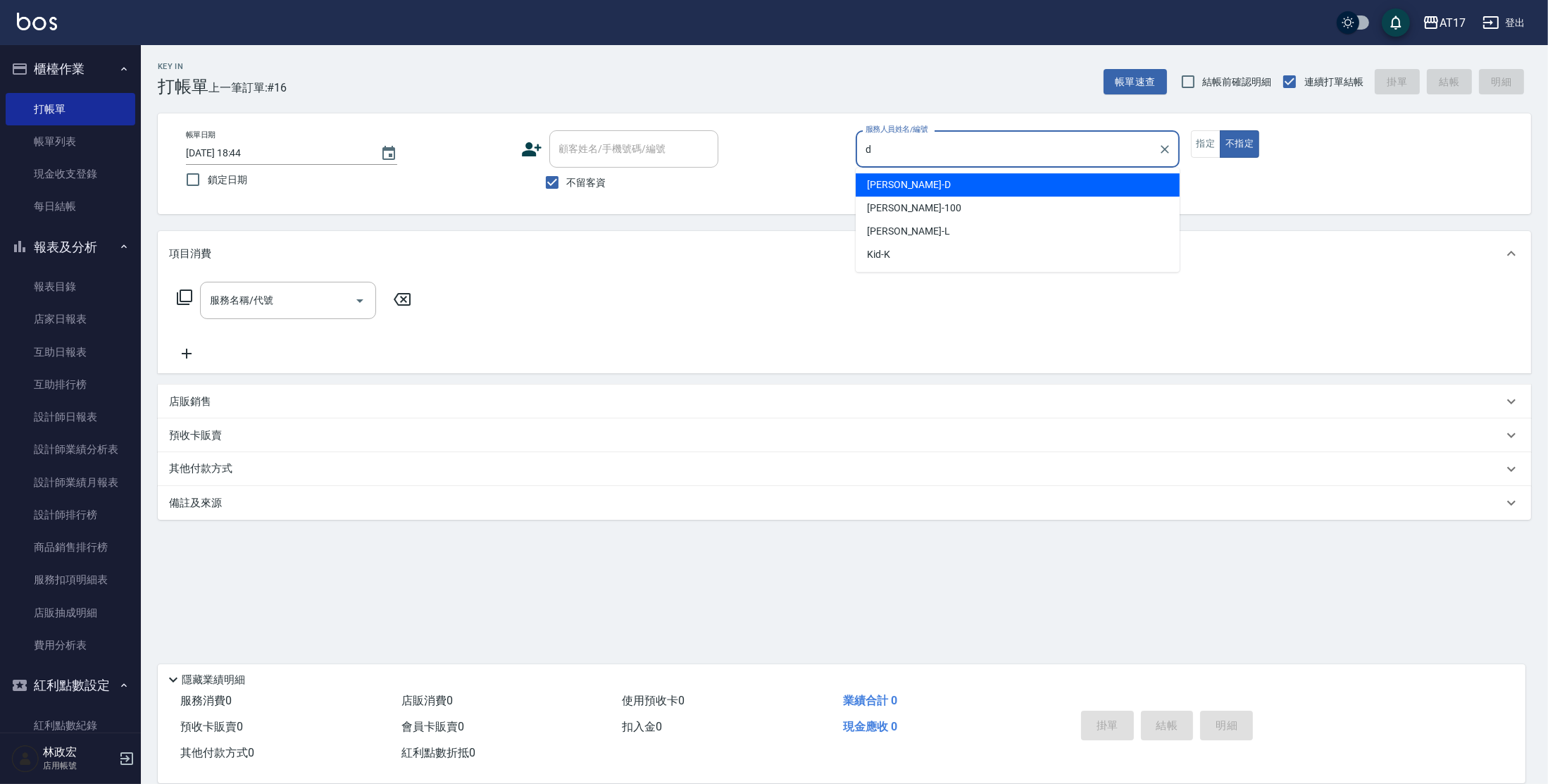
type input "[PERSON_NAME]-D"
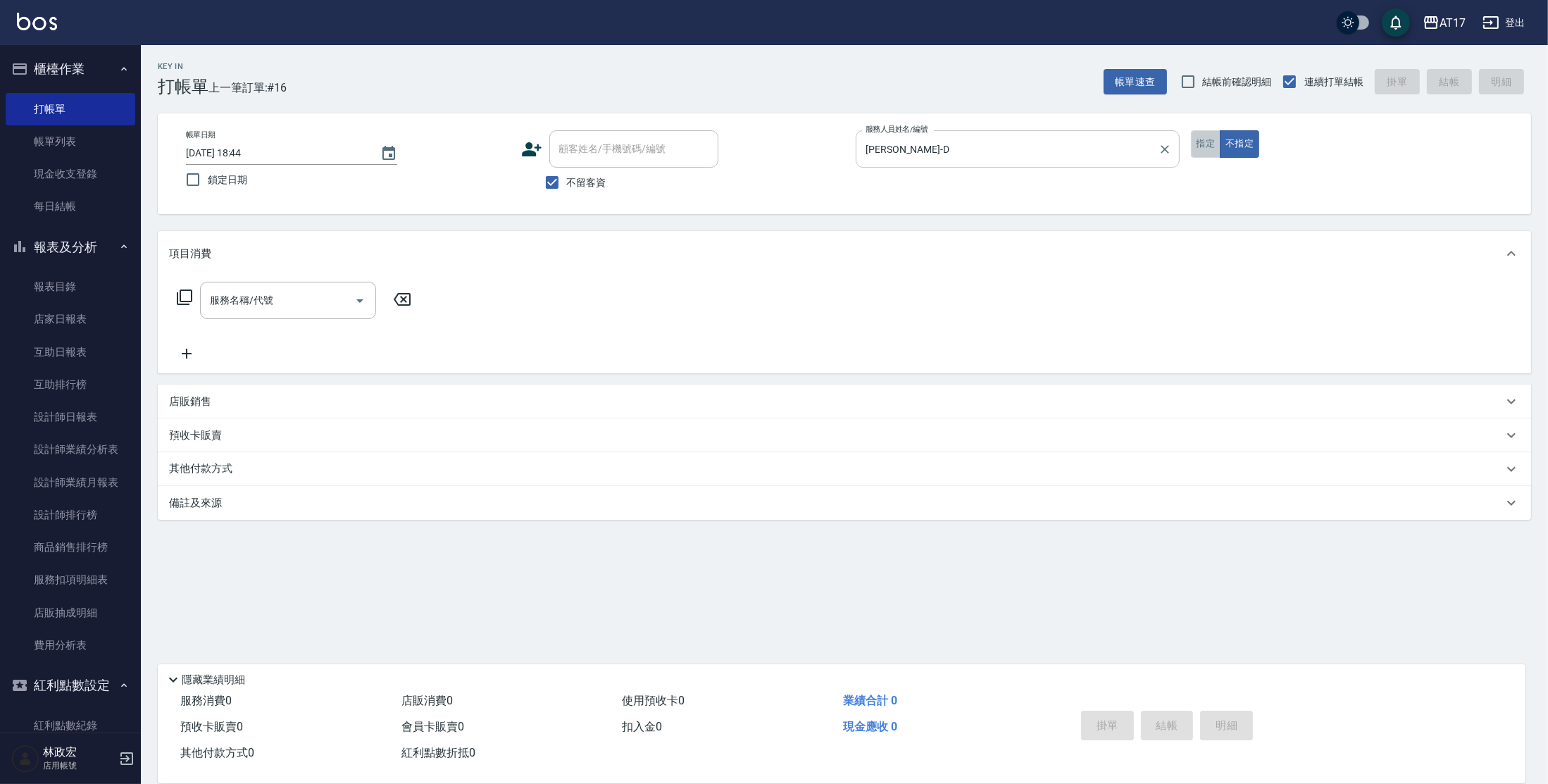
click at [1197, 147] on button "指定" at bounding box center [1206, 144] width 30 height 28
type input "精油-599(0599)"
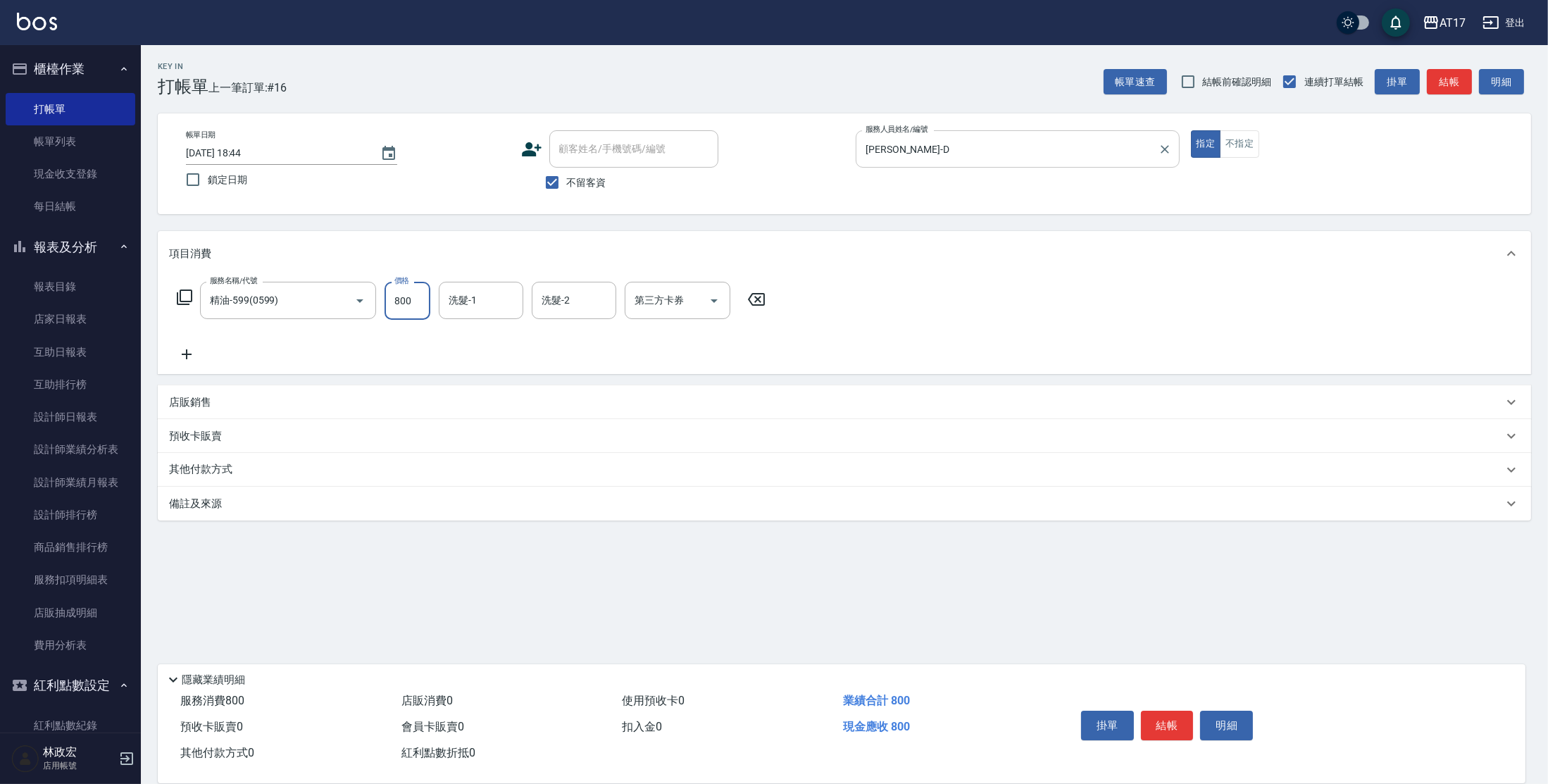
type input "800"
type input "欣麗-77"
type input "3"
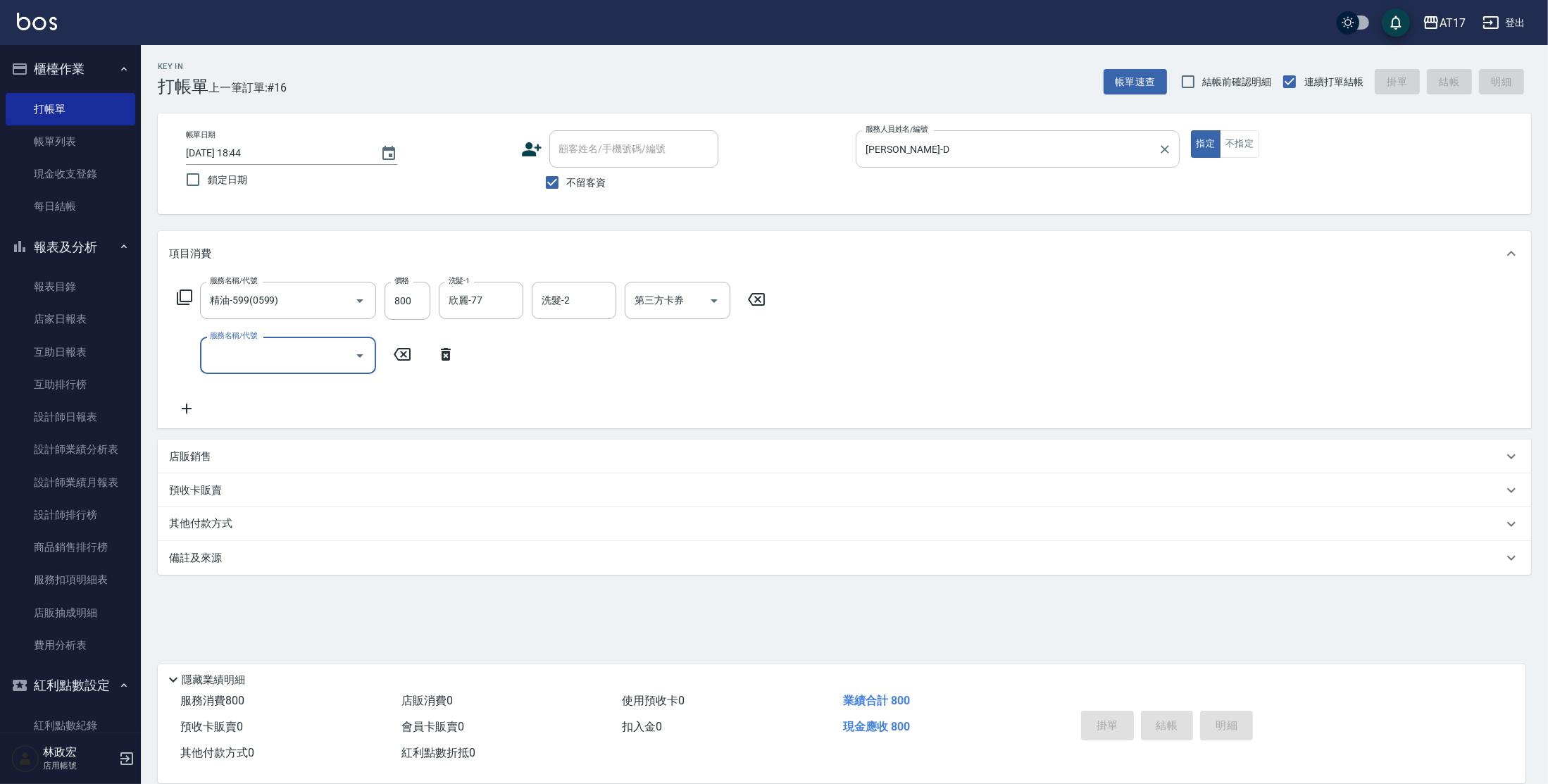
type input "[DATE] 18:45"
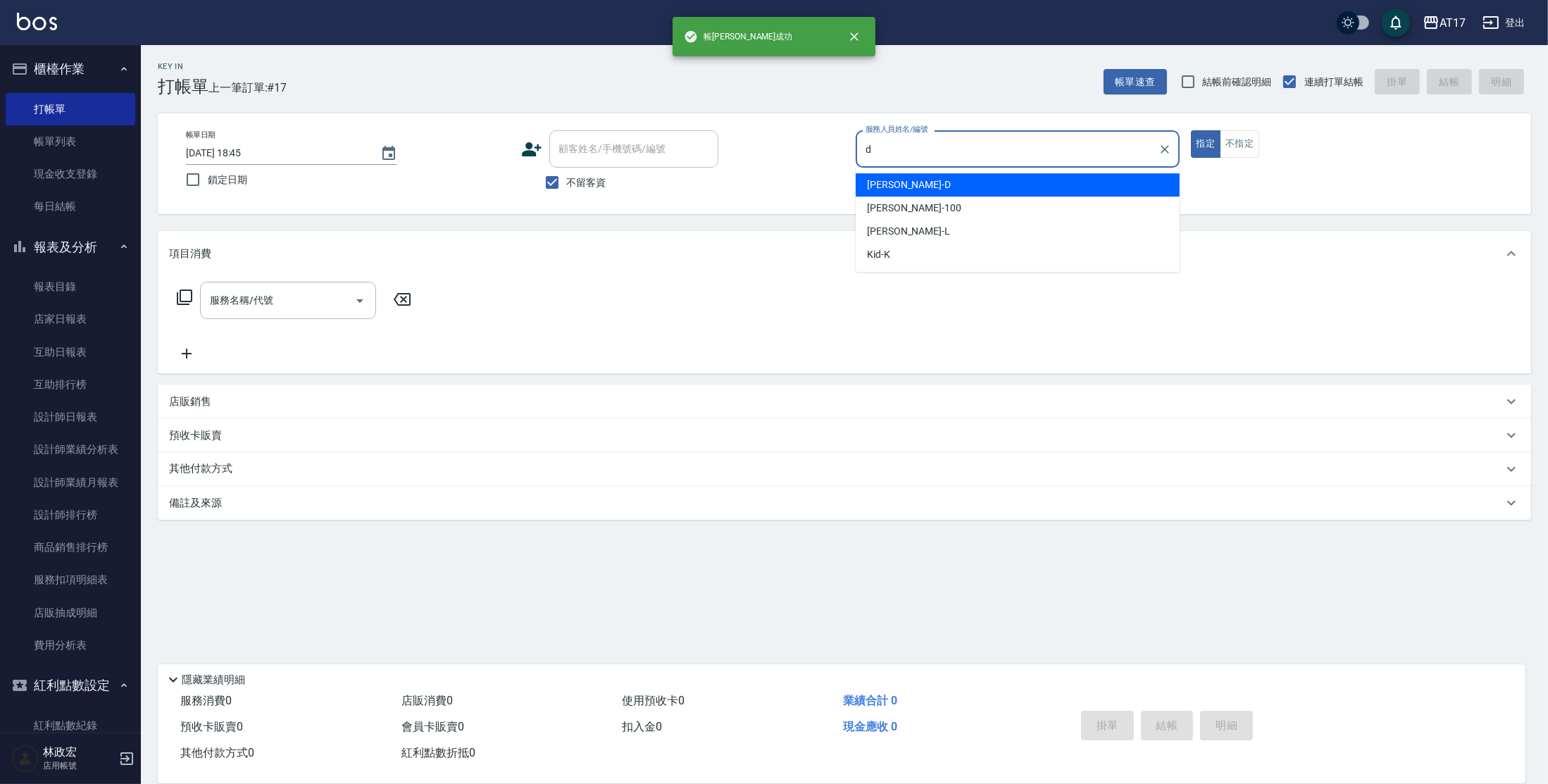
type input "[PERSON_NAME]-D"
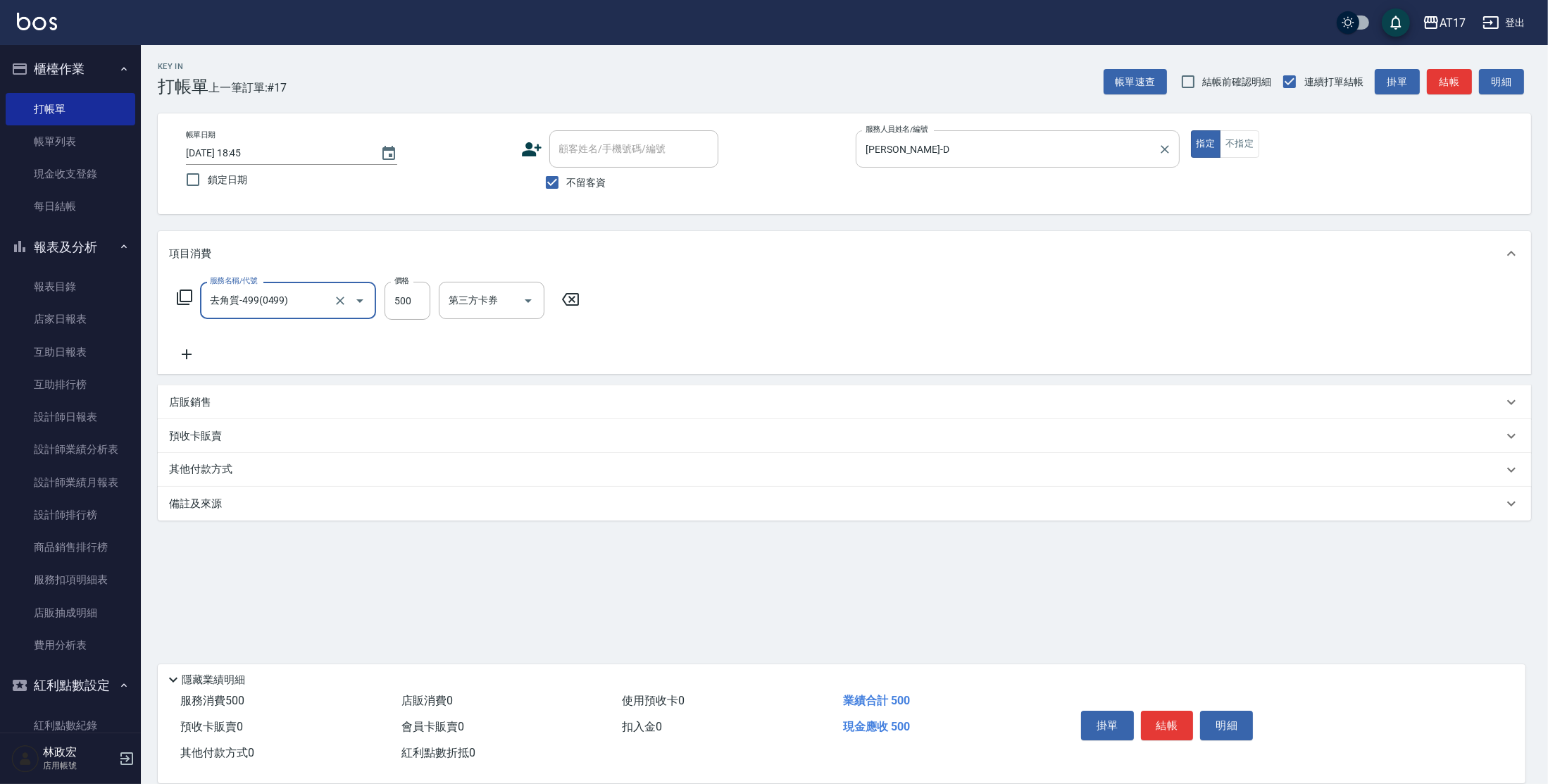
type input "去角質-499(0499)"
type input "700"
type input "欣麗-77"
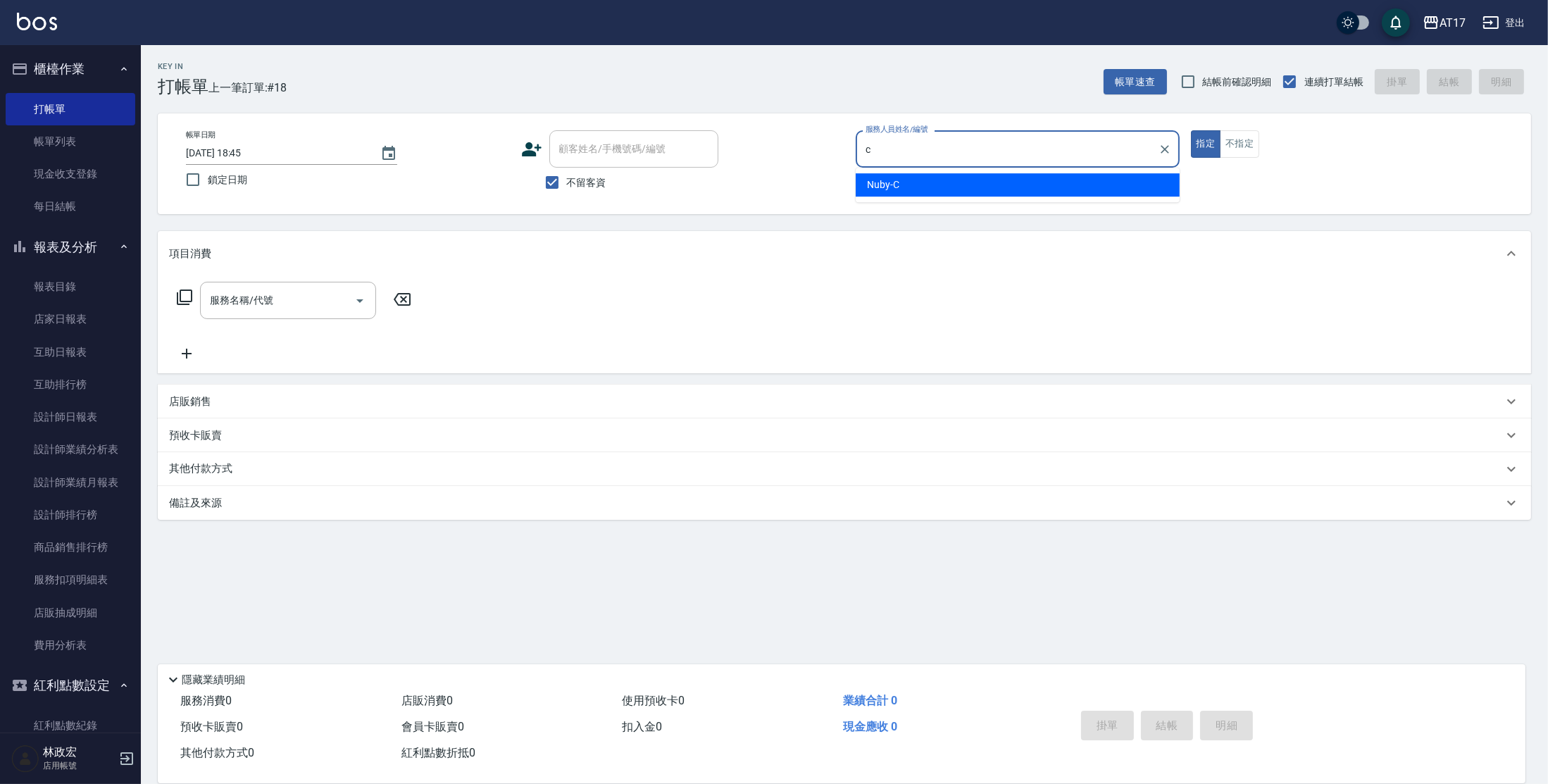
type input "Nuby-C"
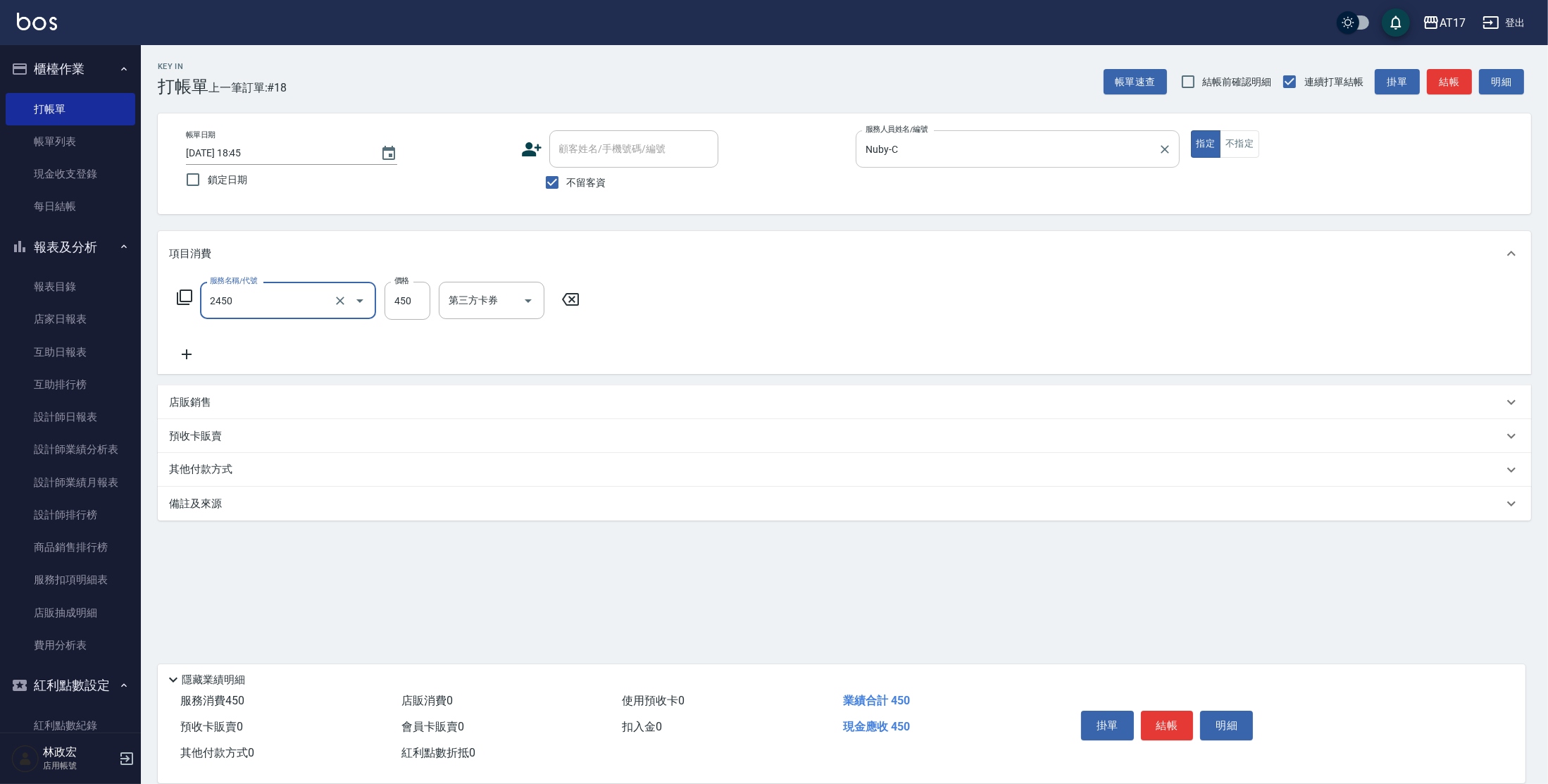
type input "C剪髮套餐(2450)"
type input "600"
type input "Winne-W"
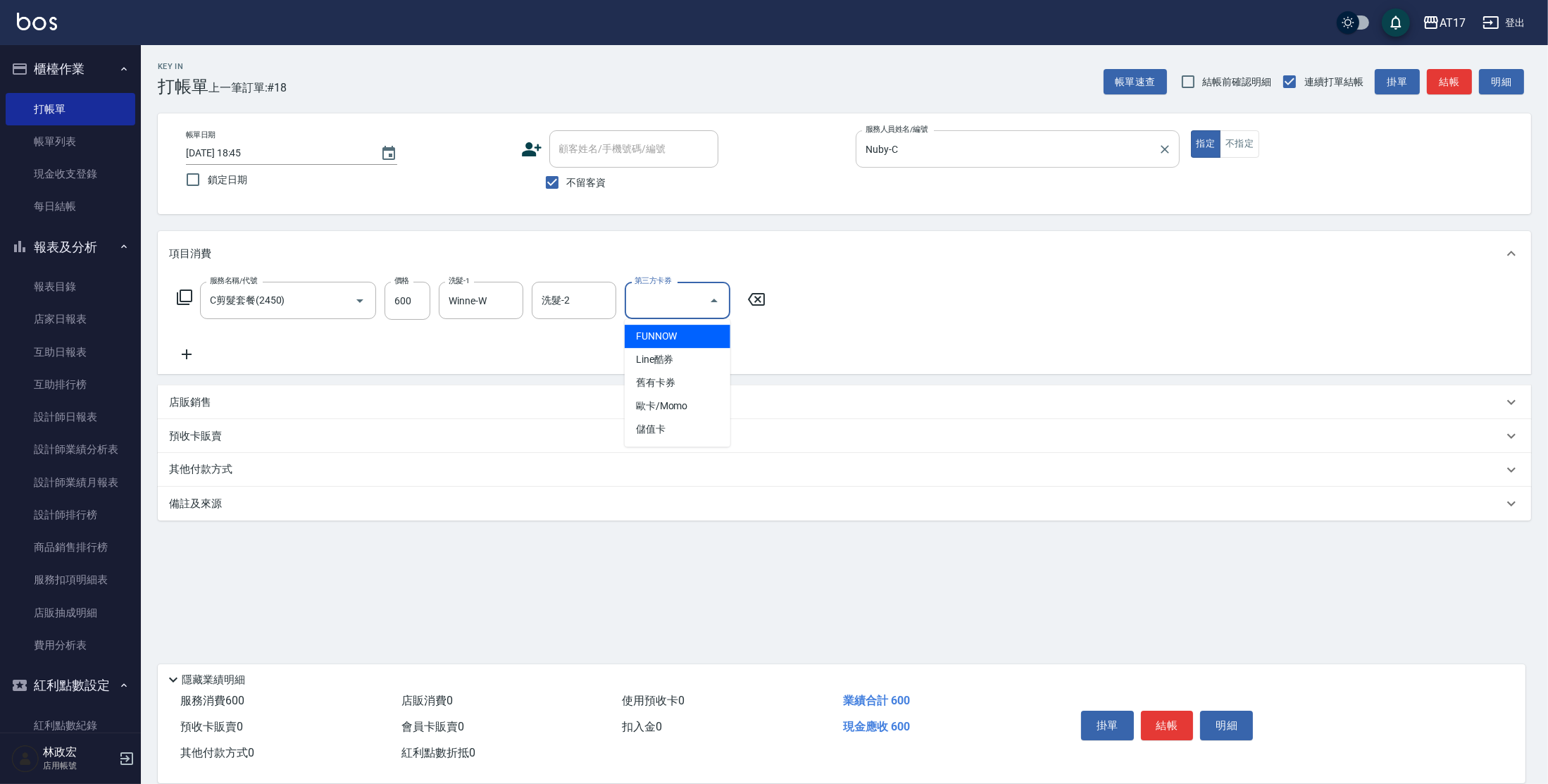
type input "儲值卡"
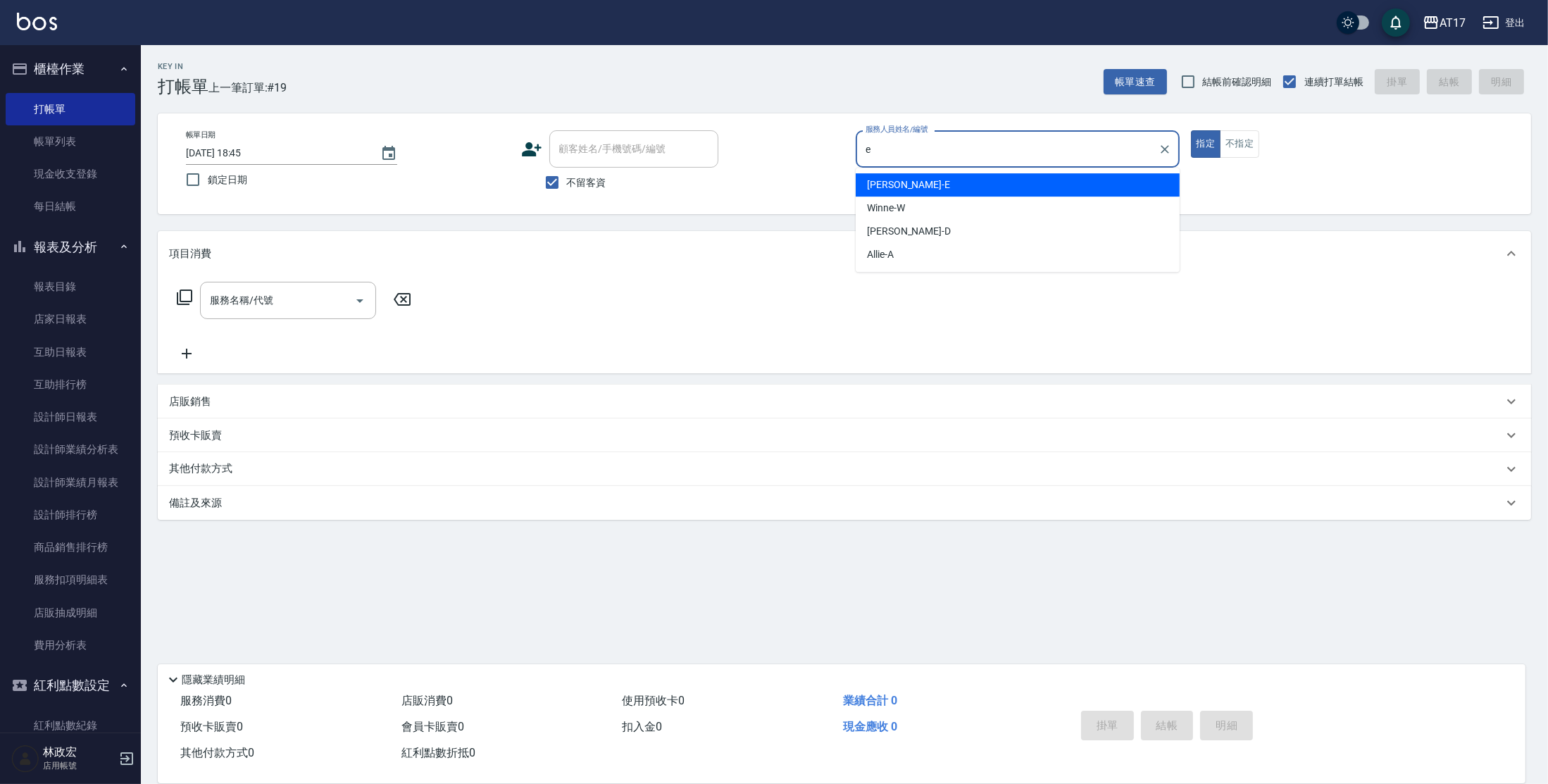
type input "[PERSON_NAME]-E"
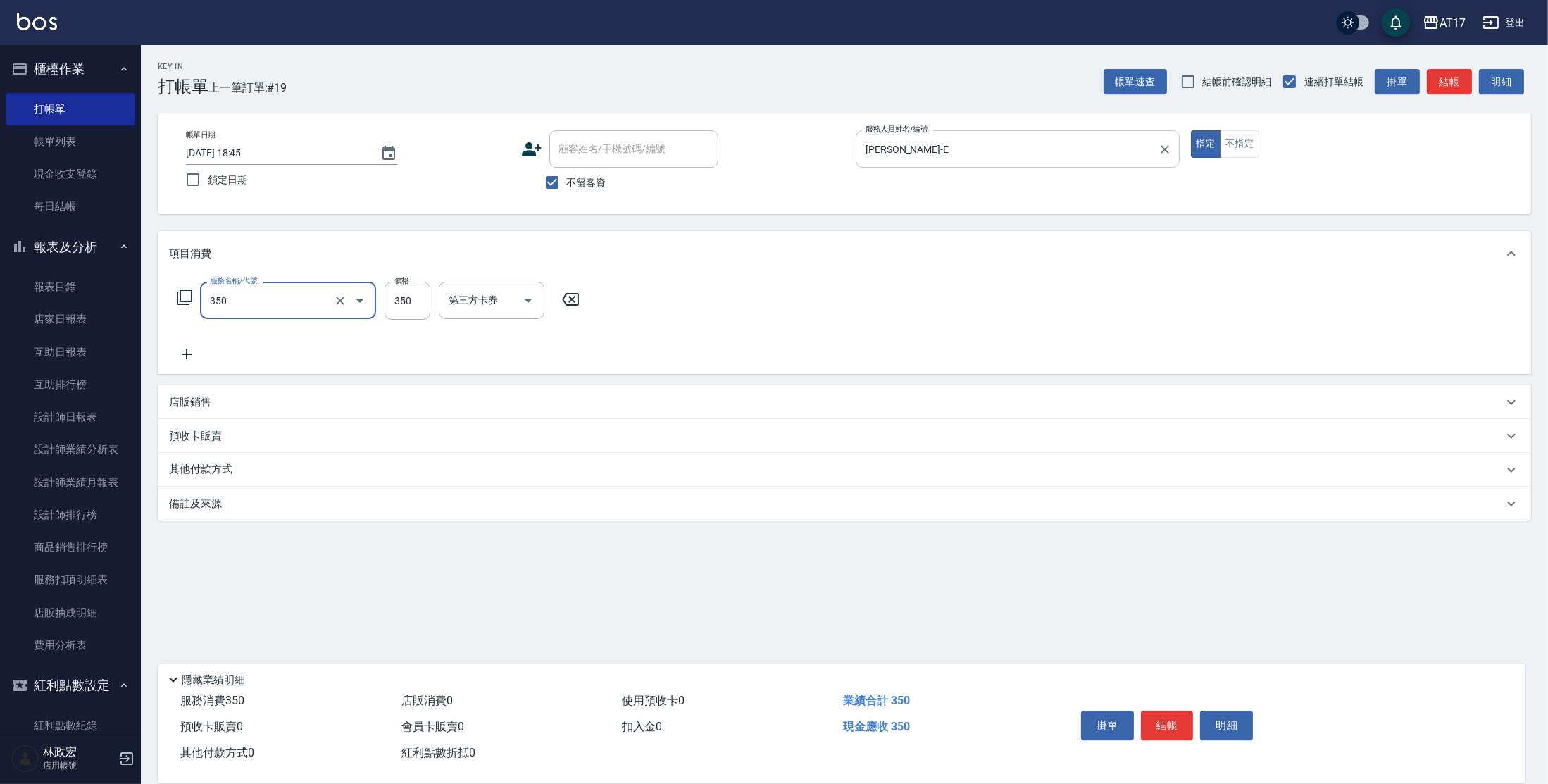
type input "350洗髮(350)"
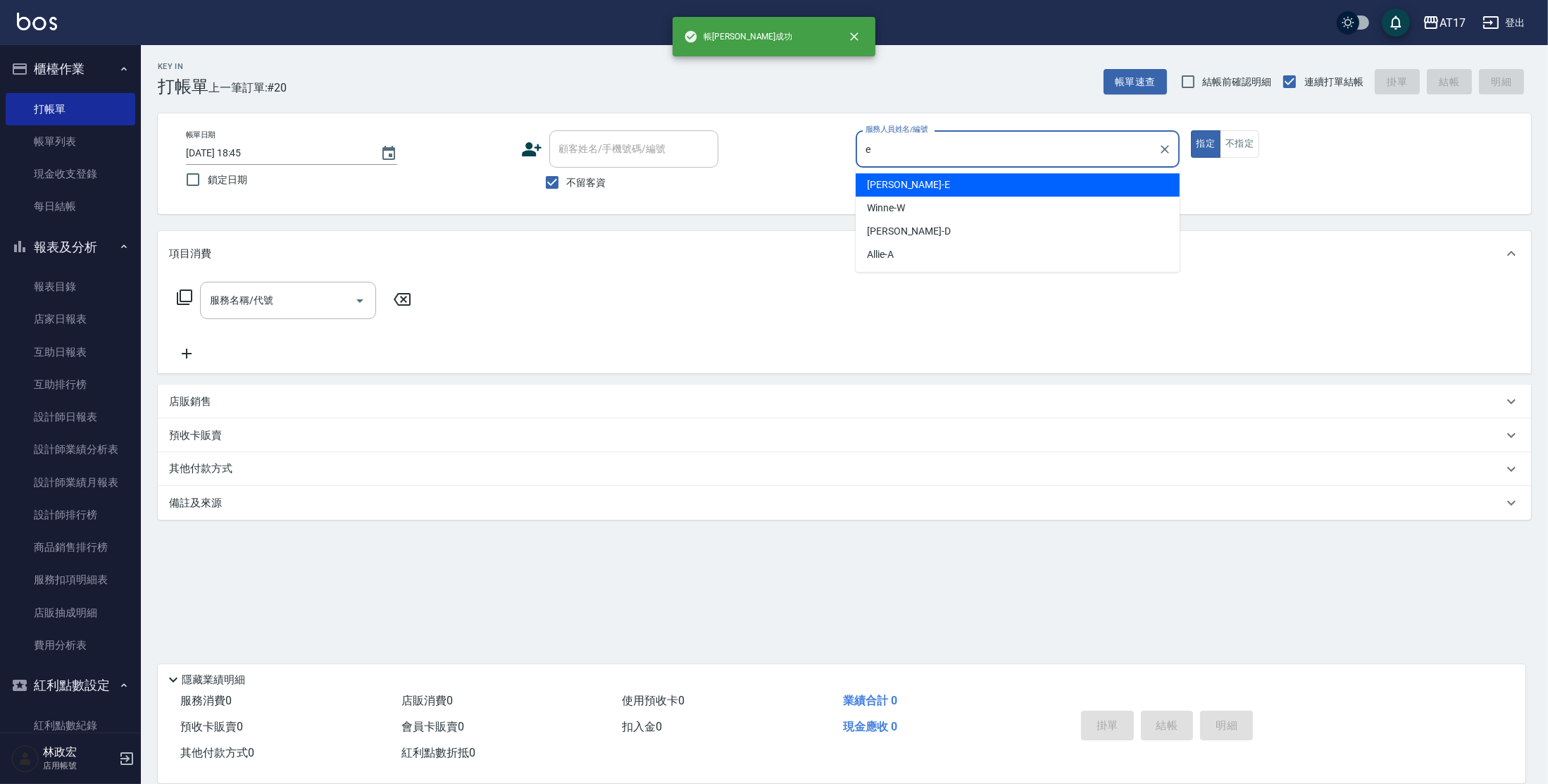
type input "[PERSON_NAME]-E"
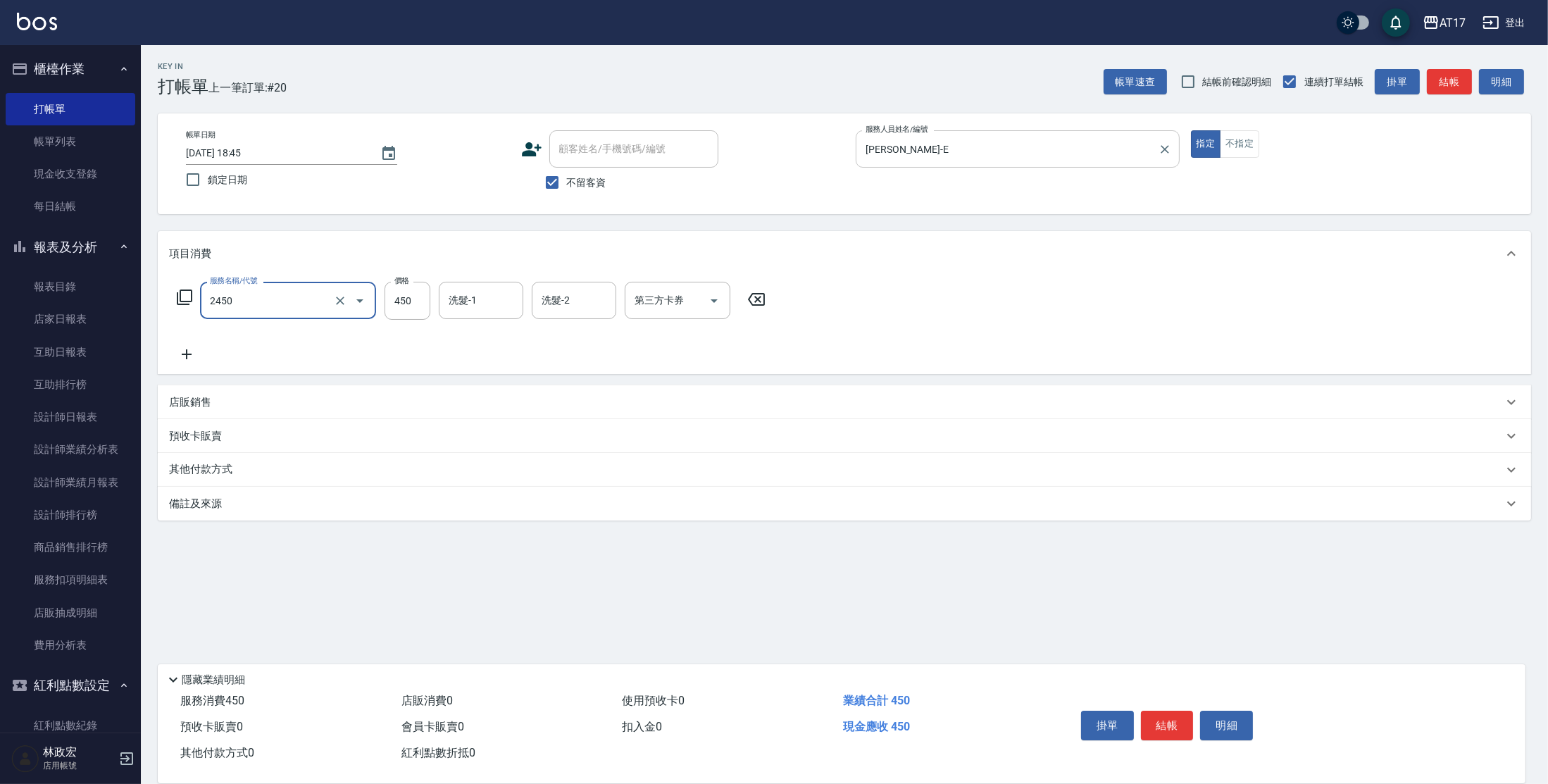
type input "C剪髮套餐(2450)"
type input "[PERSON_NAME]-25"
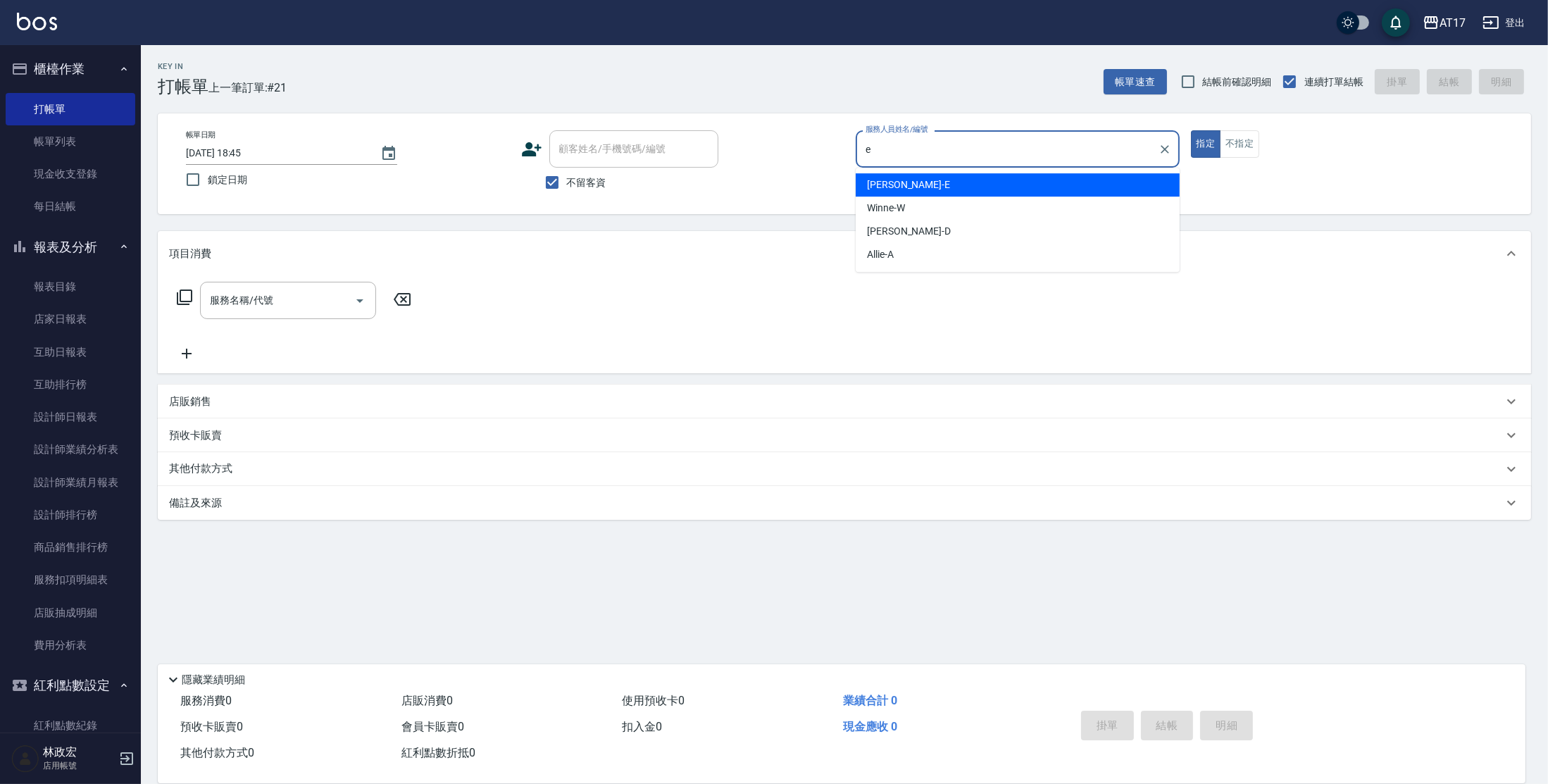
type input "[PERSON_NAME]-E"
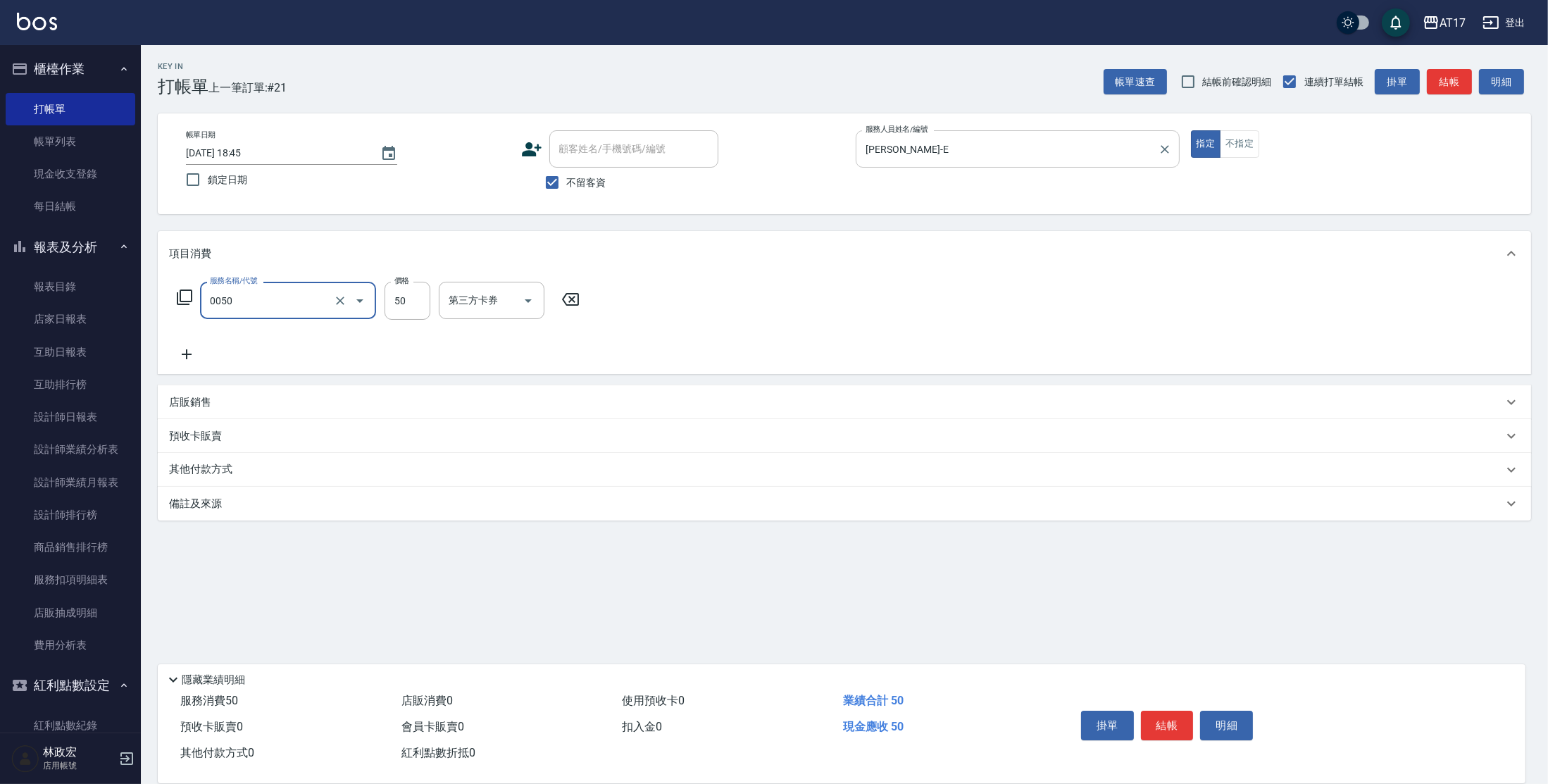
type input "剪瀏海(0050)"
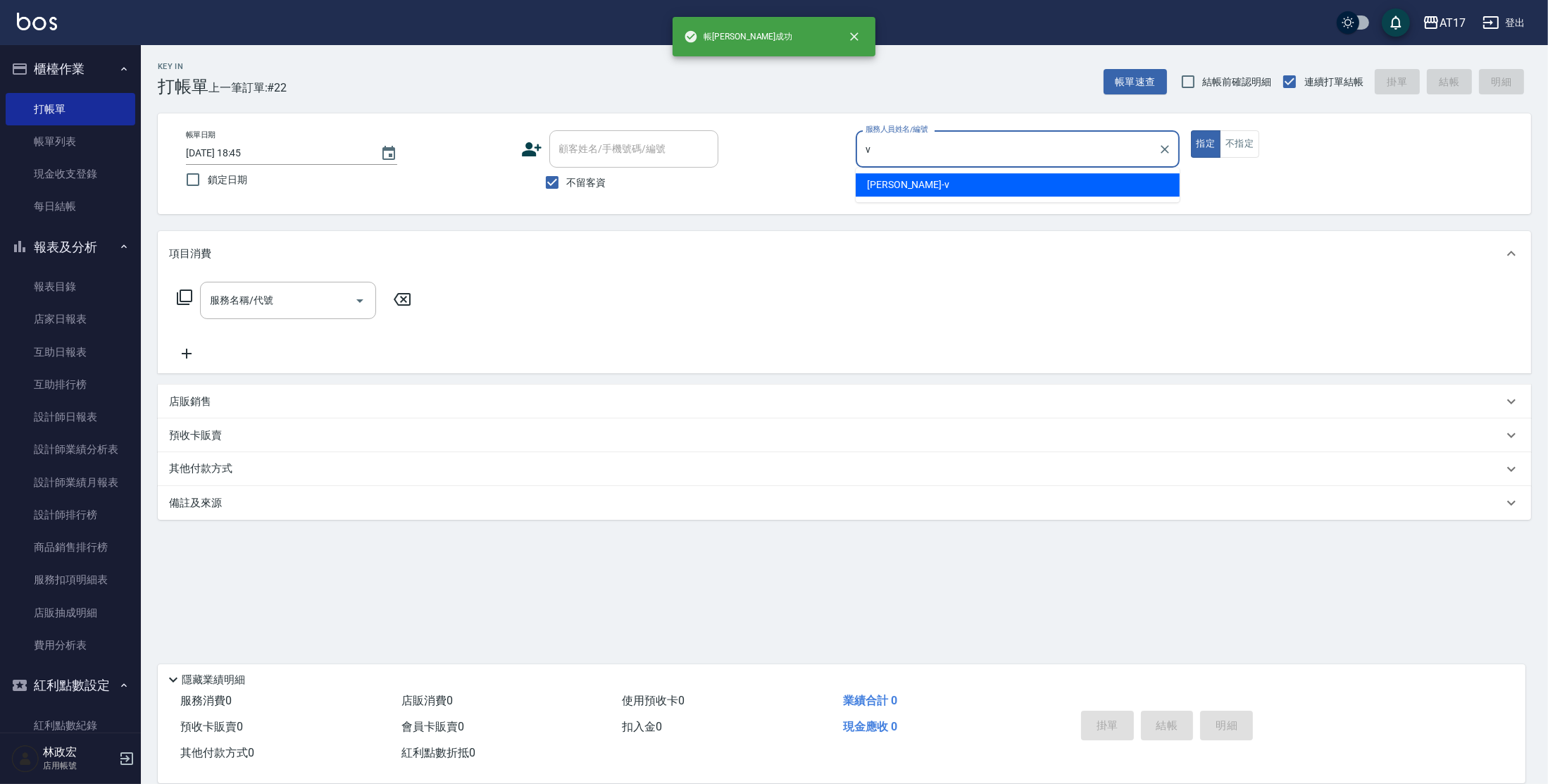
type input "[PERSON_NAME]-v"
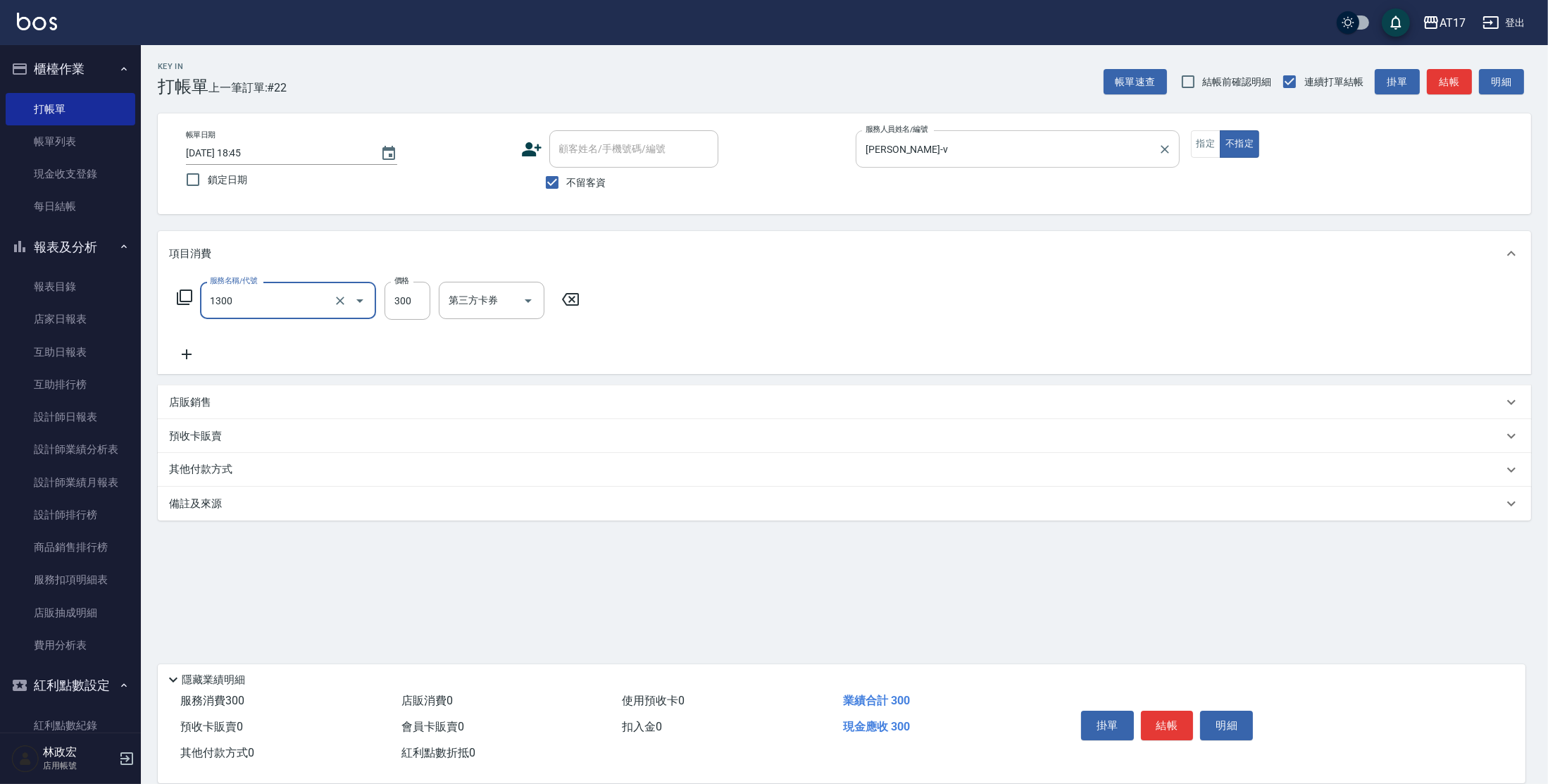
type input "一般洗髮(1300)"
type input "299"
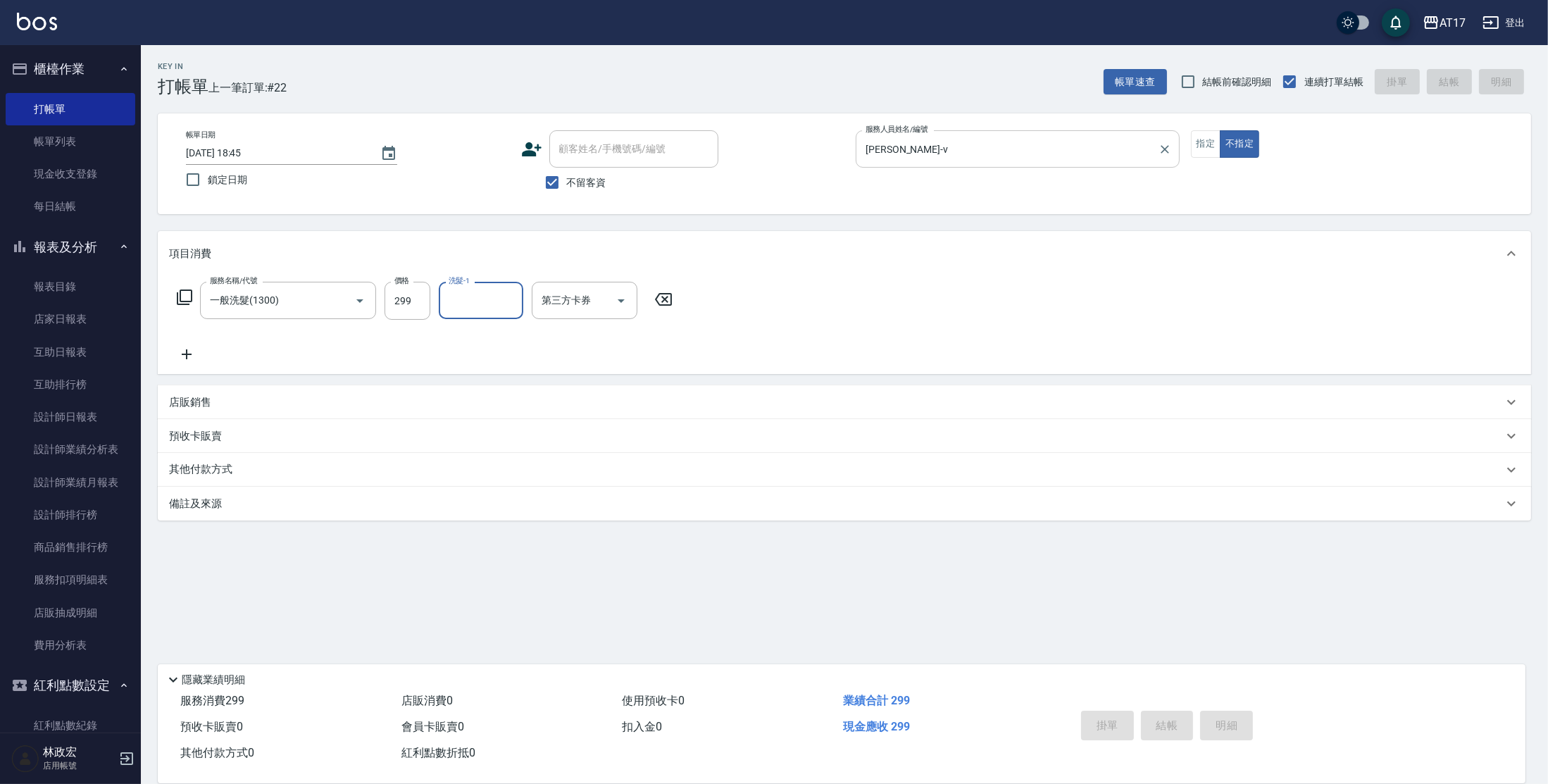
type input "[DATE] 18:46"
type input "Allie-A"
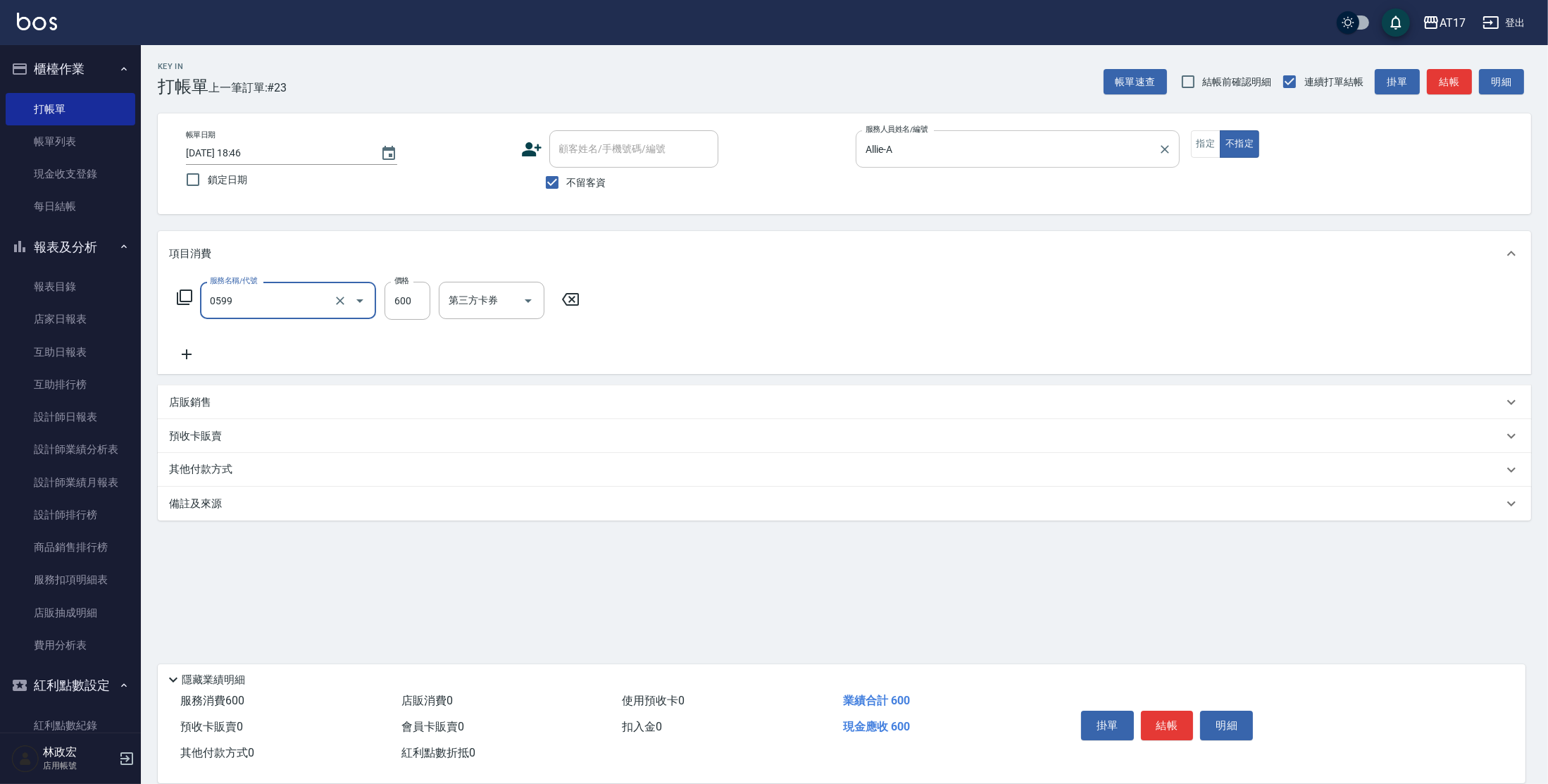
type input "精油-599(0599)"
drag, startPoint x: 1209, startPoint y: 144, endPoint x: 1216, endPoint y: 137, distance: 9.9
click at [1210, 144] on button "指定" at bounding box center [1206, 144] width 30 height 28
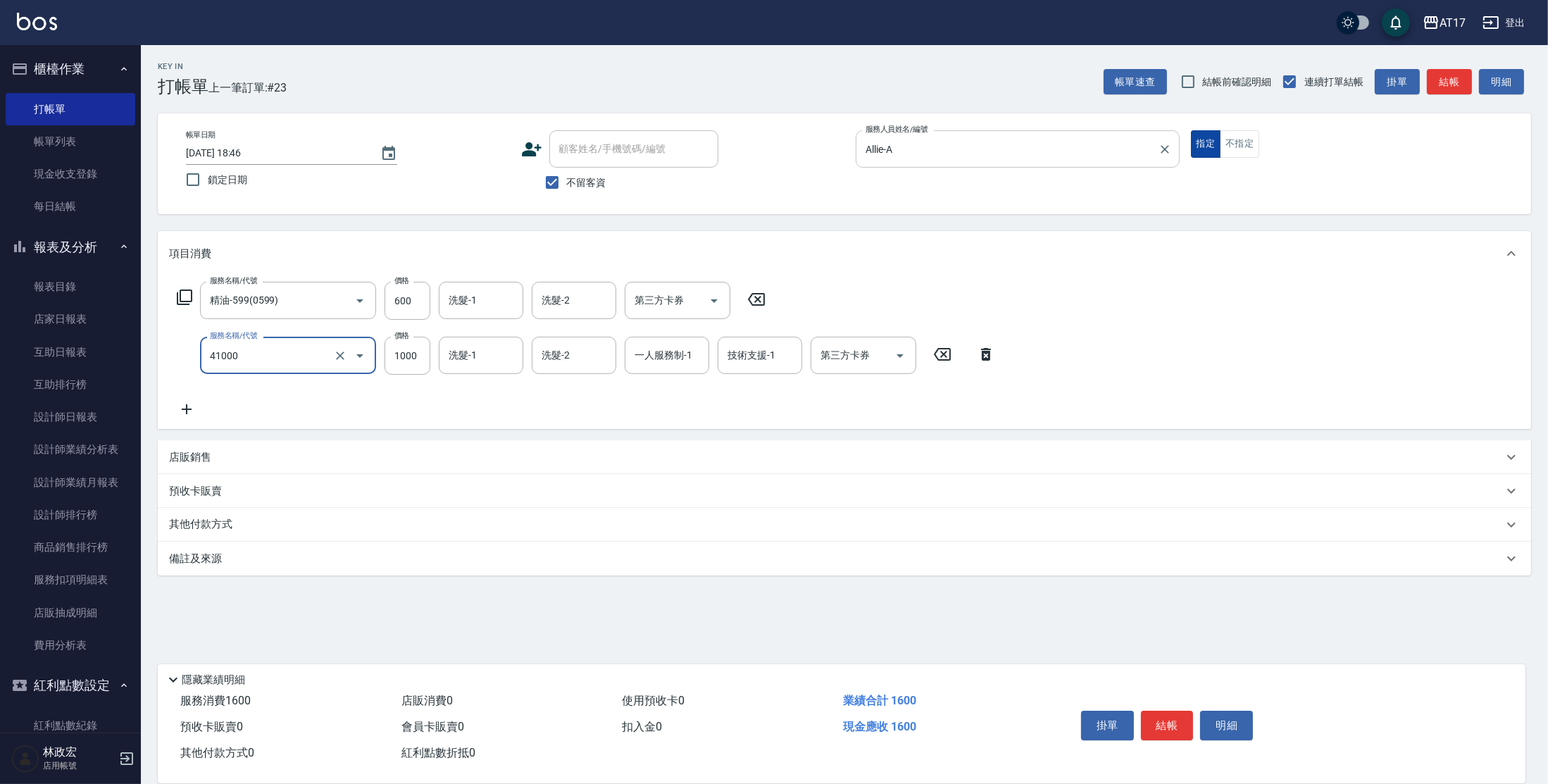
type input "酵素 & 鏡面(41000)"
click at [411, 355] on input "15600" at bounding box center [407, 355] width 46 height 38
type input "1500"
type input "欣麗-77"
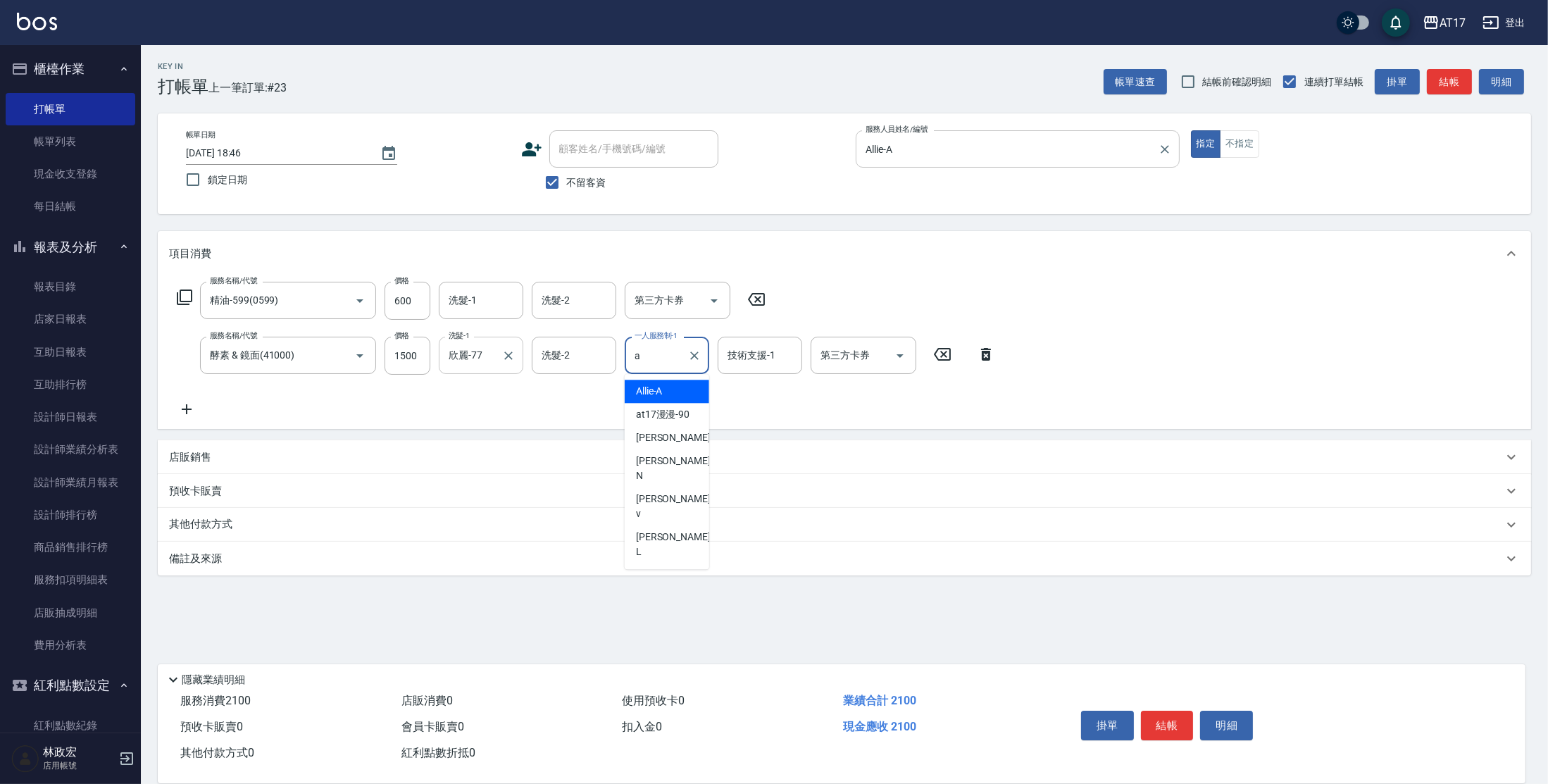
type input "Allie-A"
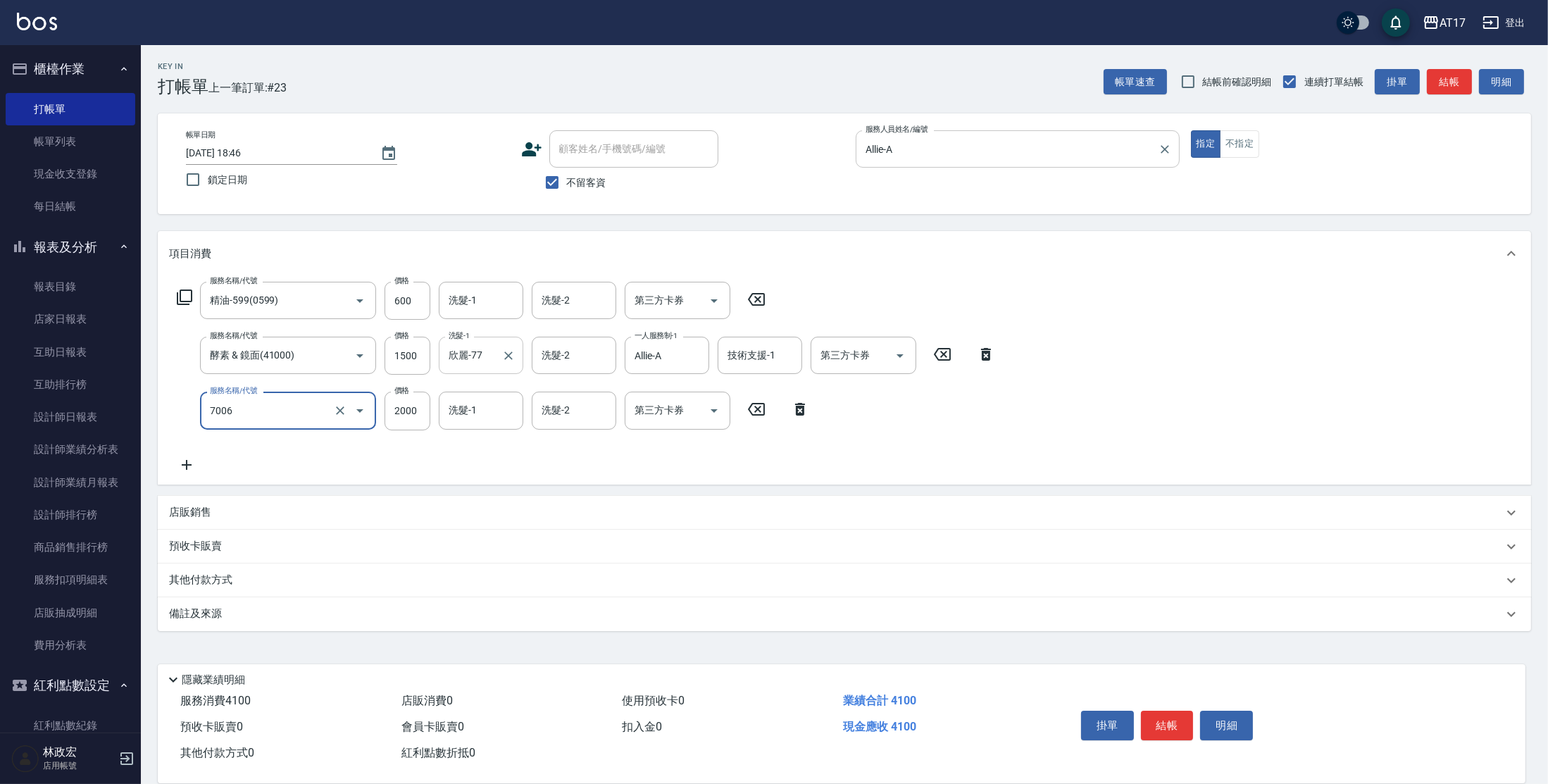
type input "重整1組2000元(7006)"
type input "4000"
type input "[PERSON_NAME]-27"
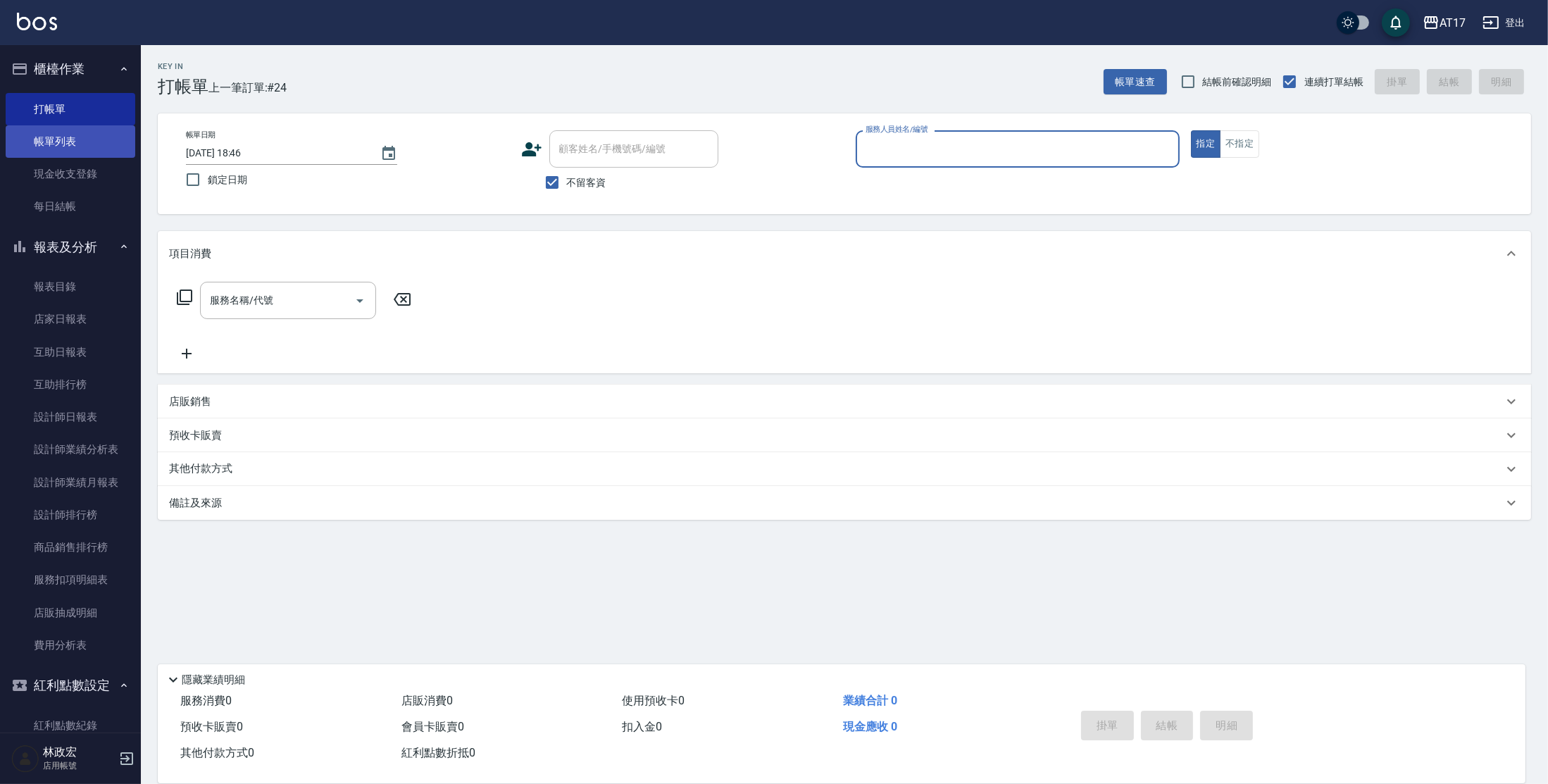
click at [60, 149] on link "帳單列表" at bounding box center [70, 141] width 130 height 32
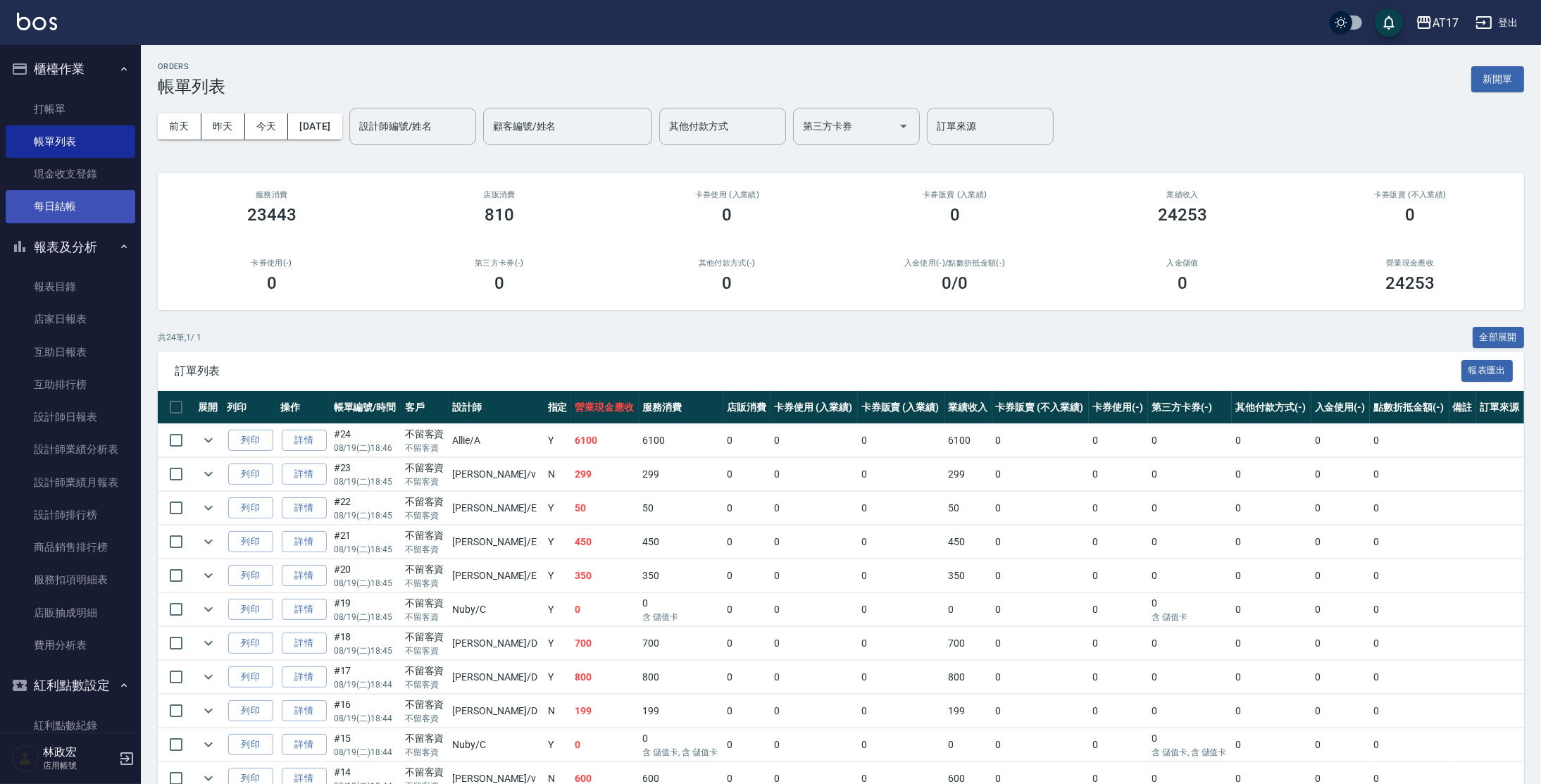
click at [30, 198] on link "每日結帳" at bounding box center [70, 206] width 130 height 32
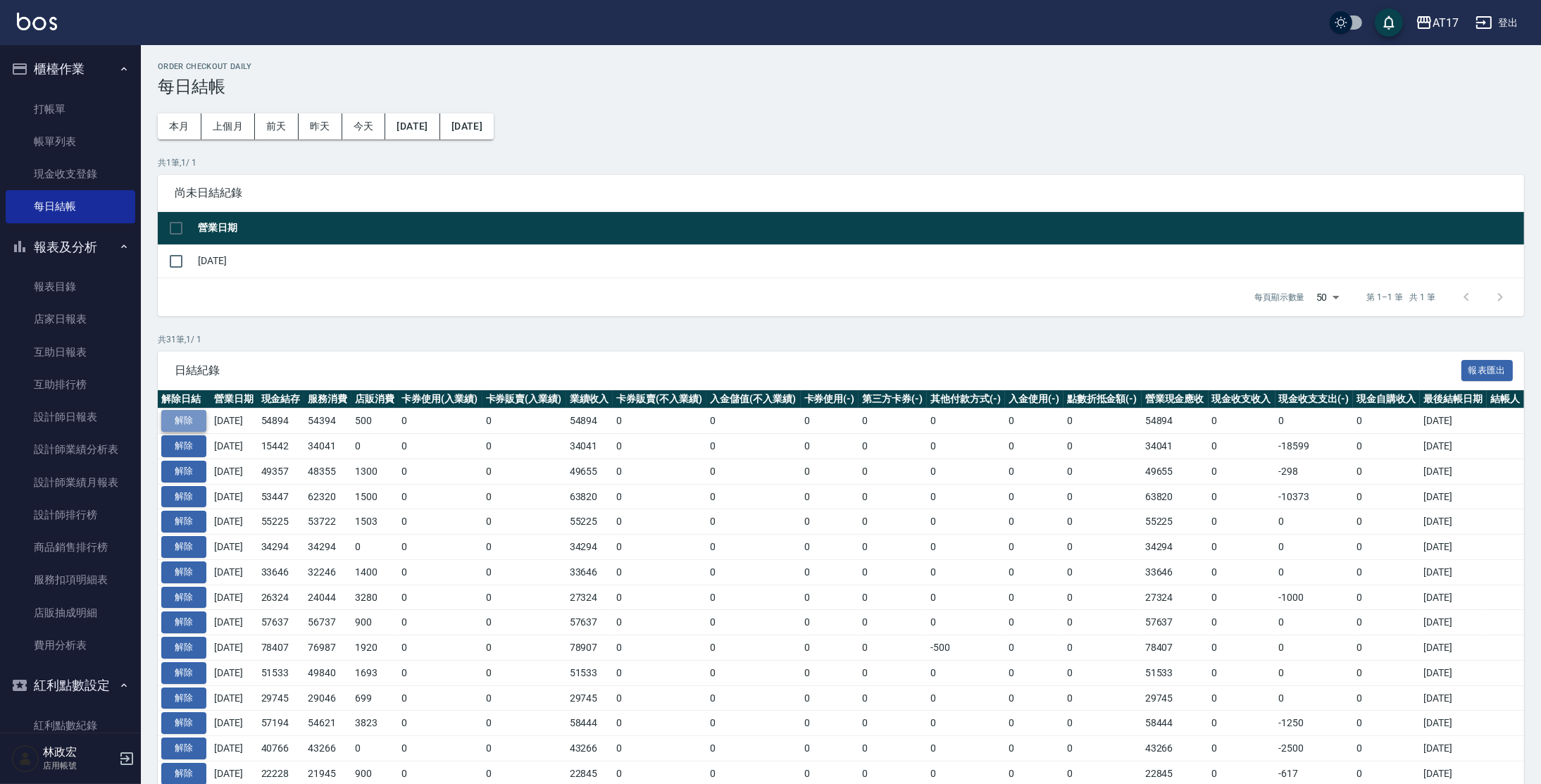
click at [185, 412] on button "解除" at bounding box center [184, 421] width 45 height 21
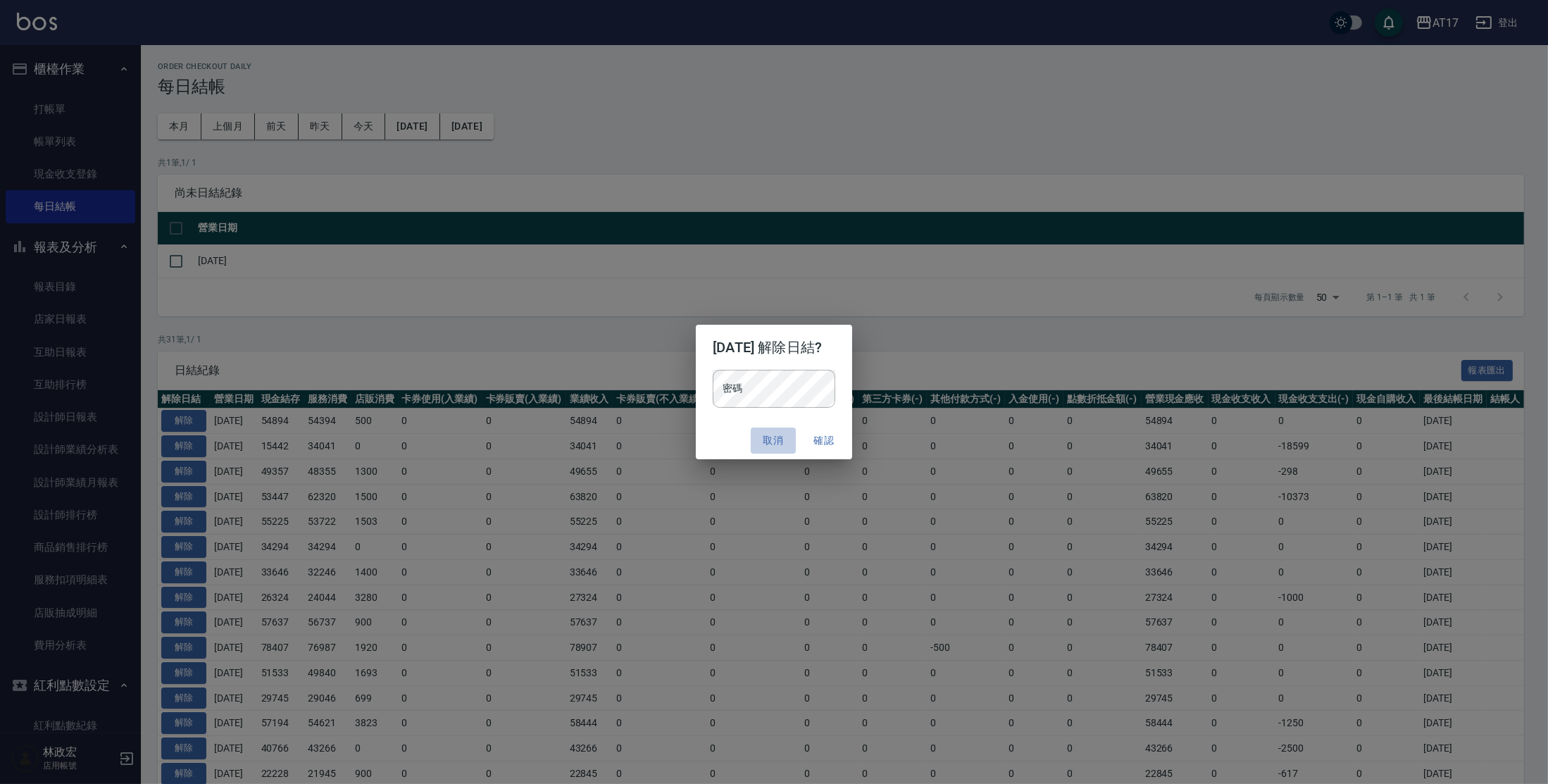
click at [767, 433] on button "取消" at bounding box center [774, 440] width 45 height 26
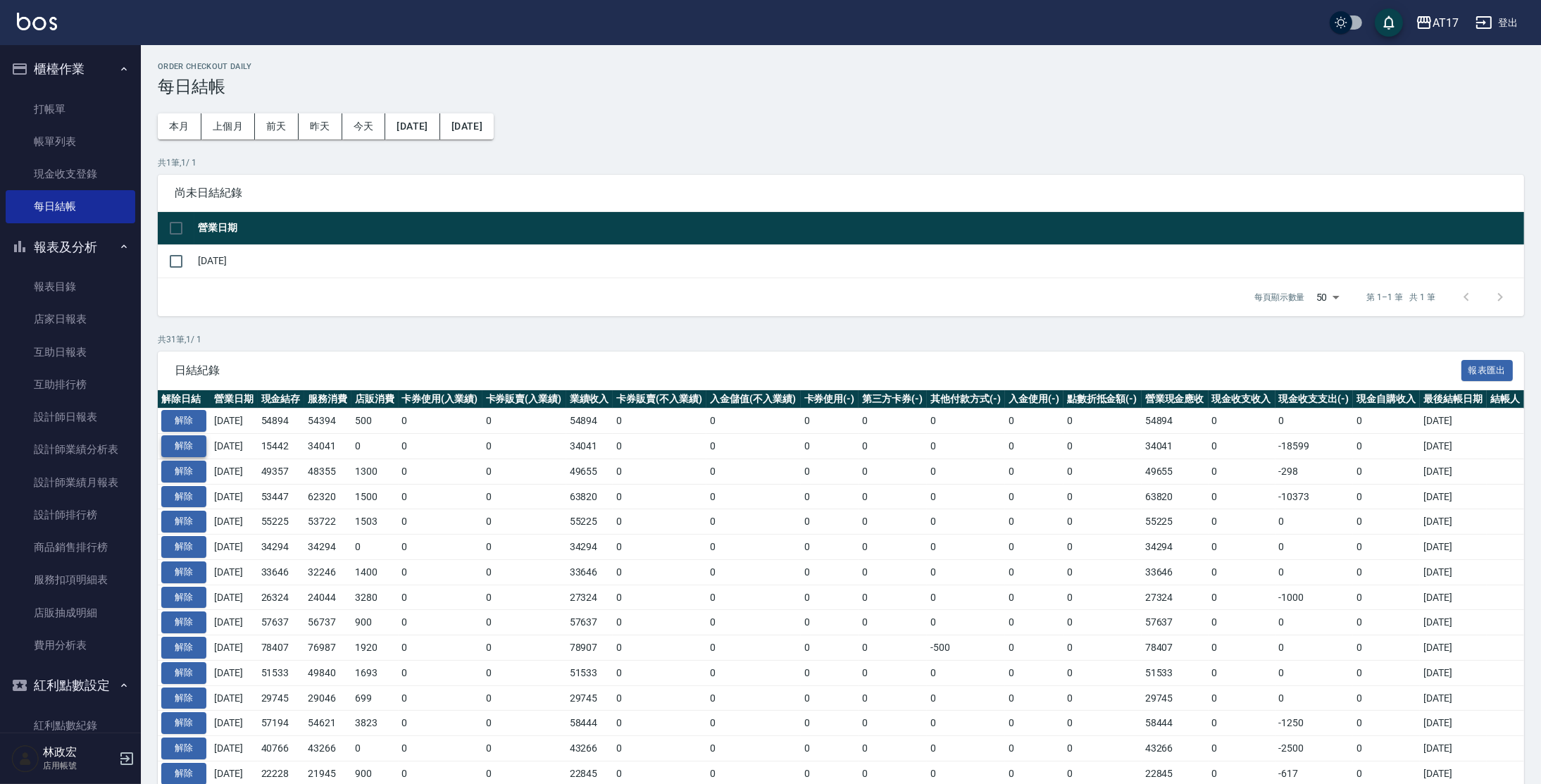
click at [188, 443] on button "解除" at bounding box center [184, 446] width 45 height 21
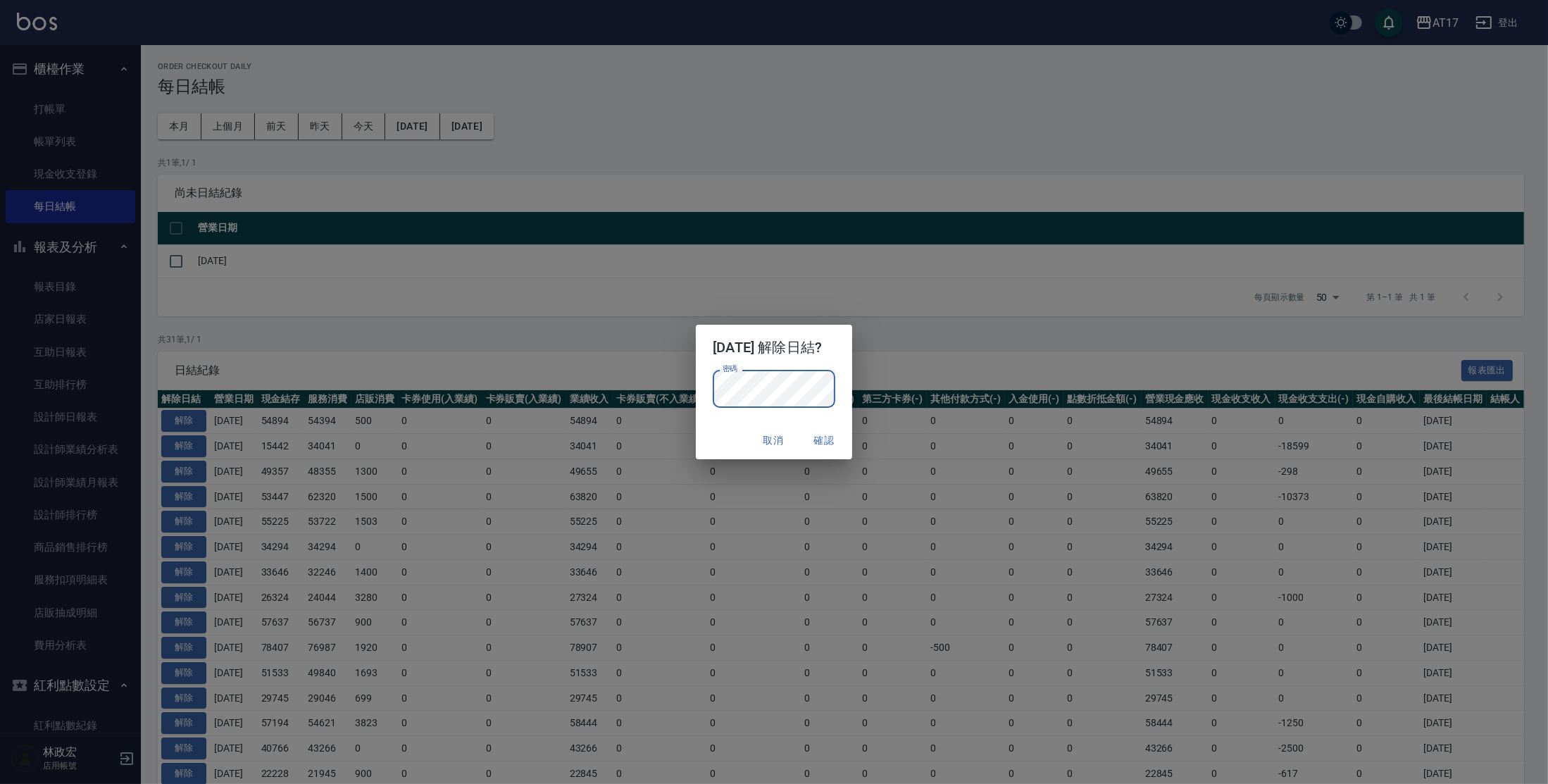
click at [836, 436] on button "確認" at bounding box center [824, 440] width 45 height 26
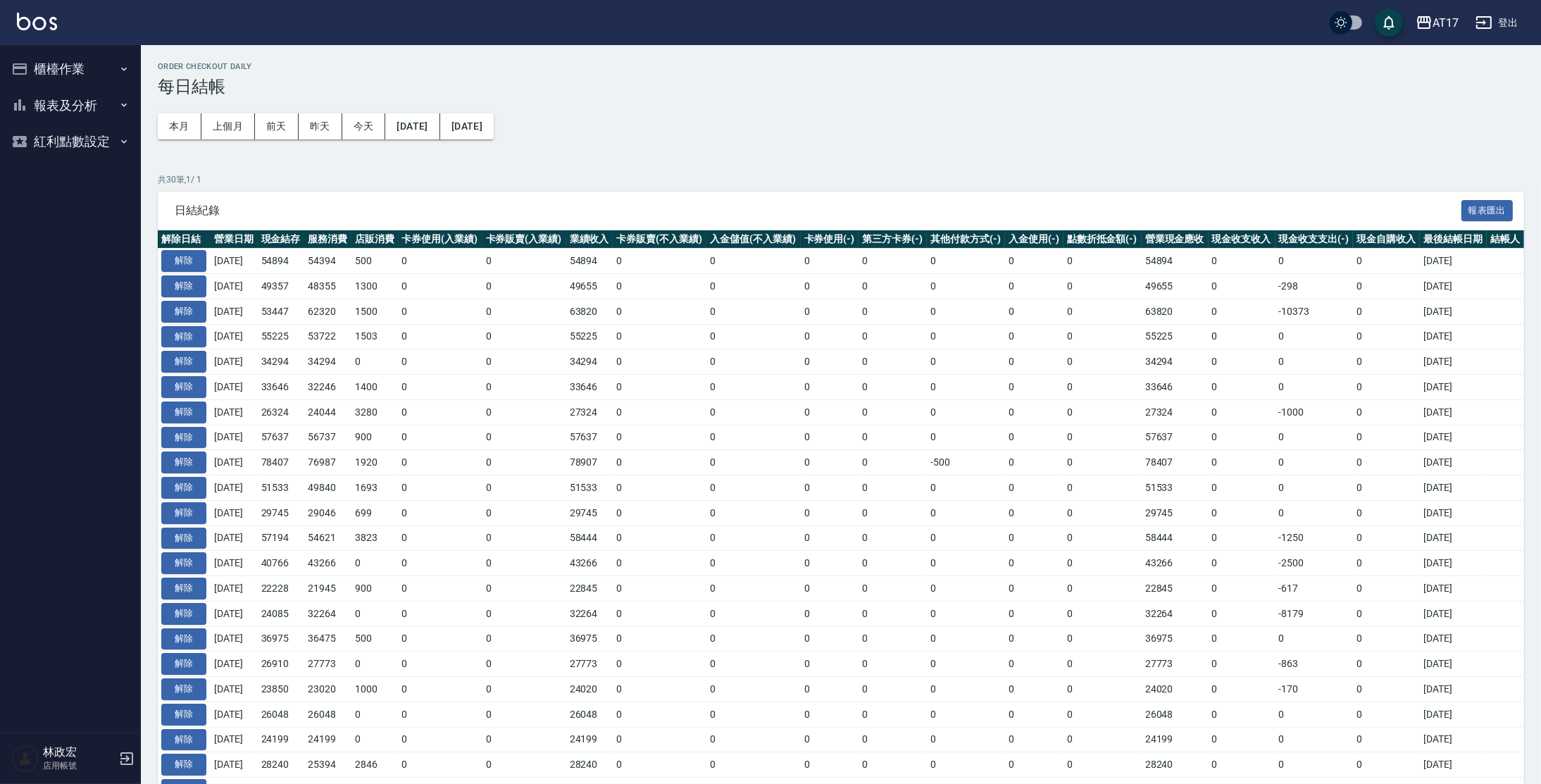
drag, startPoint x: 56, startPoint y: 119, endPoint x: 62, endPoint y: 113, distance: 8.5
click at [56, 118] on button "報表及分析" at bounding box center [70, 106] width 130 height 37
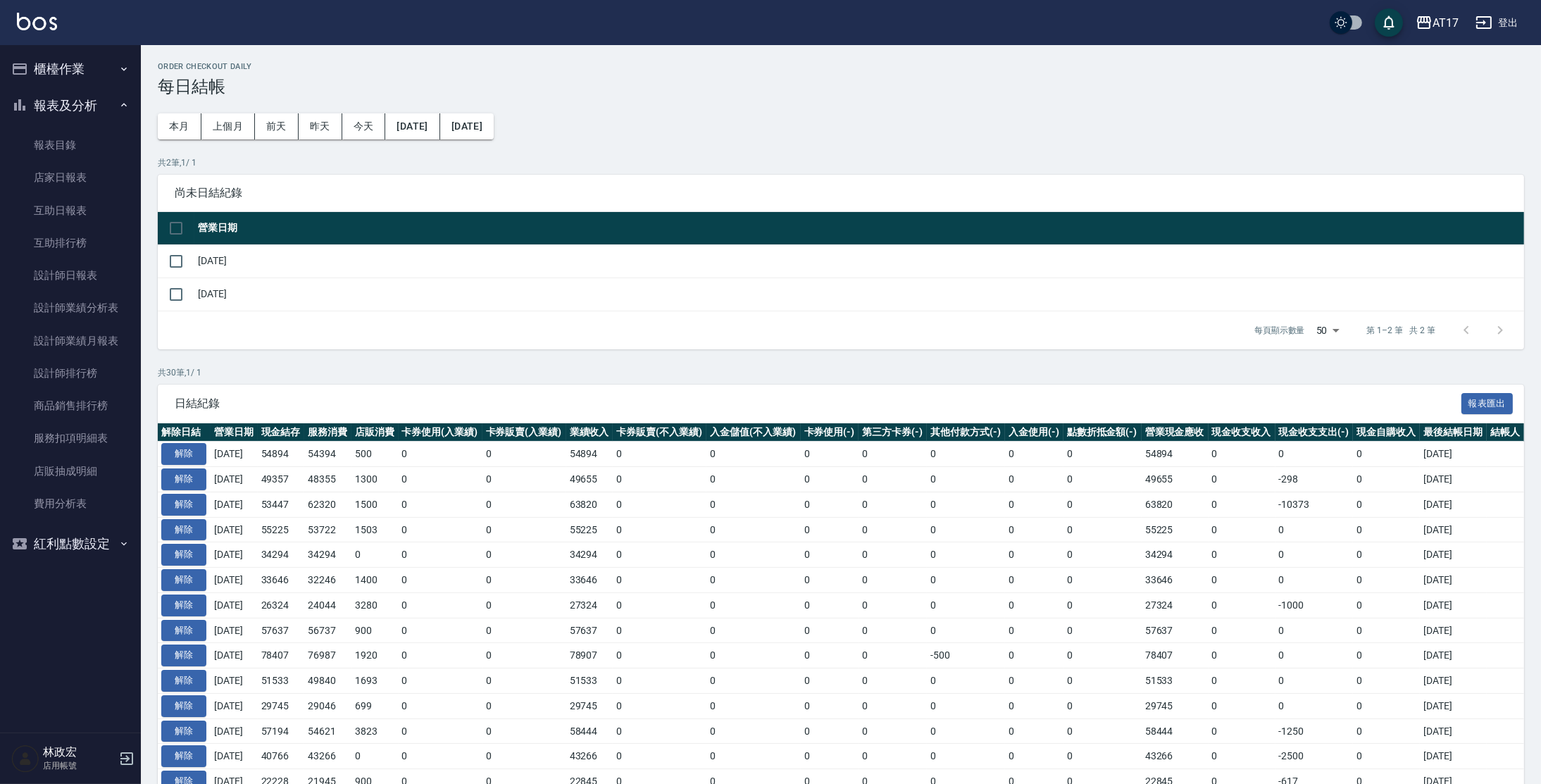
click at [79, 74] on button "櫃檯作業" at bounding box center [70, 69] width 130 height 37
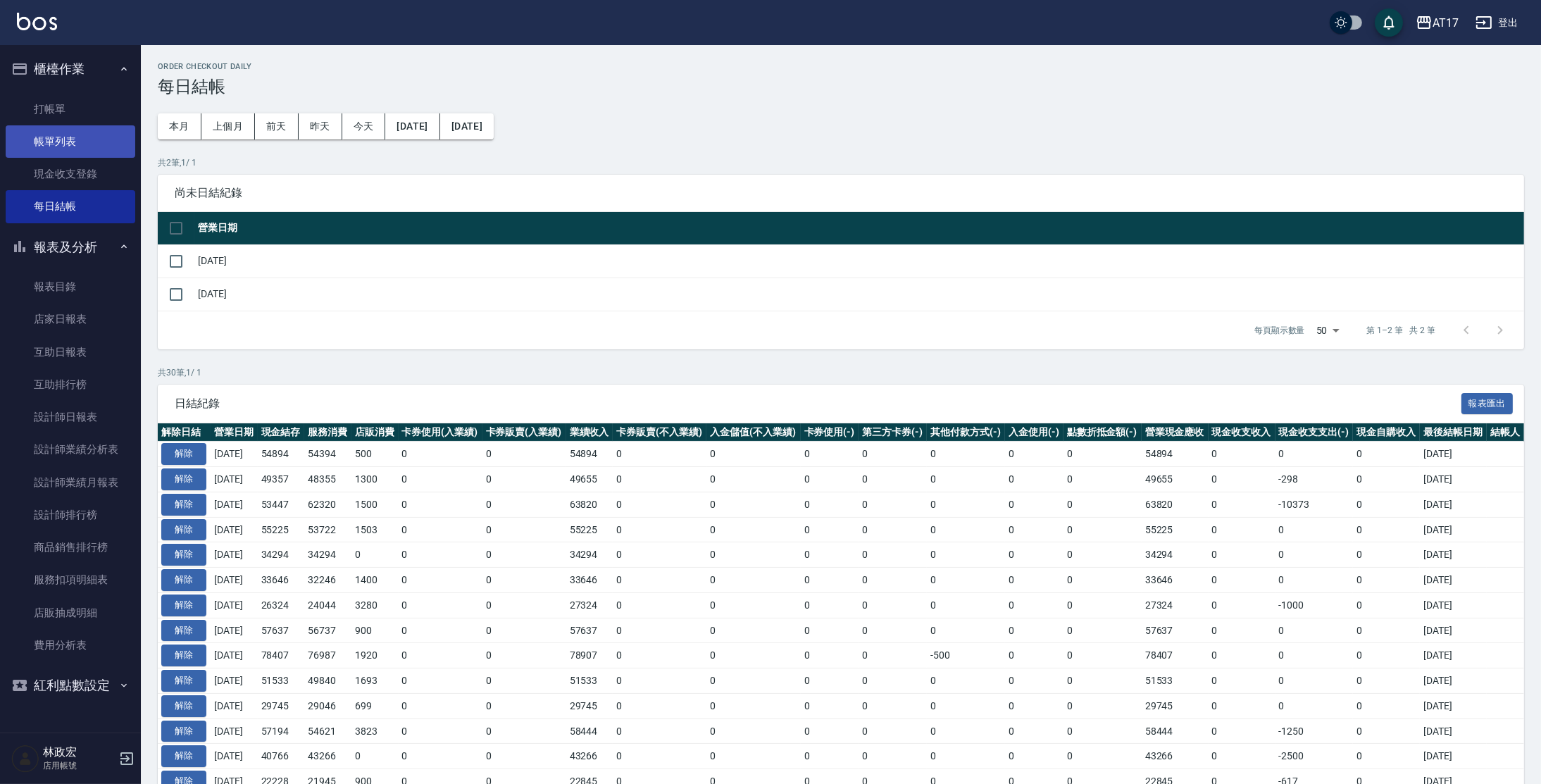
click at [55, 142] on link "帳單列表" at bounding box center [70, 141] width 130 height 32
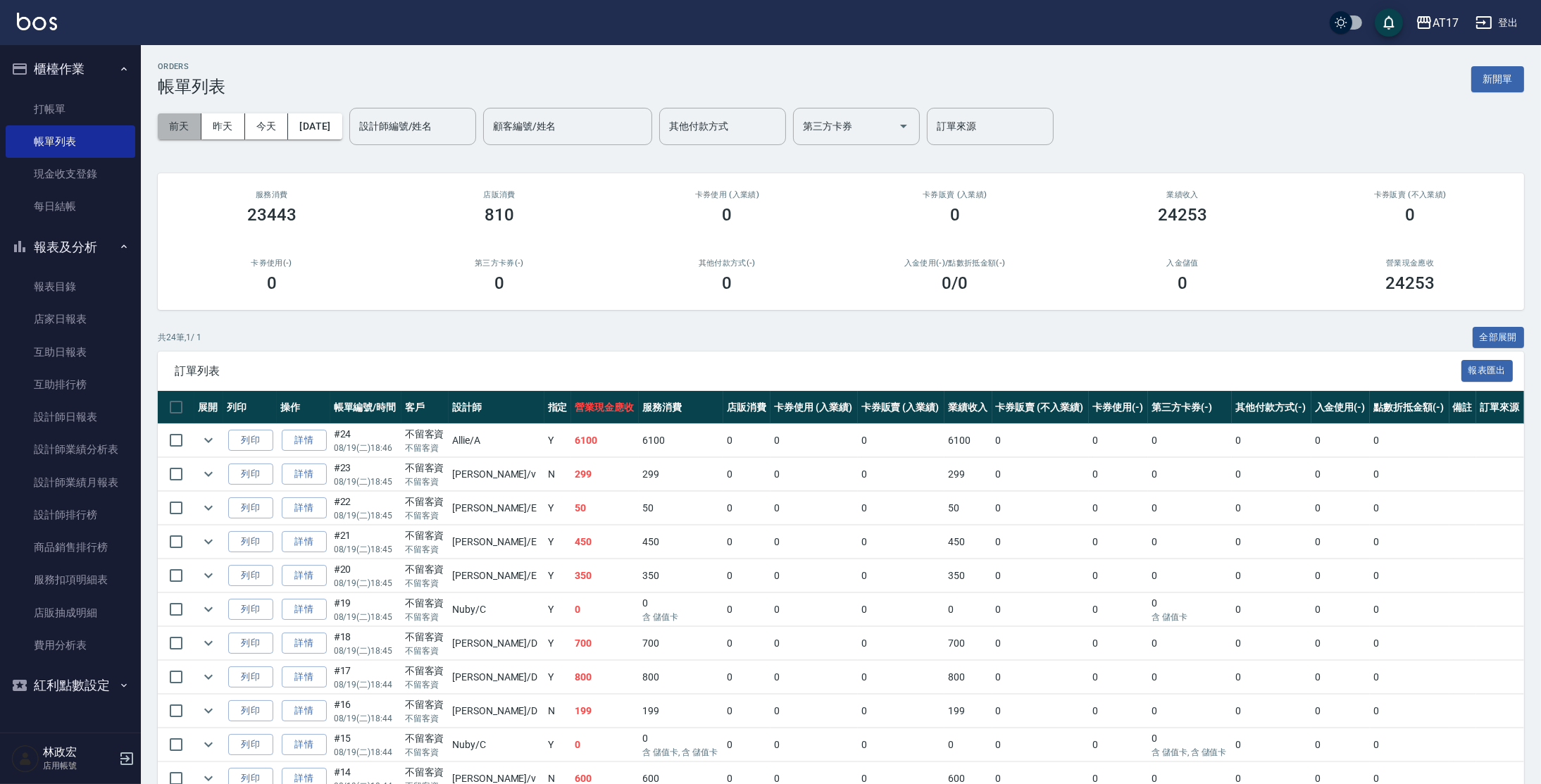
click at [187, 125] on button "前天" at bounding box center [179, 126] width 44 height 26
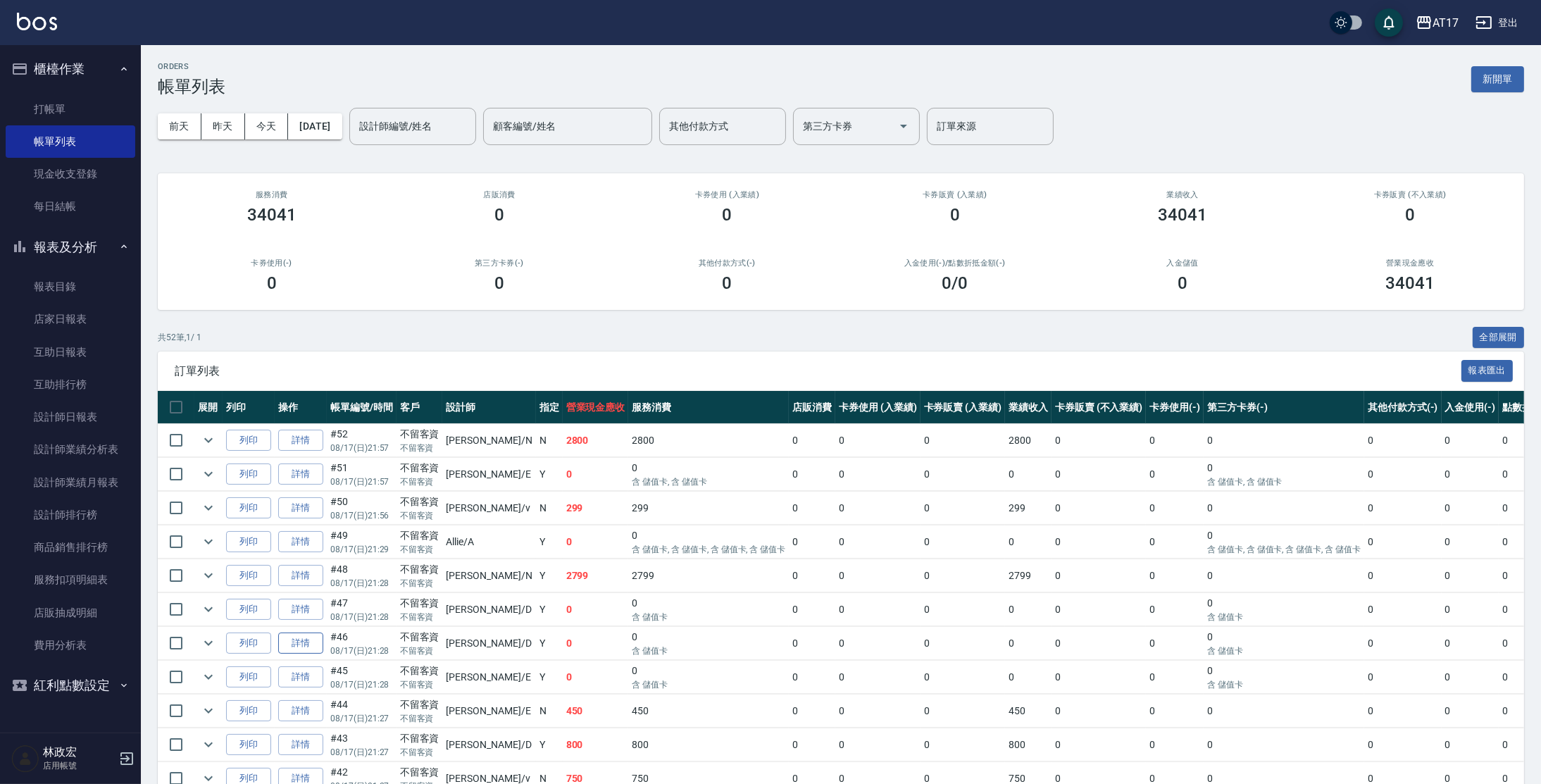
click at [293, 640] on link "詳情" at bounding box center [301, 643] width 45 height 21
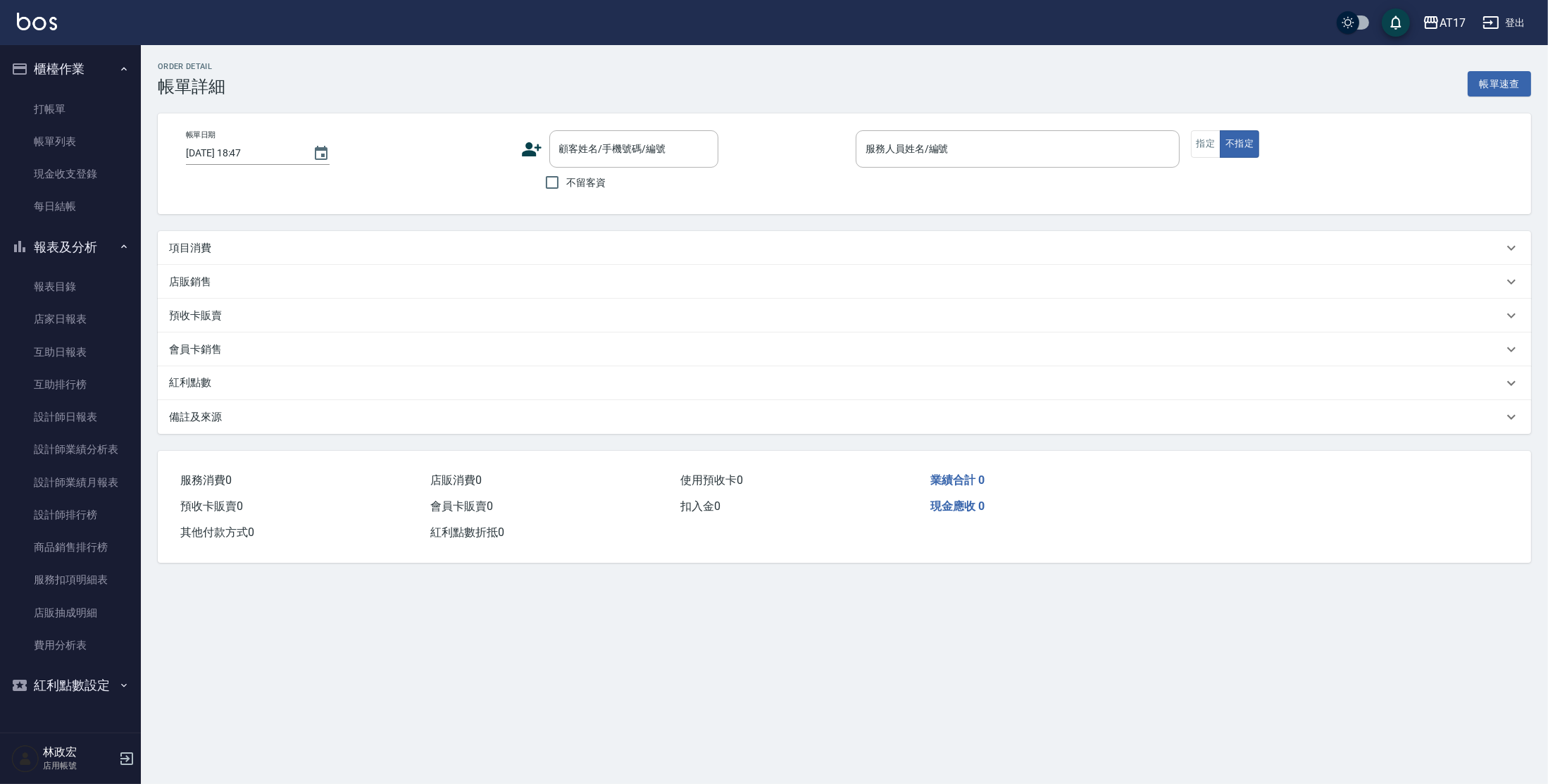
type input "2025/08/17 21:28"
checkbox input "true"
type input "[PERSON_NAME]-D"
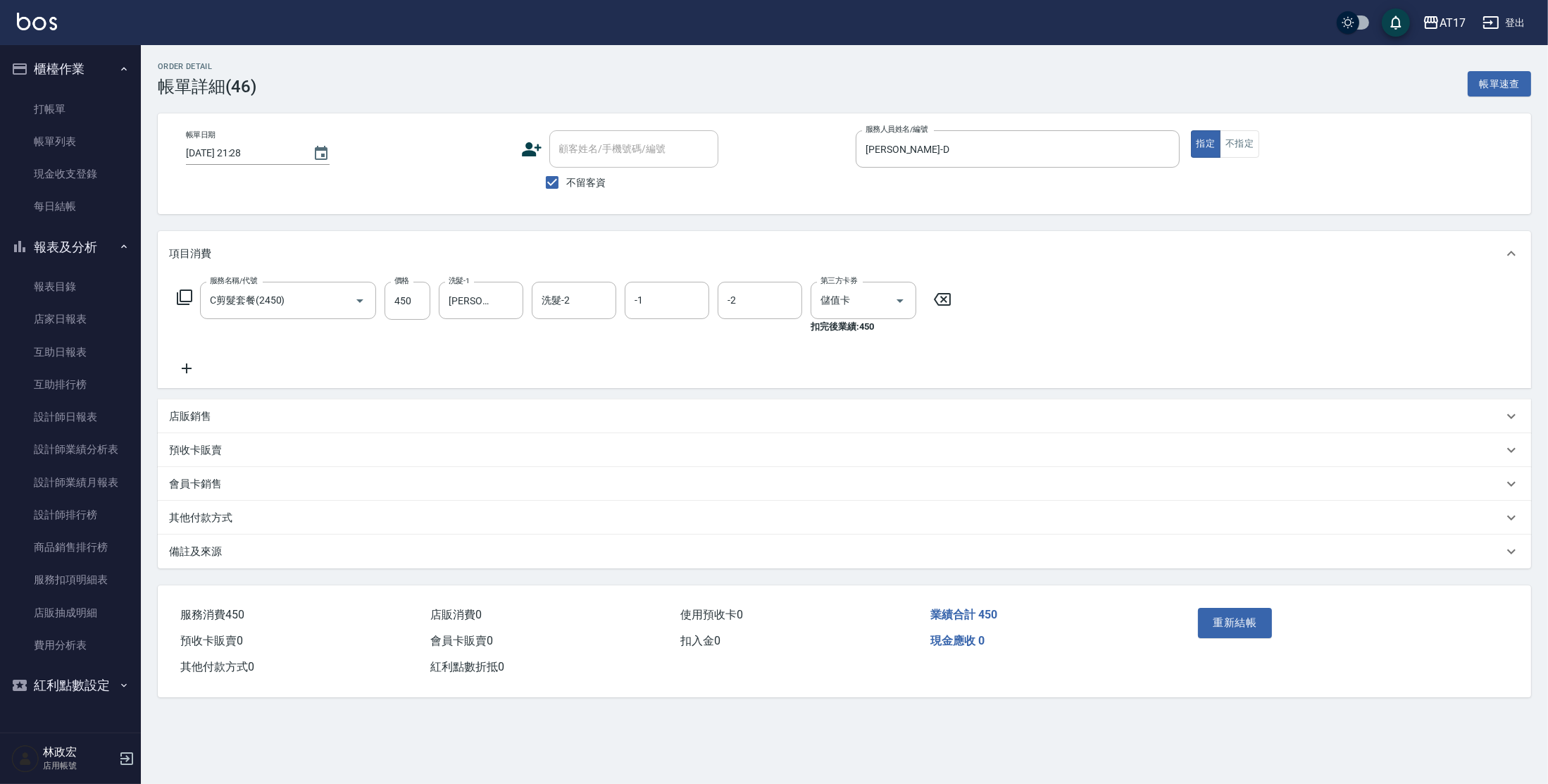
type input "C剪髮套餐(2450)"
drag, startPoint x: 509, startPoint y: 303, endPoint x: 504, endPoint y: 294, distance: 10.3
click at [509, 302] on icon "Clear" at bounding box center [509, 301] width 14 height 14
type input "[PERSON_NAME]-25"
type input "3"
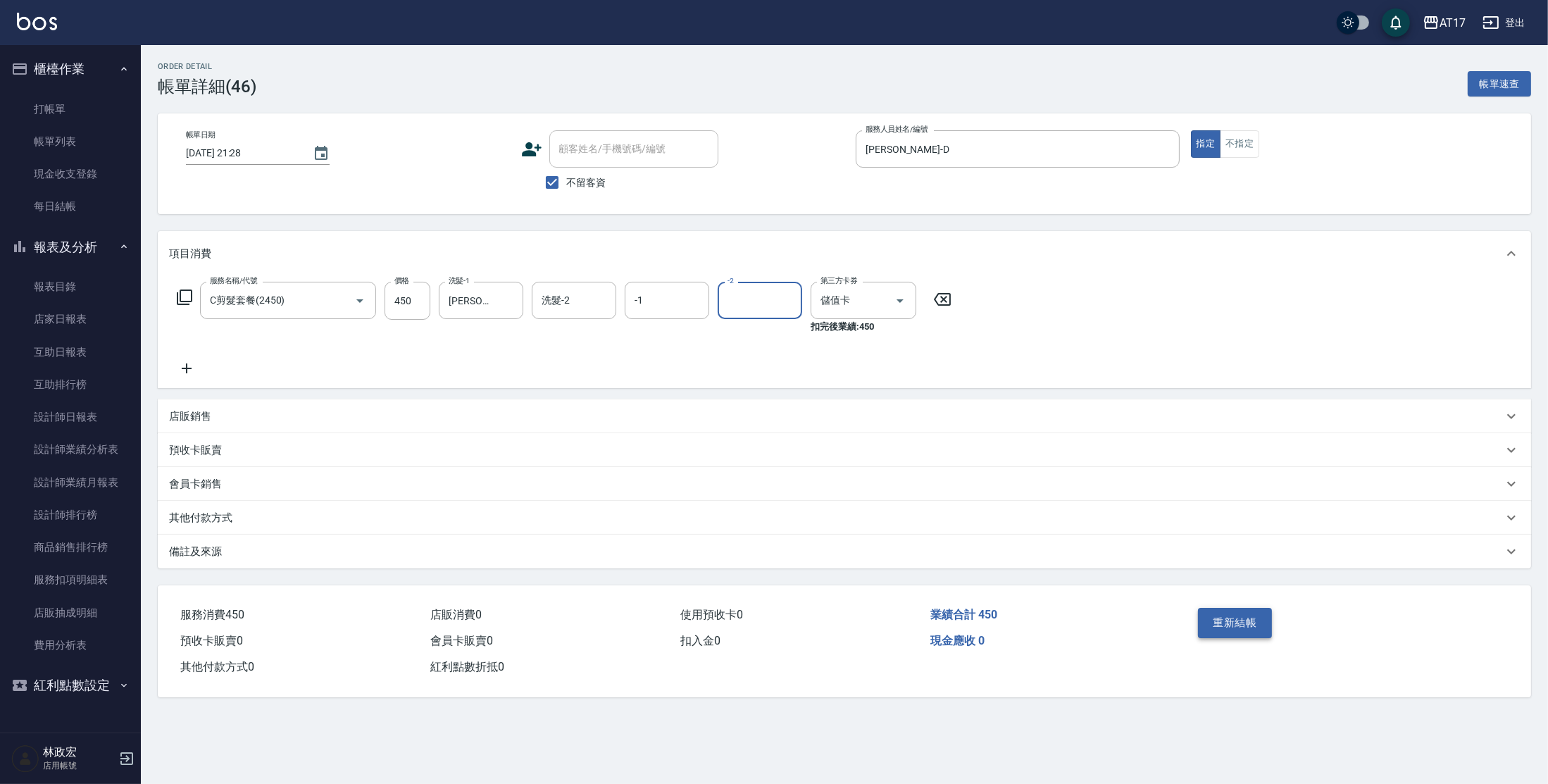
click at [1204, 615] on button "重新結帳" at bounding box center [1235, 622] width 74 height 30
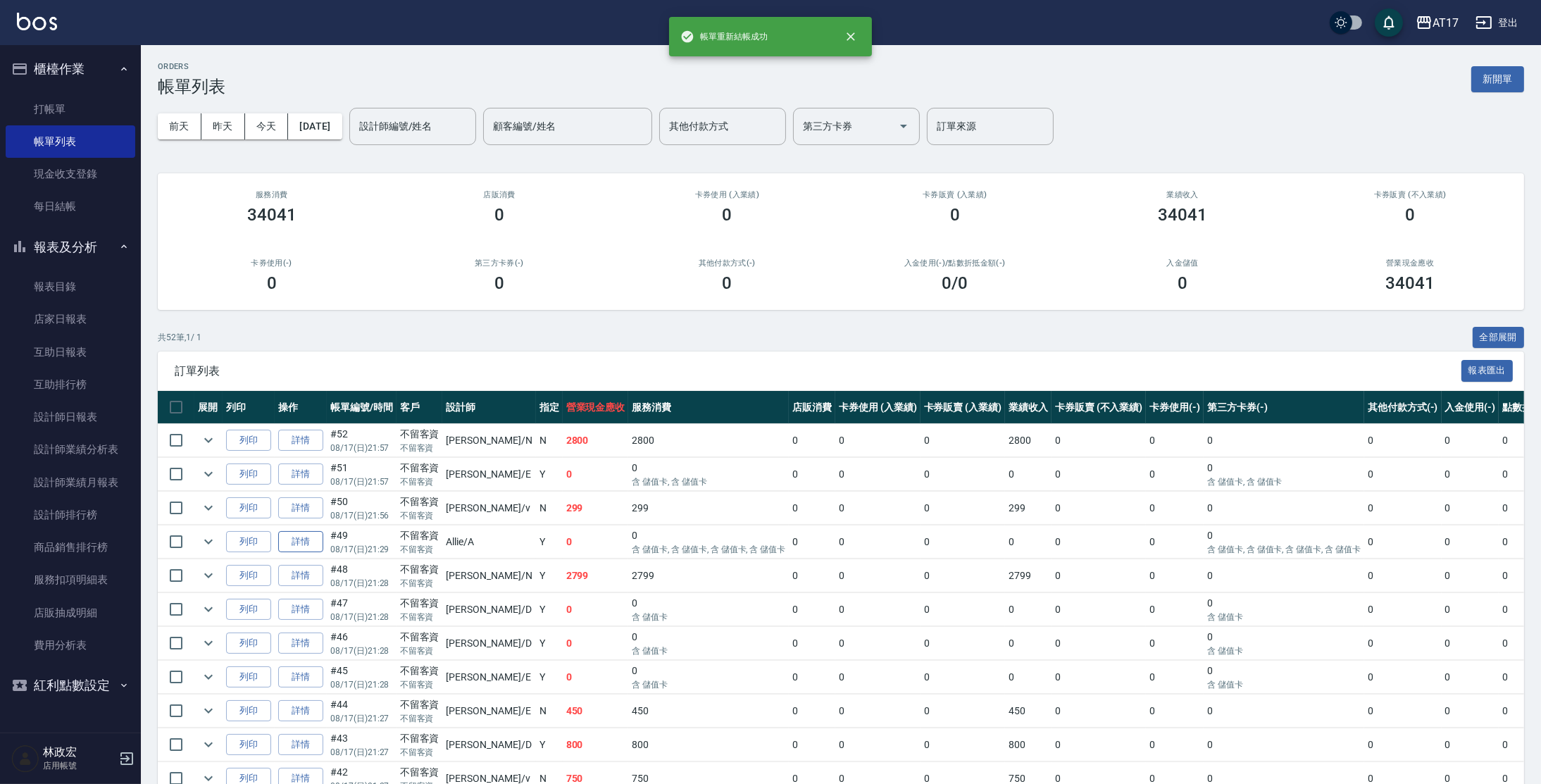
click at [310, 535] on link "詳情" at bounding box center [301, 541] width 45 height 21
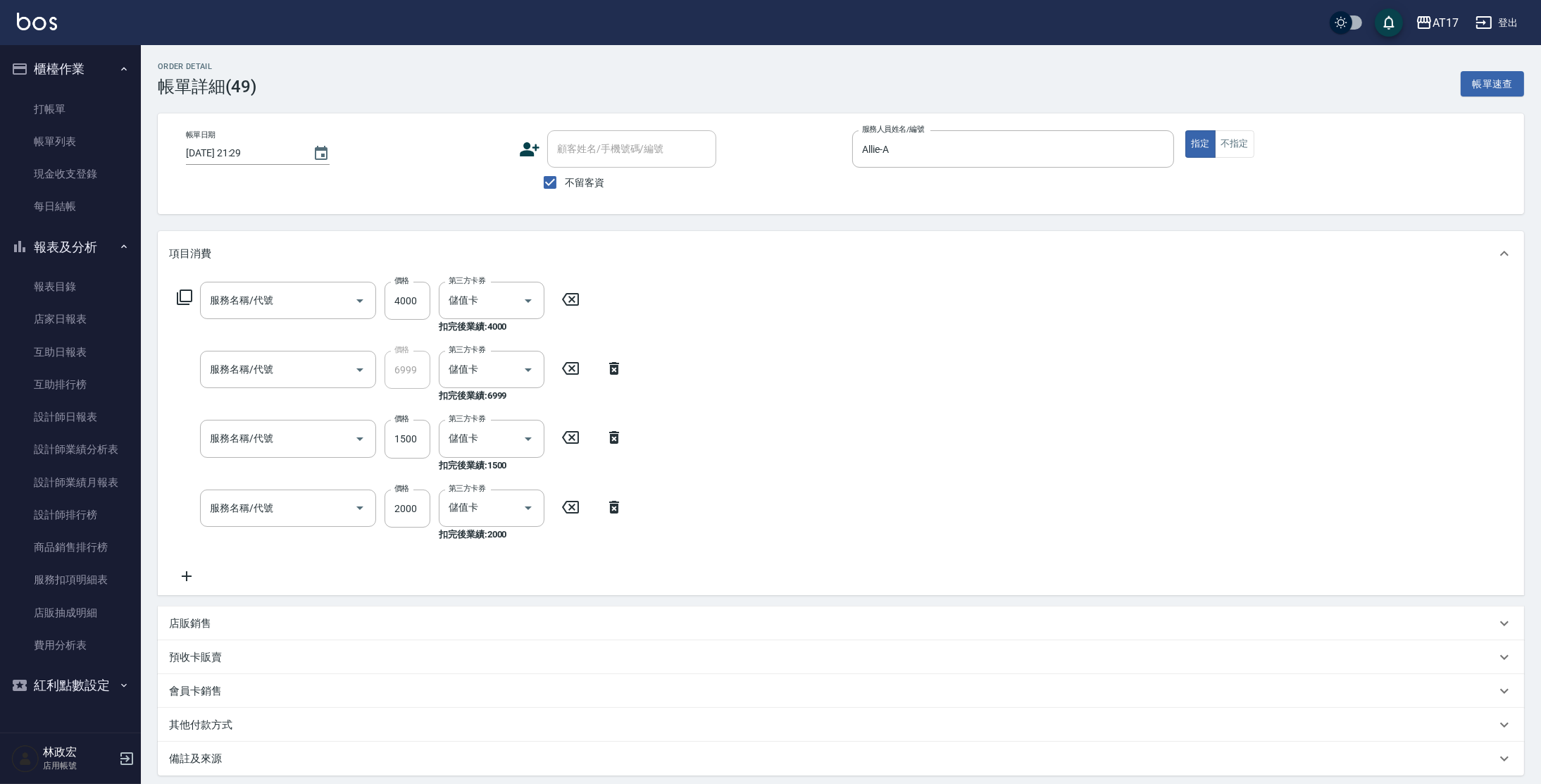
type input "2025/08/17 21:29"
checkbox input "true"
type input "Allie-A"
type input "重整1組2000元(7006)"
type input "24寸鑽石髮(06999)"
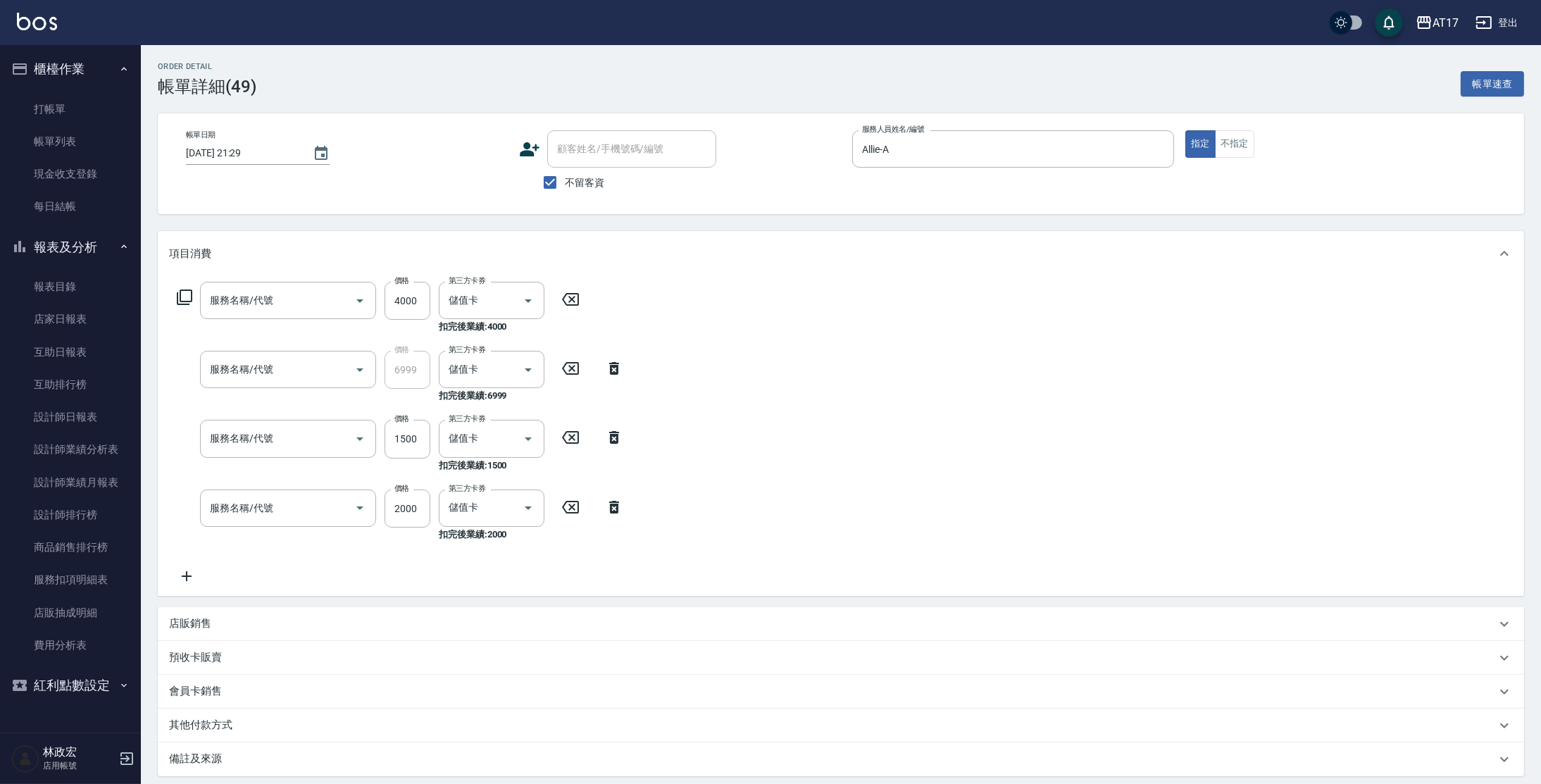
type input "醫學/哥德式/龐德(417)"
type input "染髮C餐(短髮)(5203)"
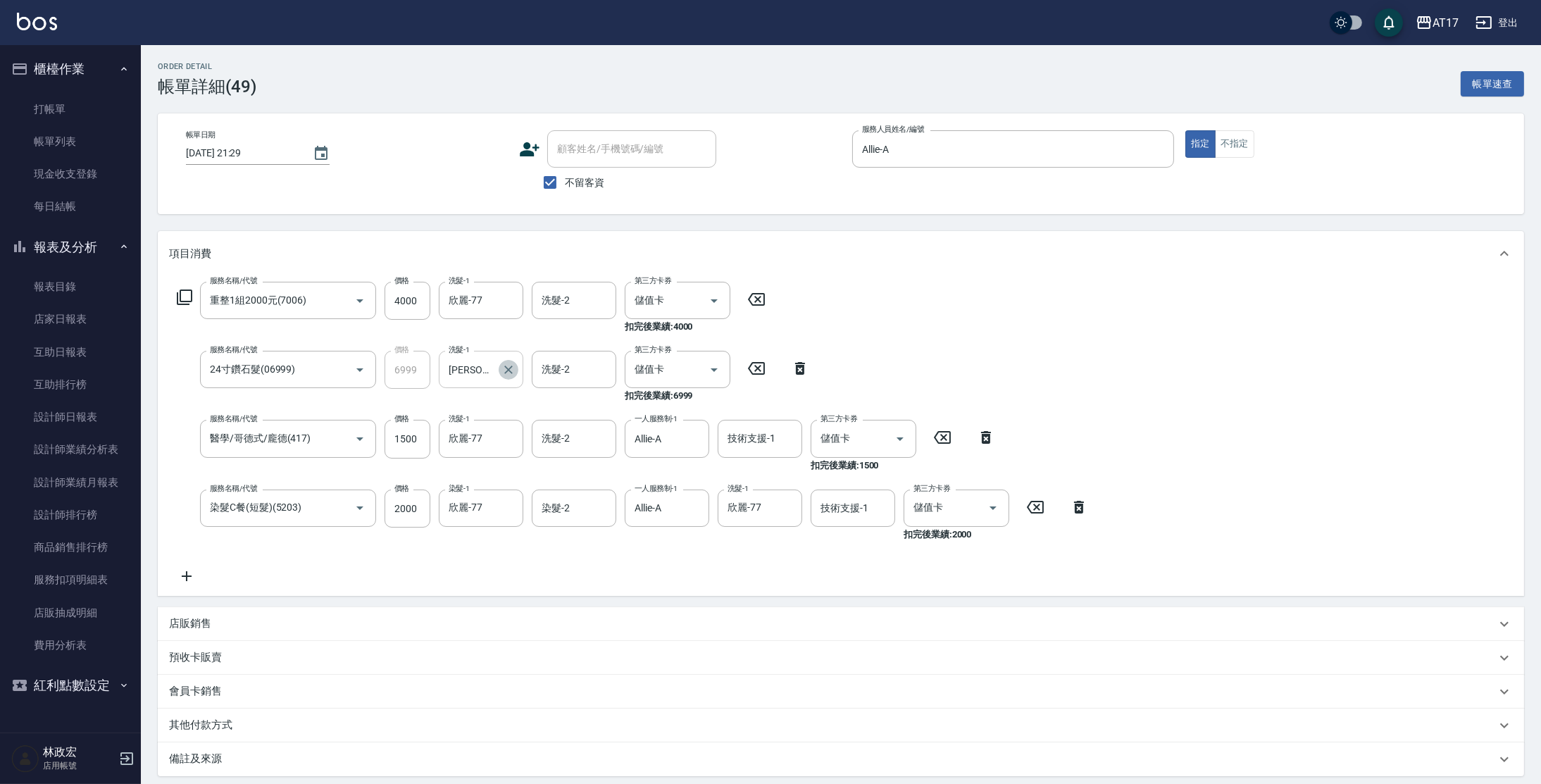
click at [507, 371] on icon "Clear" at bounding box center [508, 369] width 8 height 8
type input "[PERSON_NAME]-27"
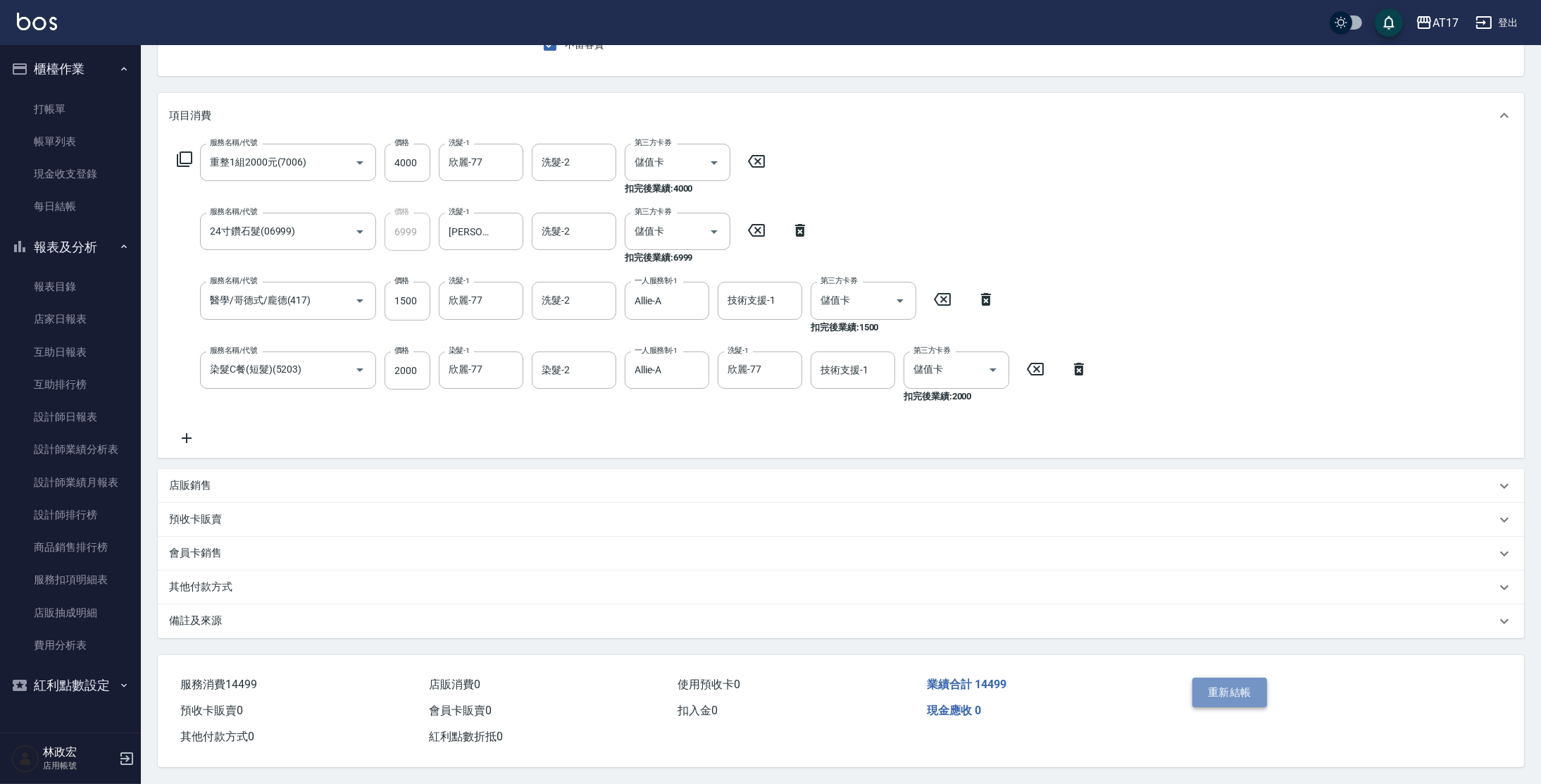
click at [1227, 684] on button "重新結帳" at bounding box center [1229, 692] width 74 height 30
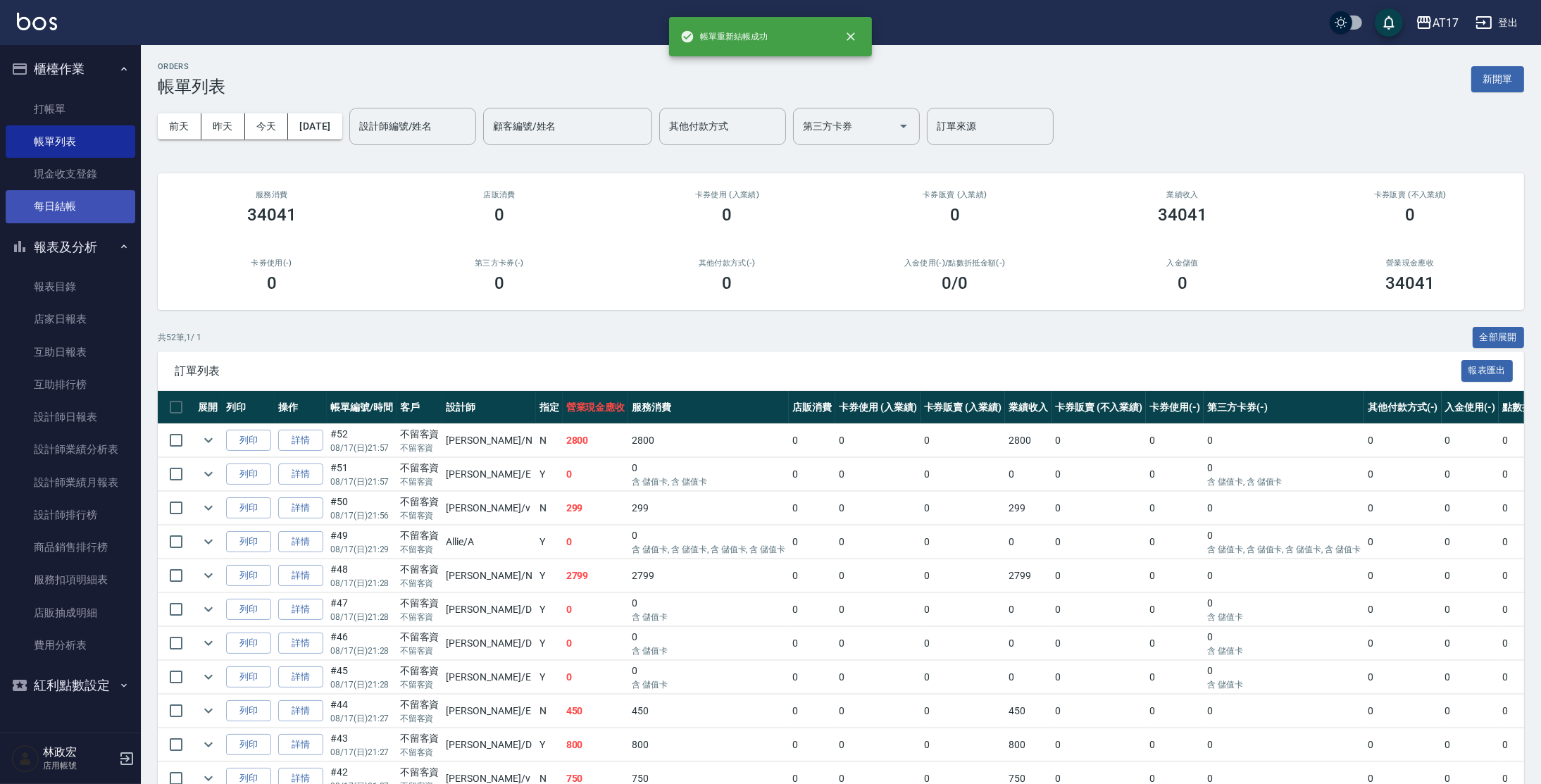
click at [64, 213] on link "每日結帳" at bounding box center [70, 206] width 130 height 32
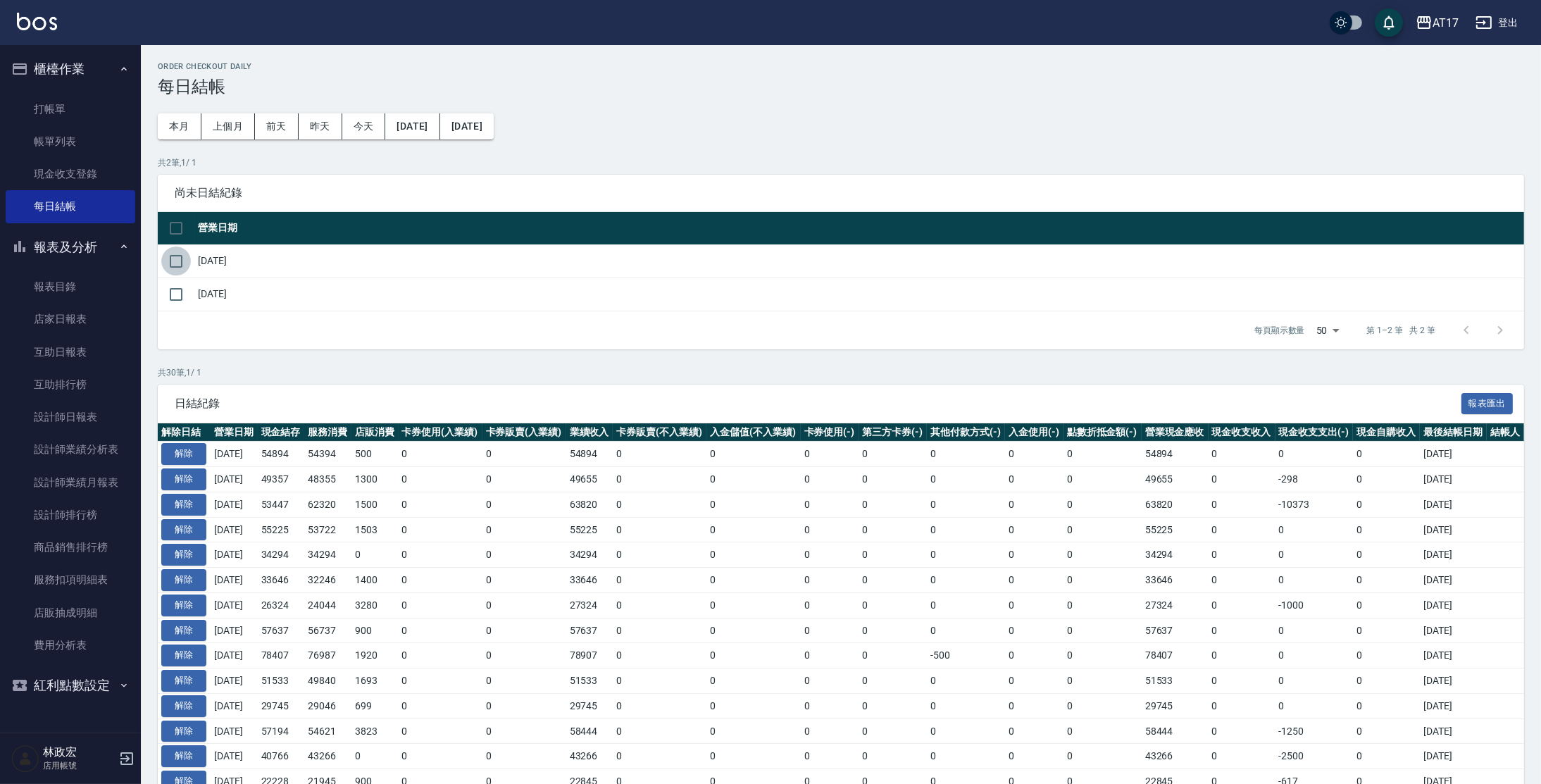
click at [184, 255] on input "checkbox" at bounding box center [176, 260] width 30 height 30
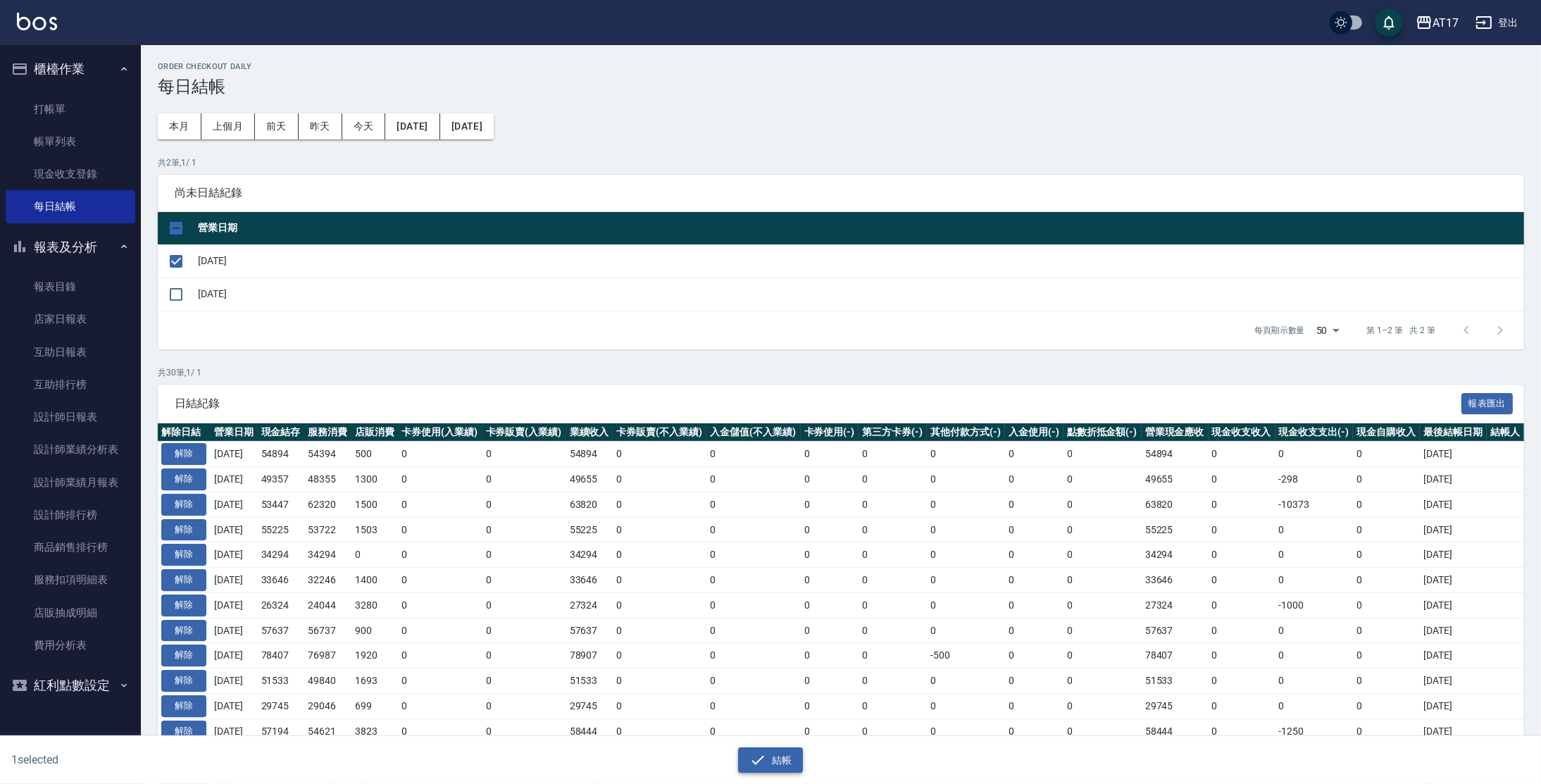
click at [742, 761] on button "結帳" at bounding box center [770, 760] width 65 height 26
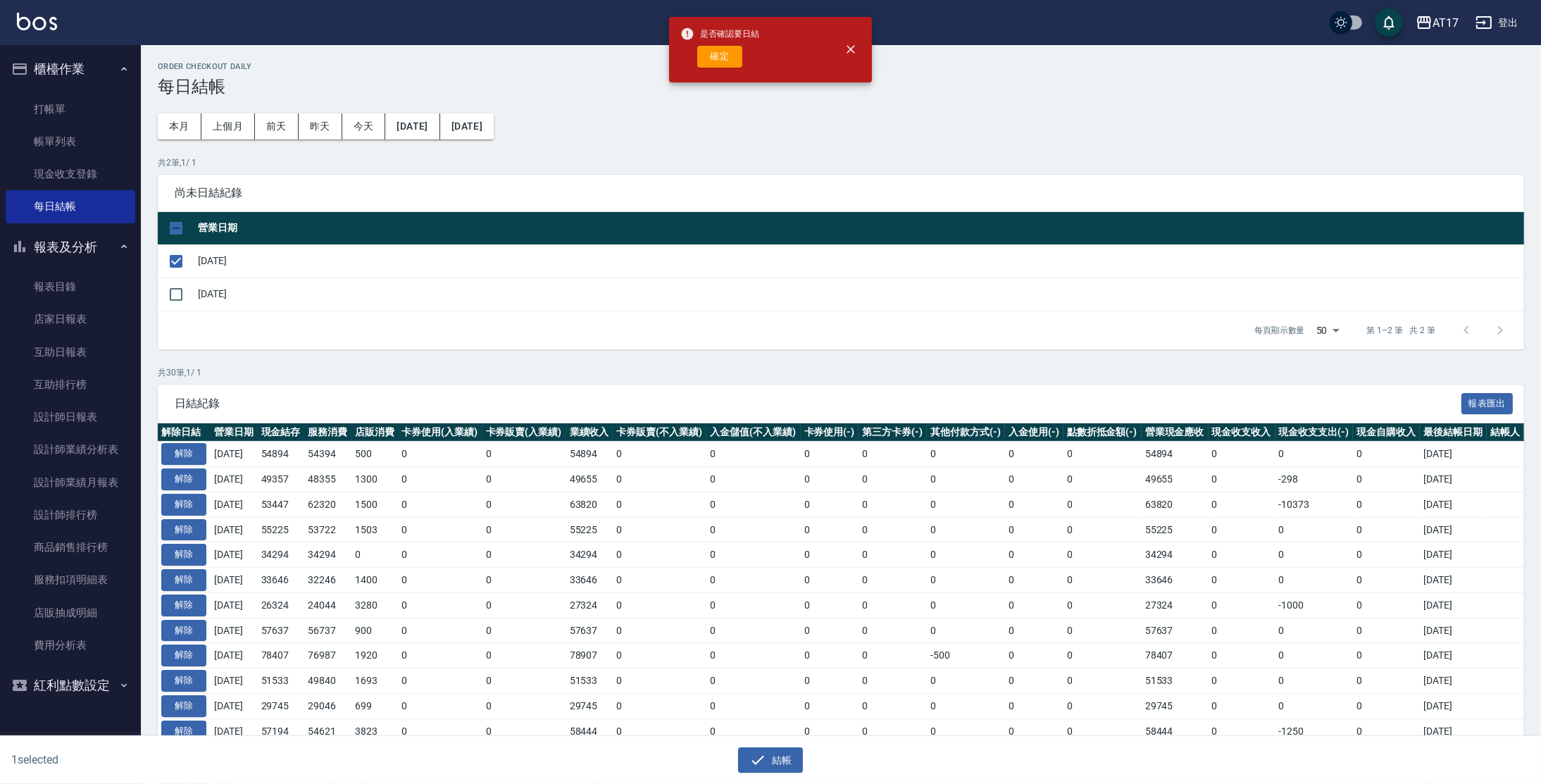
click at [706, 52] on button "確定" at bounding box center [720, 56] width 45 height 21
checkbox input "false"
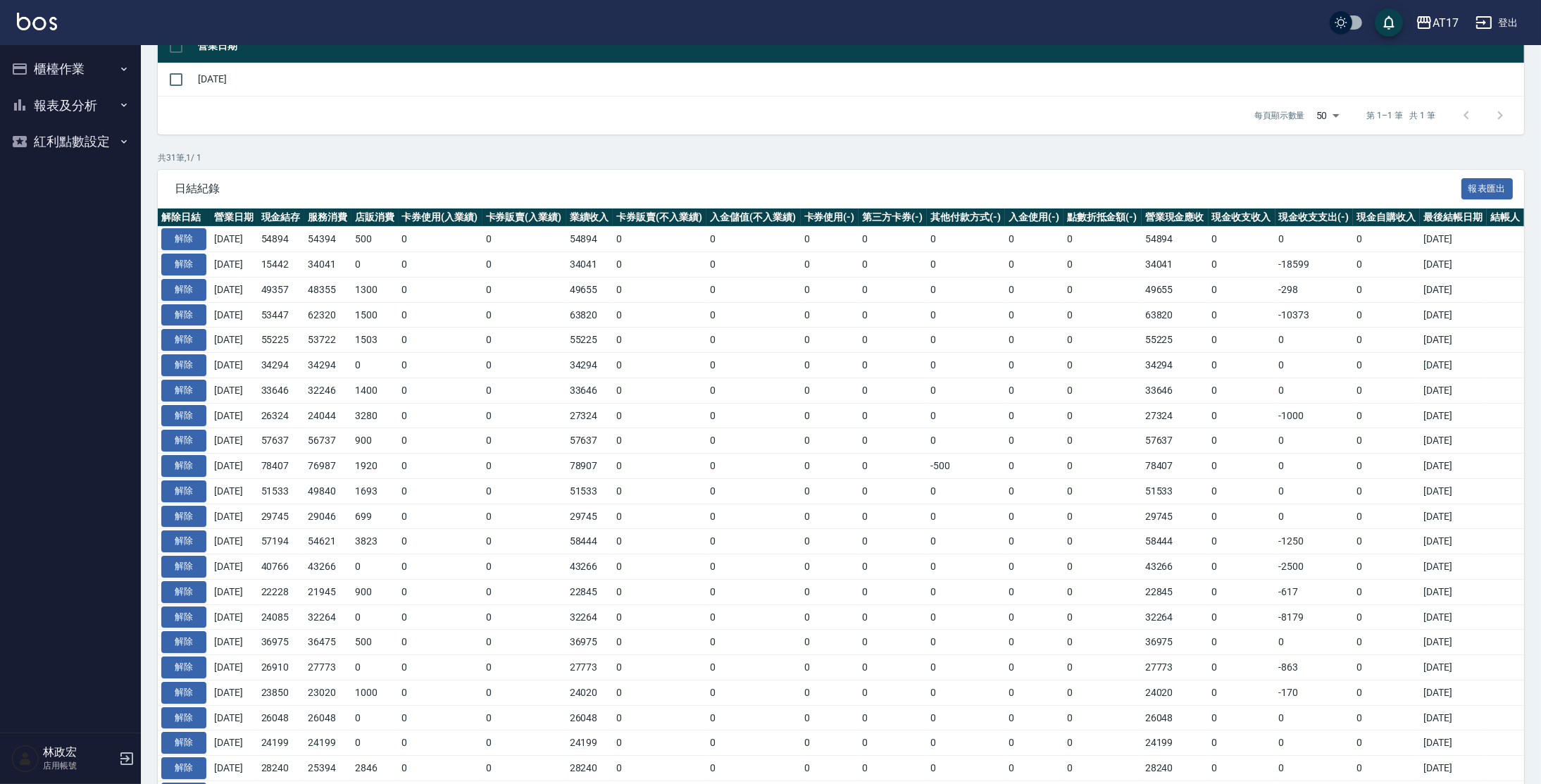
scroll to position [156, 0]
